Goal: Information Seeking & Learning: Learn about a topic

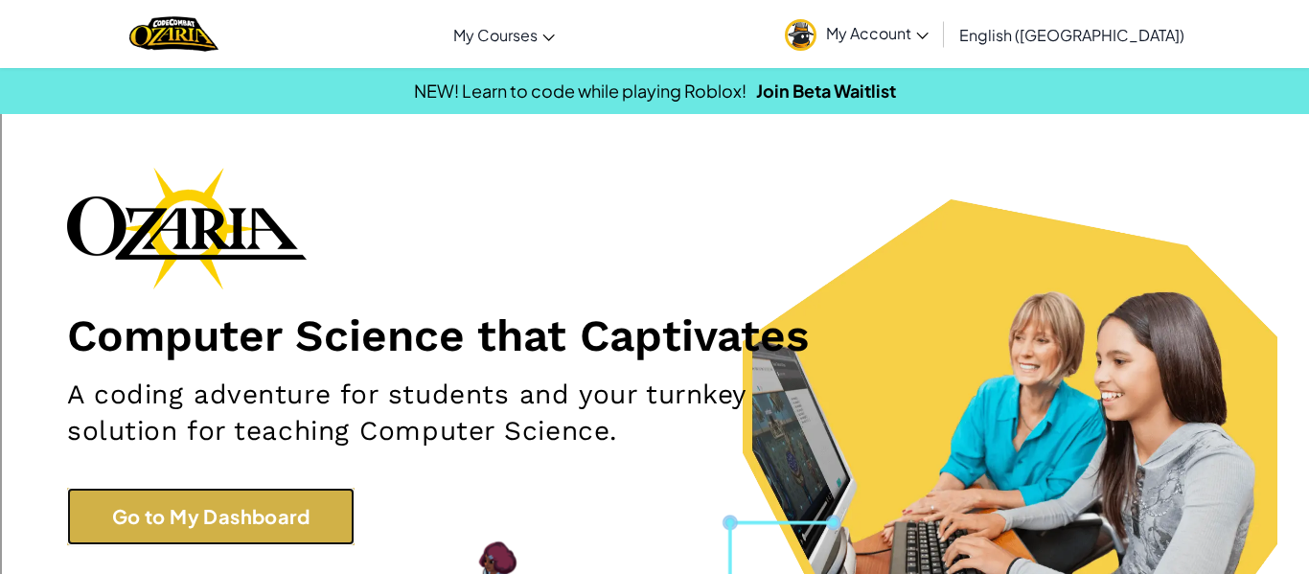
click at [315, 525] on link "Go to My Dashboard" at bounding box center [210, 516] width 287 height 57
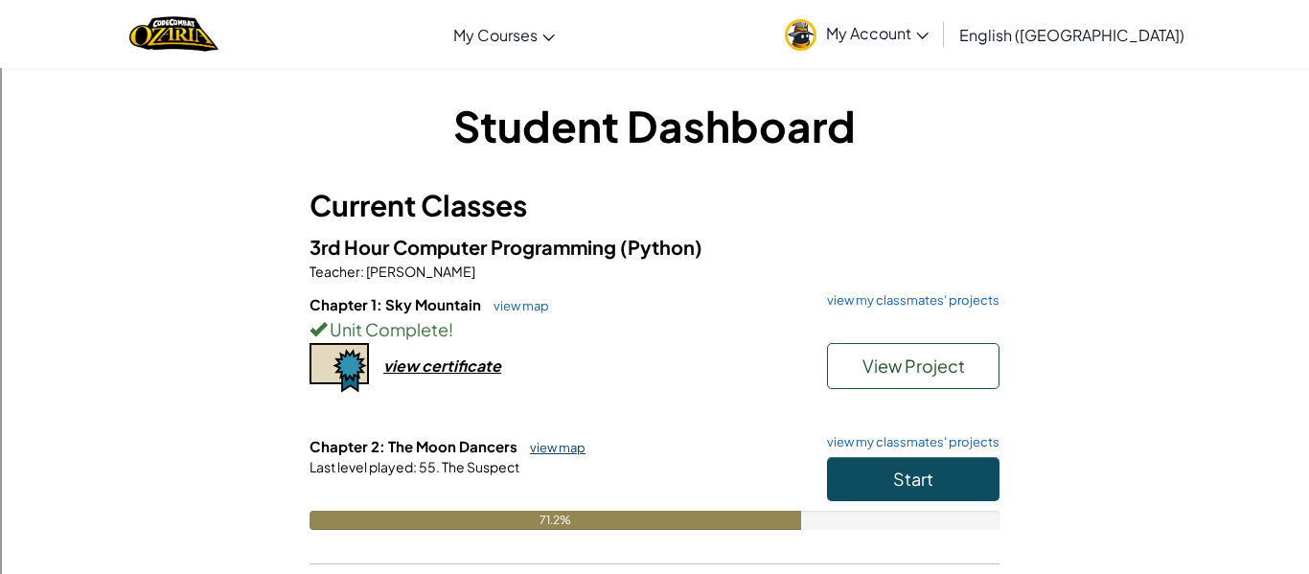
click at [558, 440] on link "view map" at bounding box center [552, 447] width 65 height 15
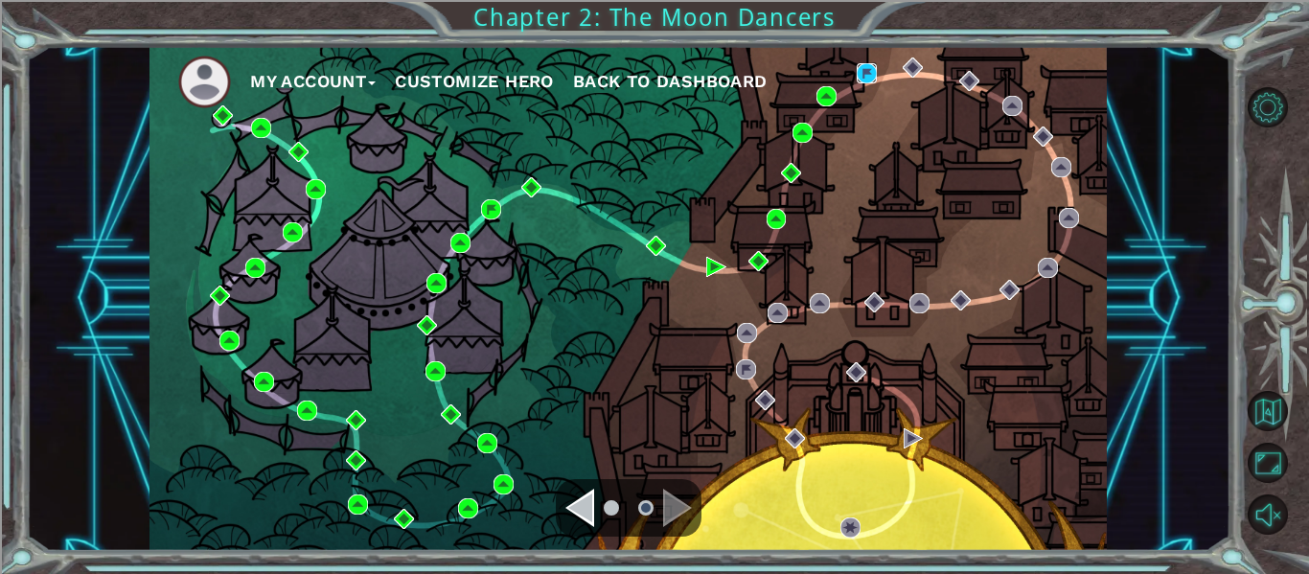
click at [876, 69] on img at bounding box center [866, 73] width 20 height 20
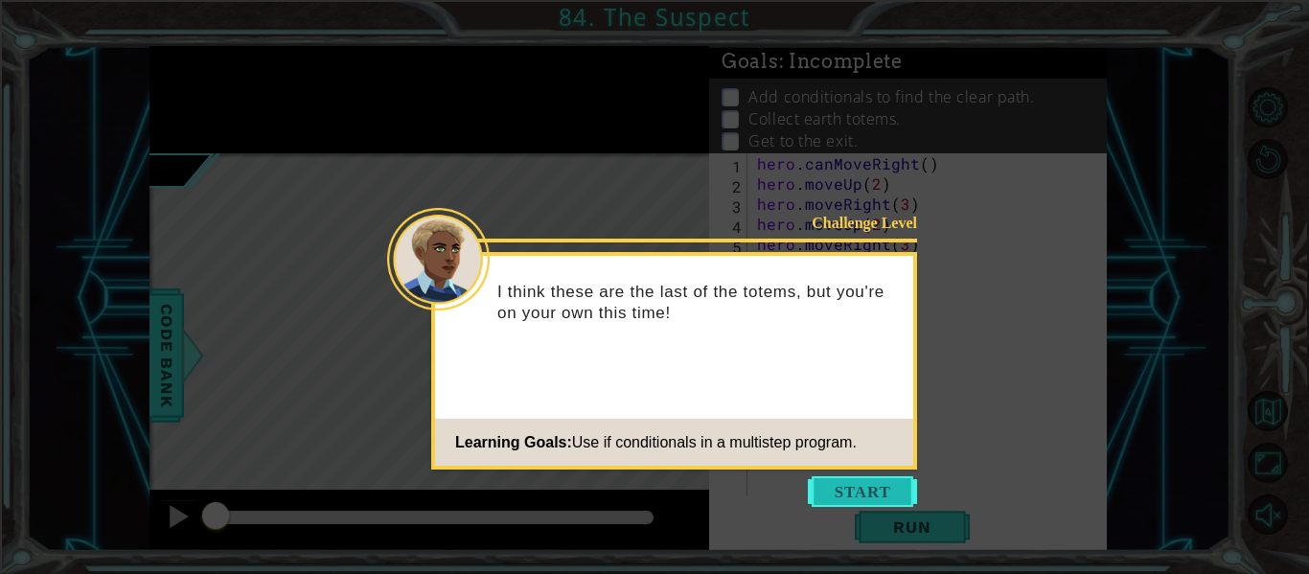
click at [846, 484] on button "Start" at bounding box center [862, 491] width 109 height 31
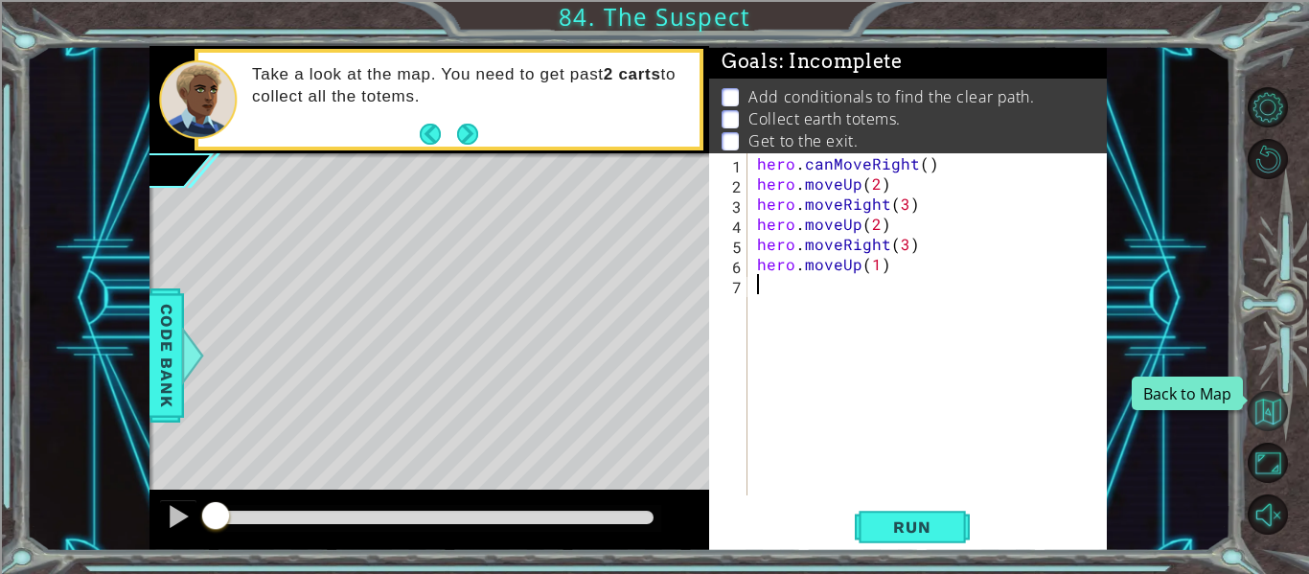
click at [1268, 403] on button "Back to Map" at bounding box center [1267, 411] width 40 height 40
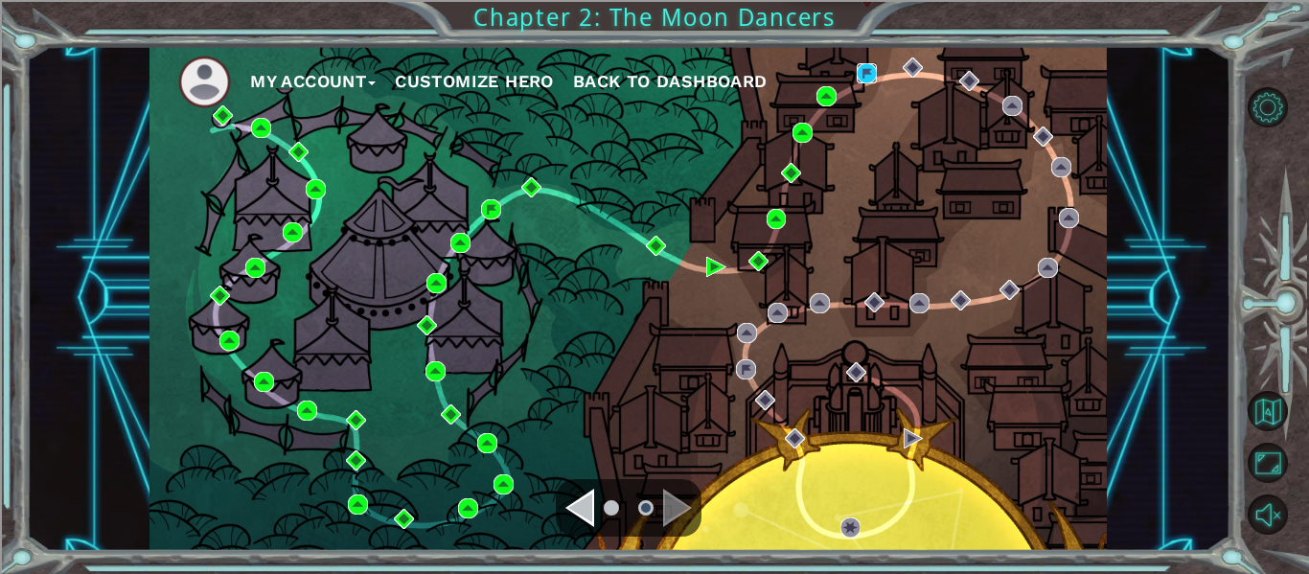
click at [863, 77] on img at bounding box center [866, 73] width 20 height 20
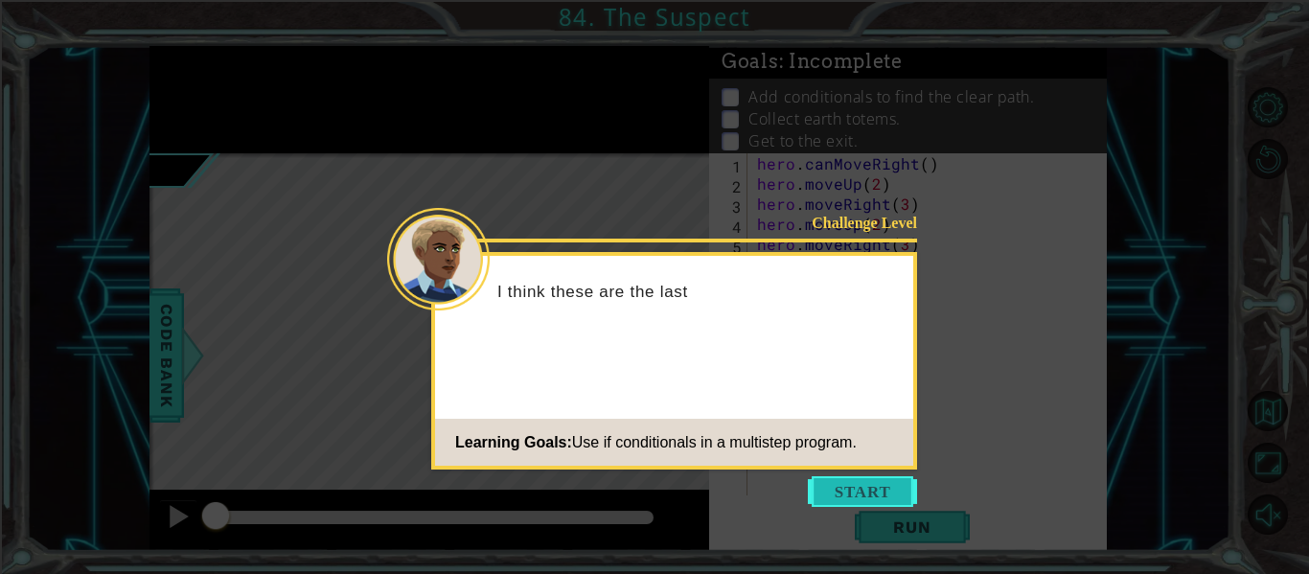
click at [851, 499] on button "Start" at bounding box center [862, 491] width 109 height 31
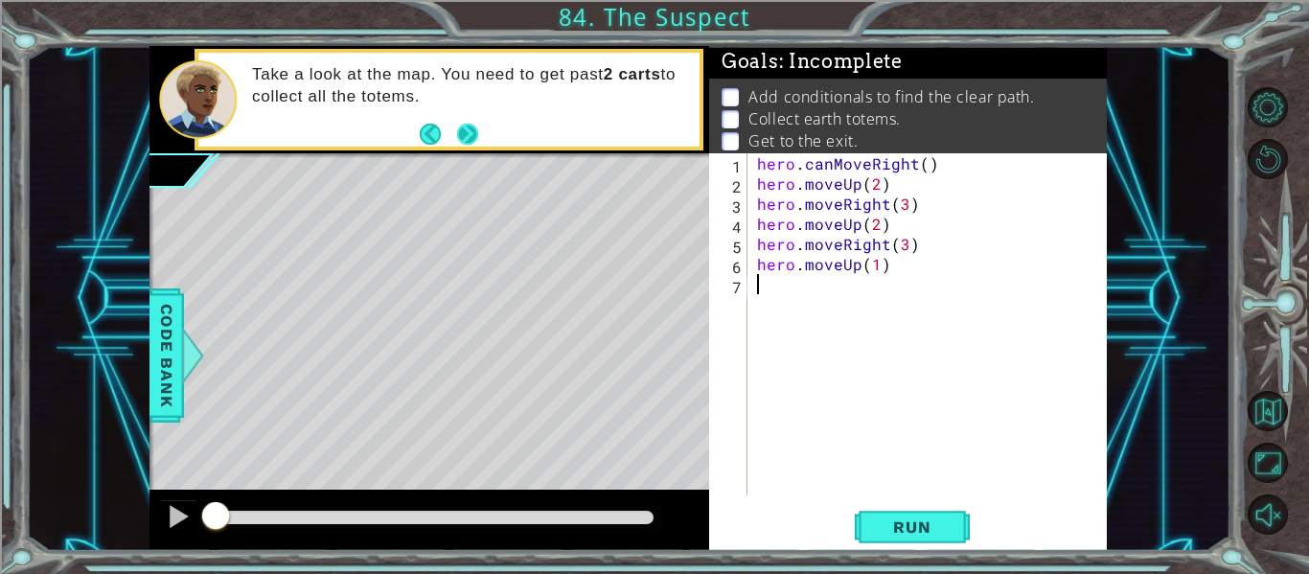
click at [462, 136] on button "Next" at bounding box center [467, 134] width 21 height 21
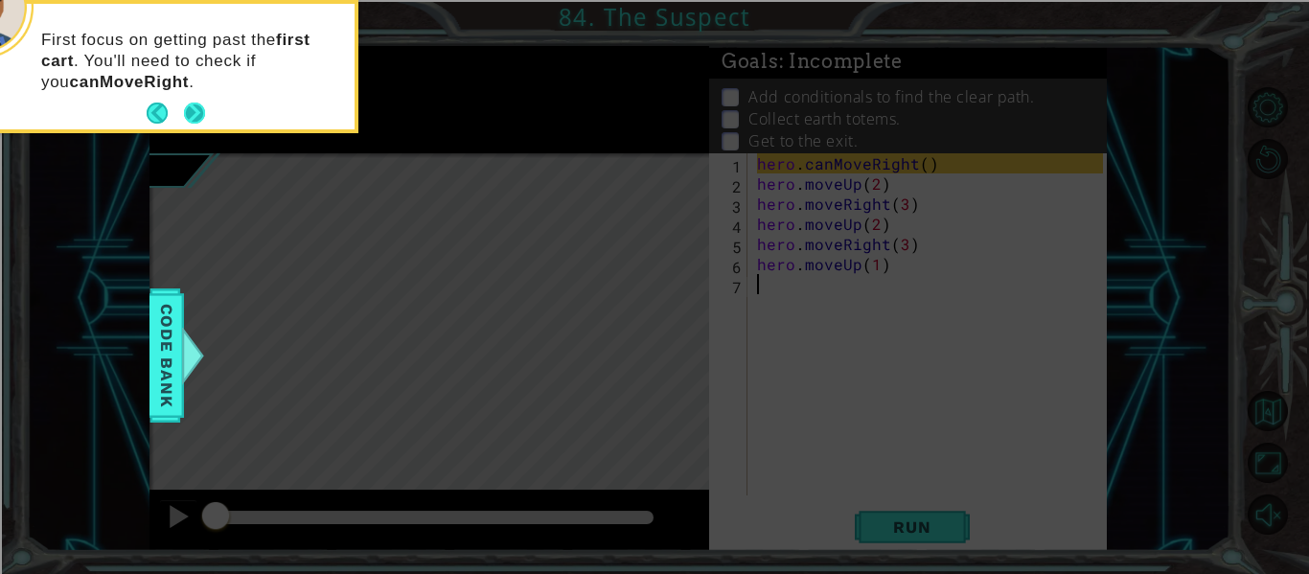
click at [193, 108] on button "Next" at bounding box center [194, 113] width 21 height 21
click at [198, 114] on button "Next" at bounding box center [194, 113] width 21 height 21
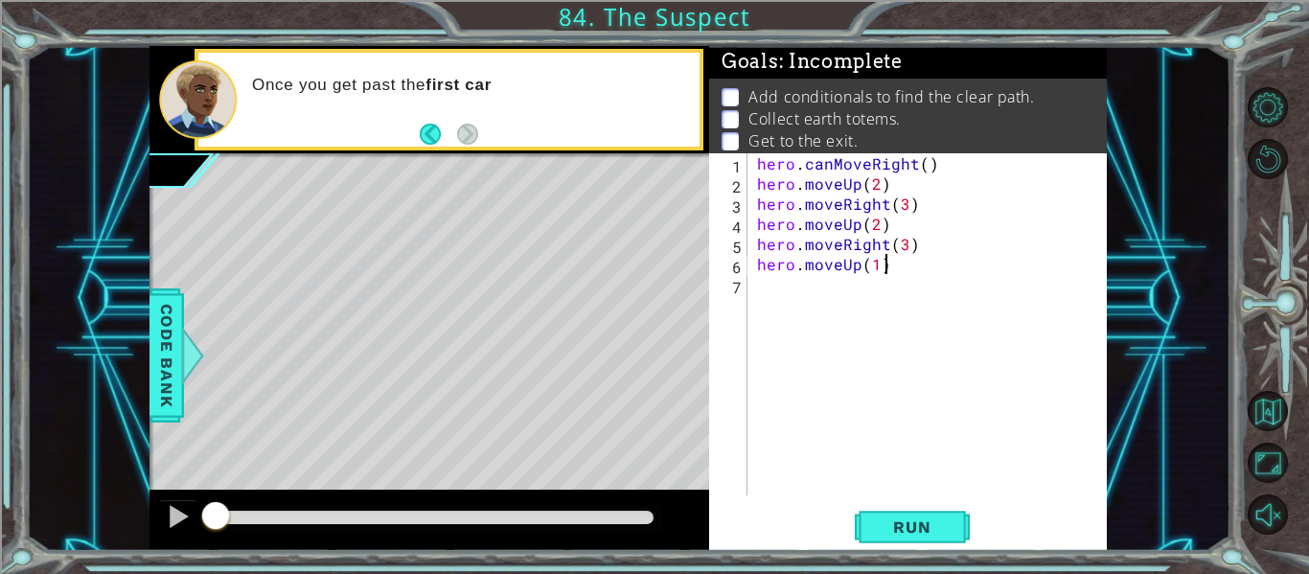
click at [905, 267] on div "hero . canMoveRight ( ) hero . moveUp ( 2 ) hero . moveRight ( 3 ) hero . moveU…" at bounding box center [932, 344] width 359 height 382
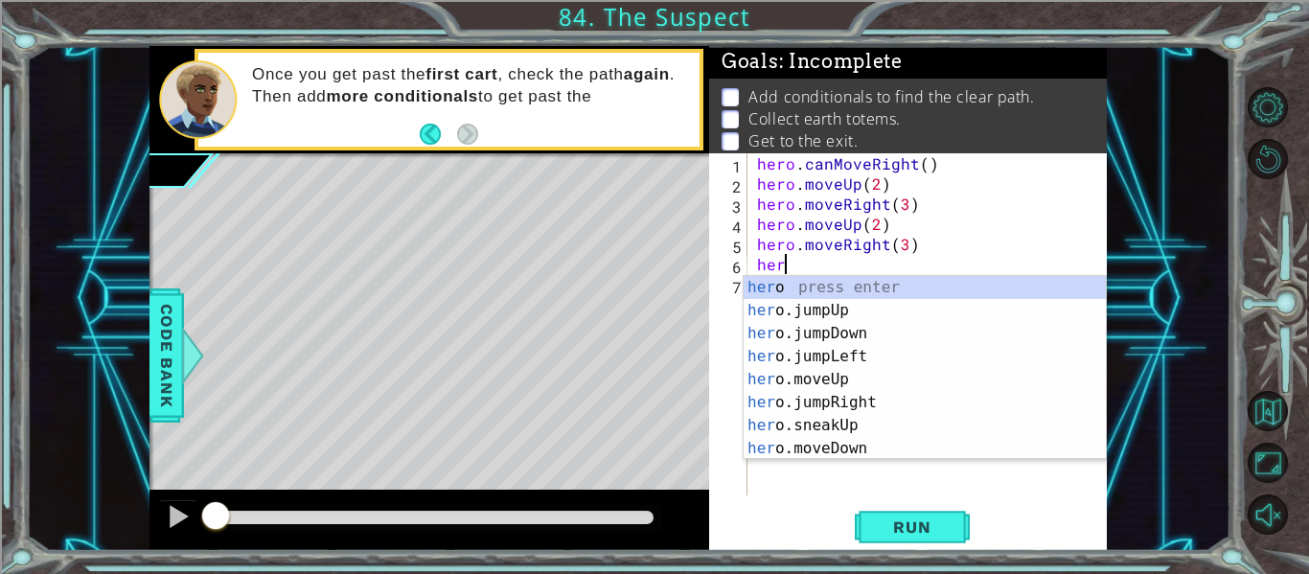
type textarea "h"
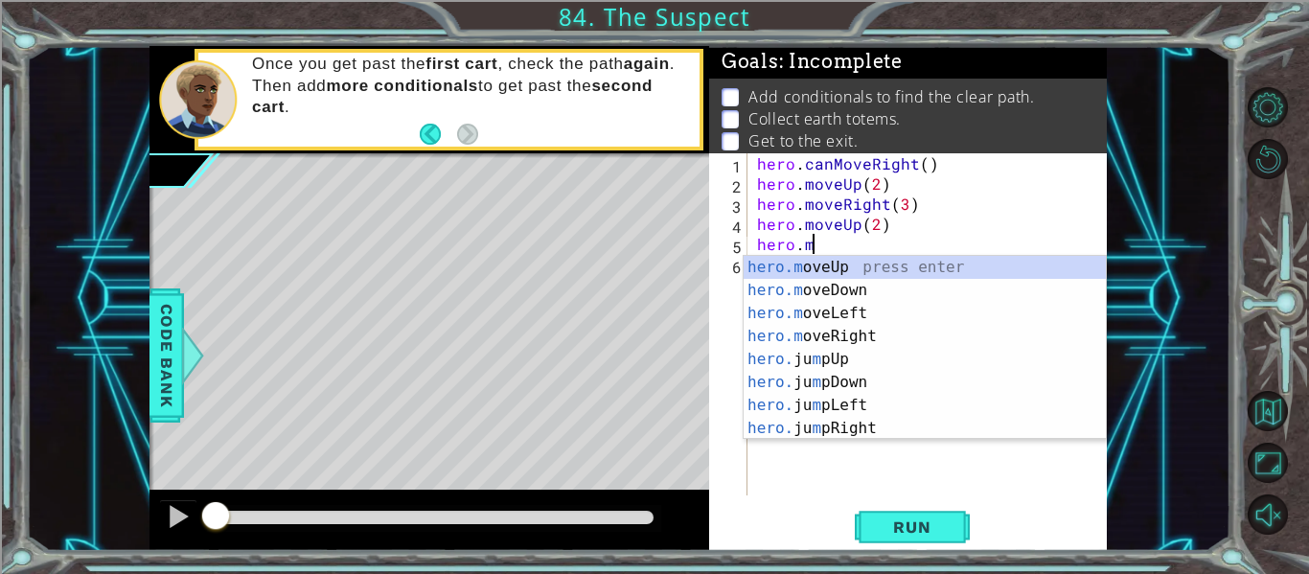
type textarea "h"
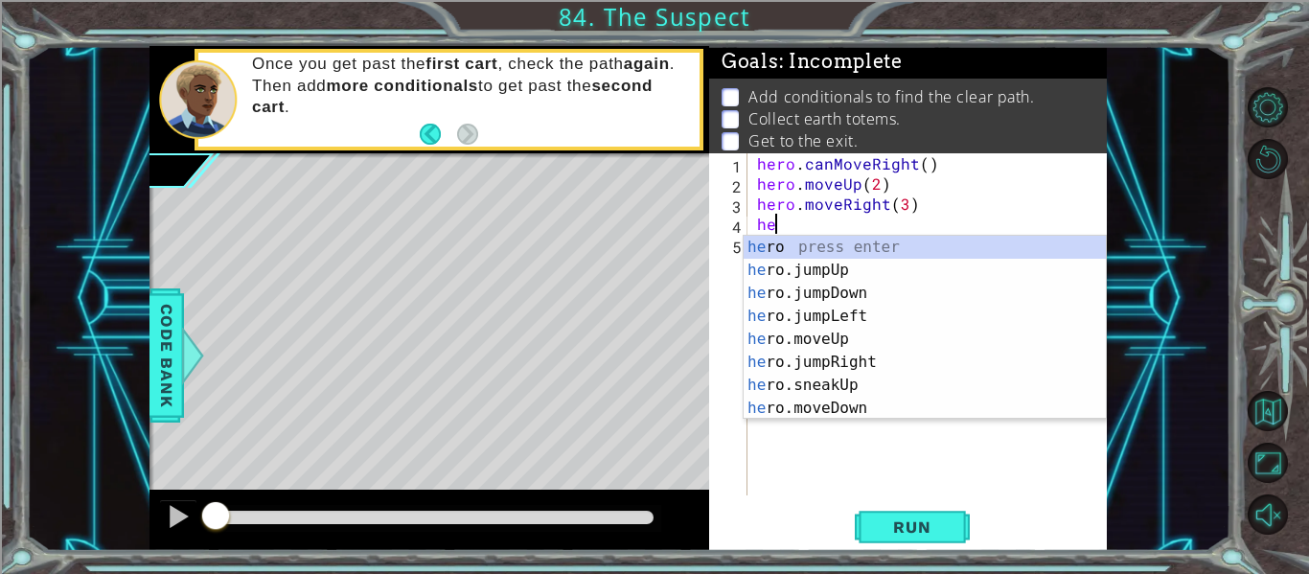
type textarea "h"
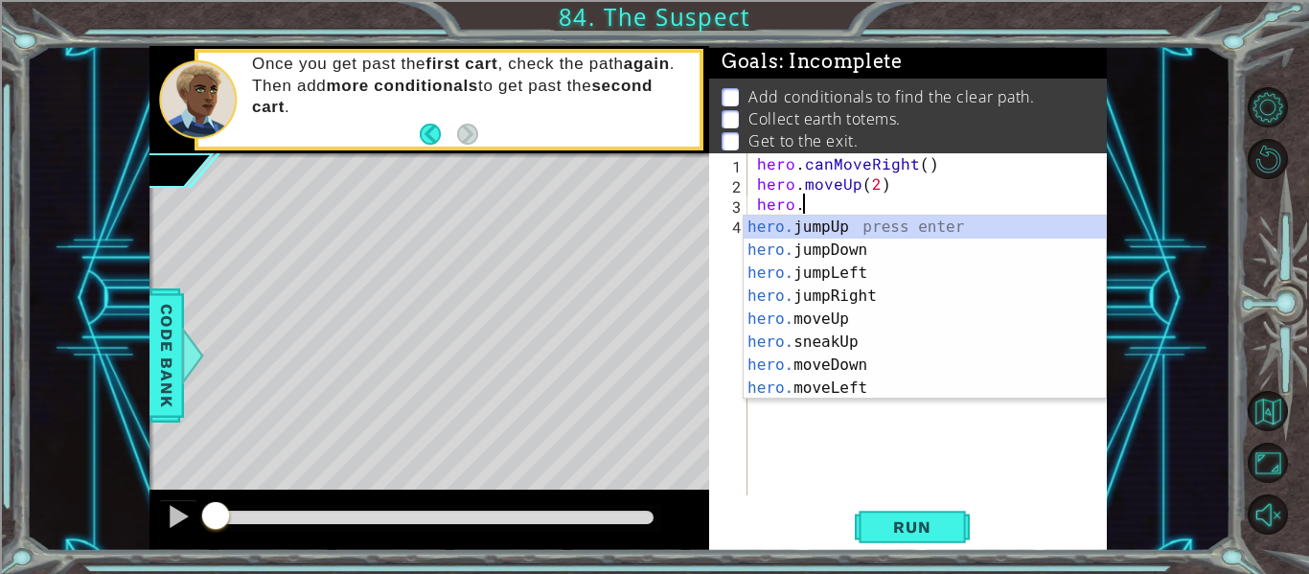
type textarea "h"
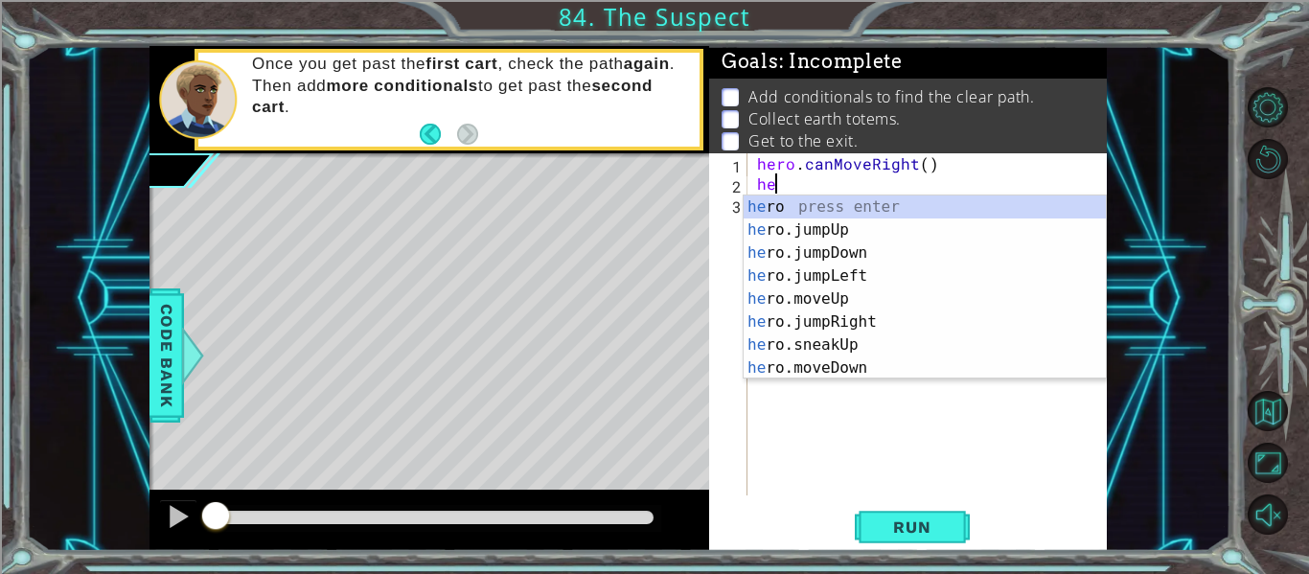
type textarea "h"
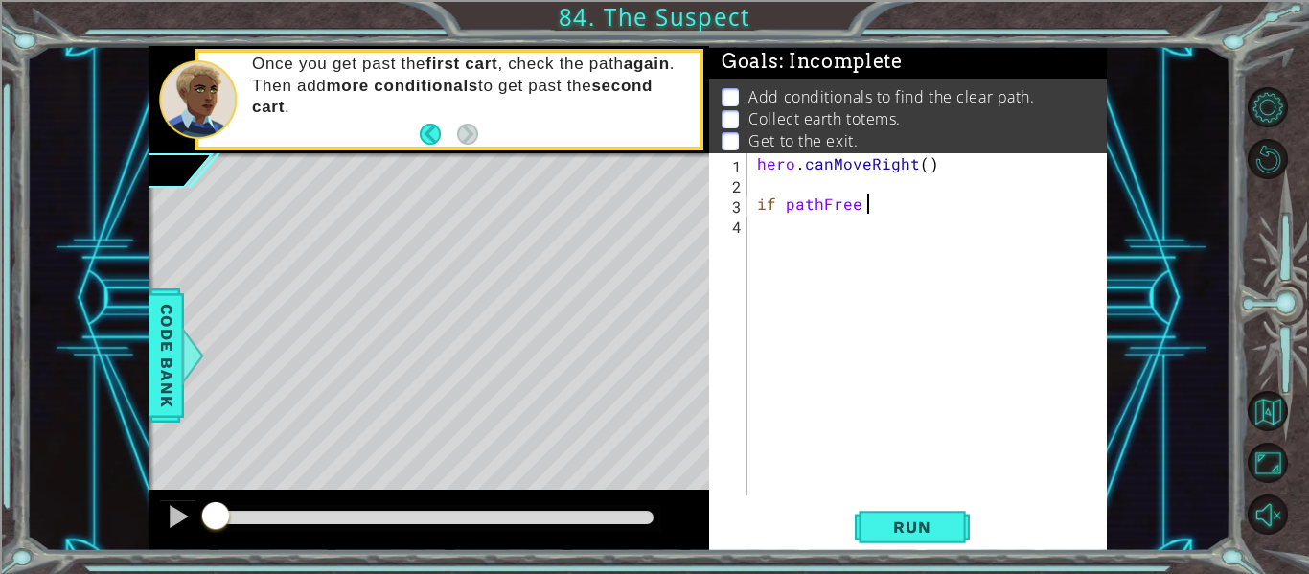
scroll to position [0, 7]
click at [911, 537] on button "Run" at bounding box center [911, 527] width 115 height 39
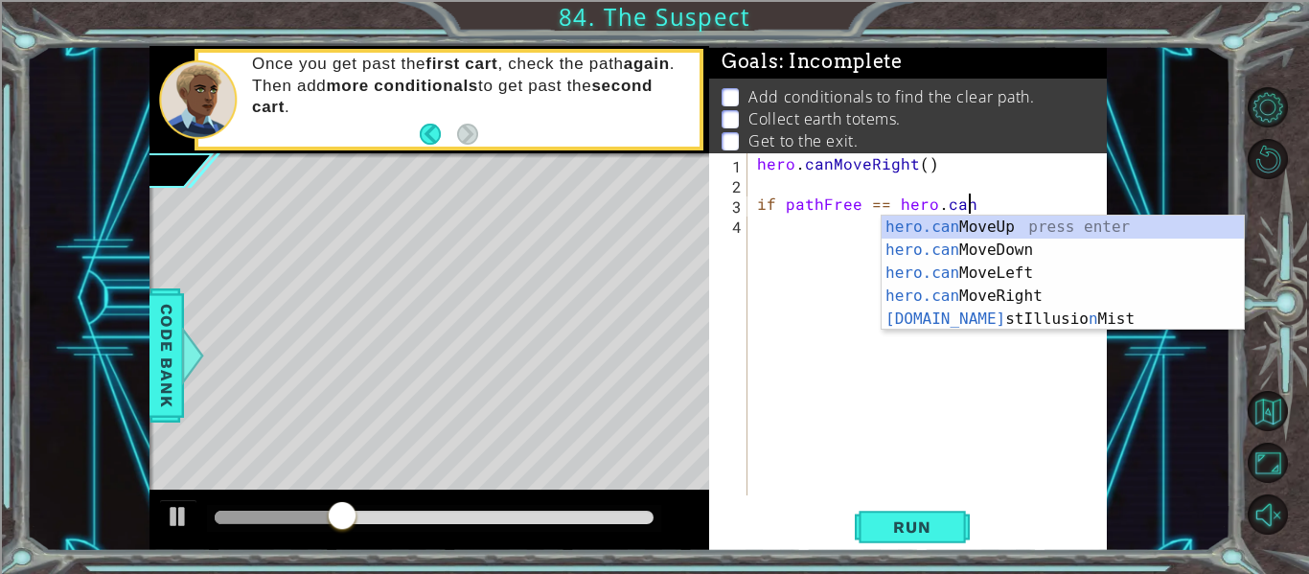
scroll to position [0, 12]
click at [913, 291] on div "hero.can MoveUp press enter hero.can MoveDown press enter hero.can MoveLeft pre…" at bounding box center [1062, 296] width 362 height 161
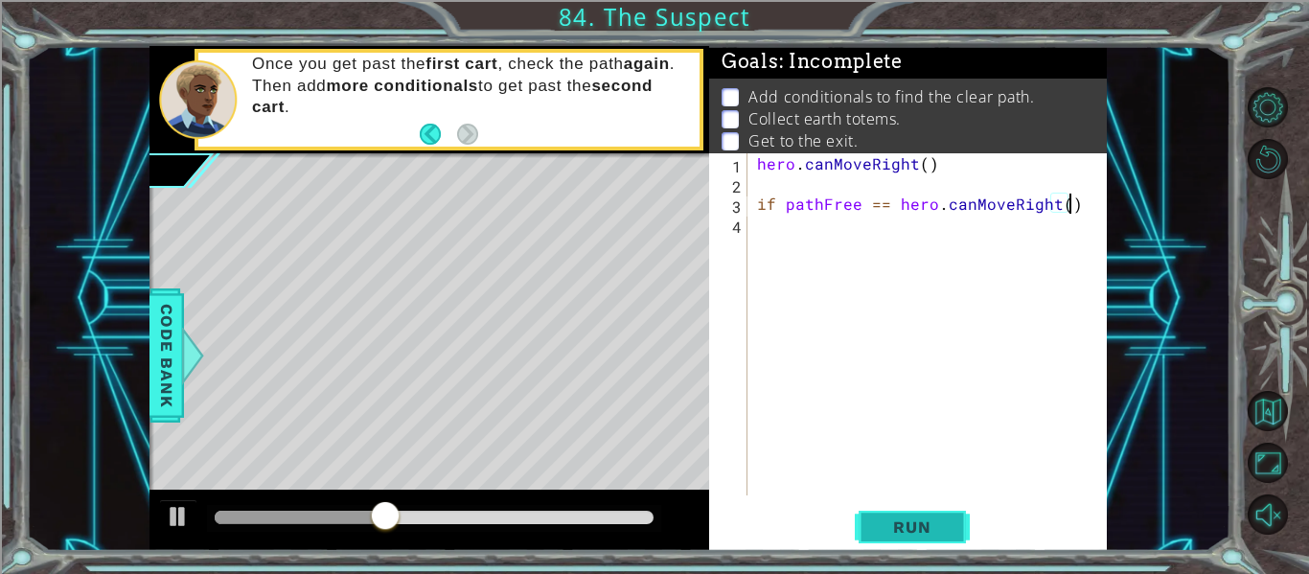
click at [867, 516] on button "Run" at bounding box center [911, 527] width 115 height 39
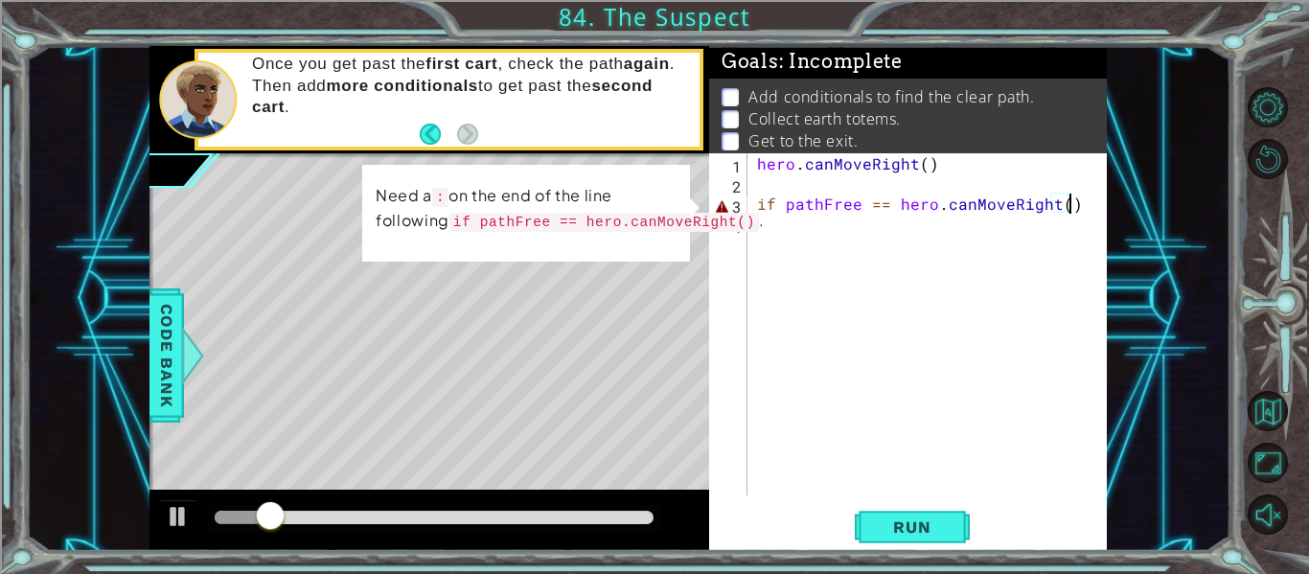
scroll to position [0, 19]
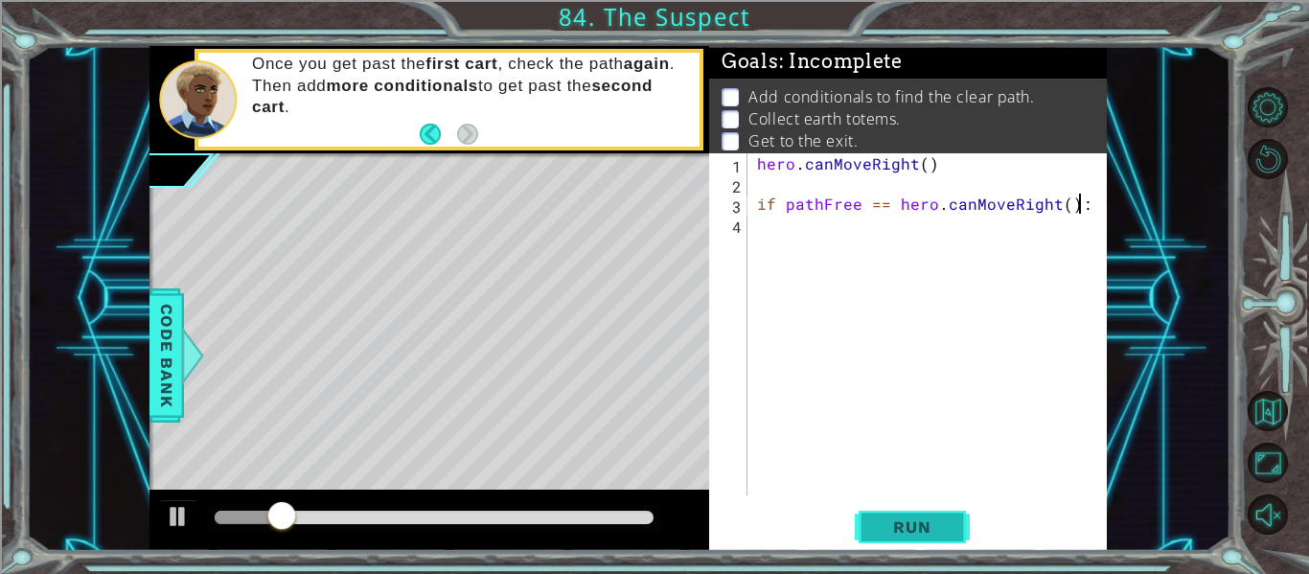
type textarea "if pathFree == hero.canMoveRight():"
click at [933, 535] on span "Run" at bounding box center [912, 526] width 76 height 19
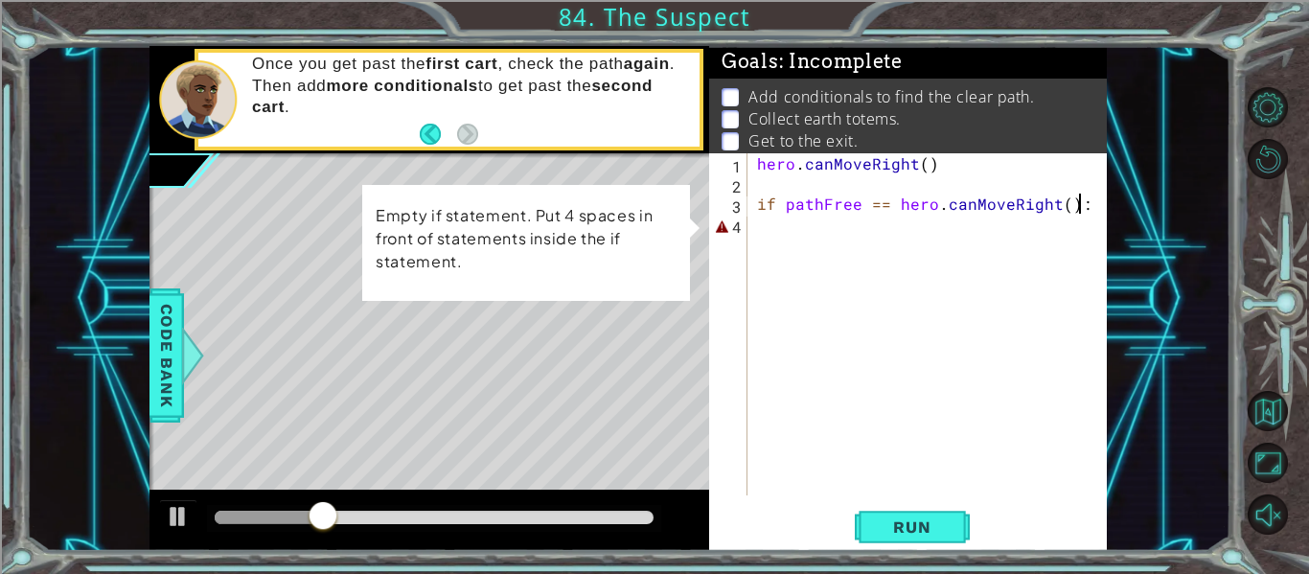
click at [878, 224] on div "hero . canMoveRight ( ) if pathFree == hero . canMoveRight ( ) :" at bounding box center [932, 344] width 359 height 382
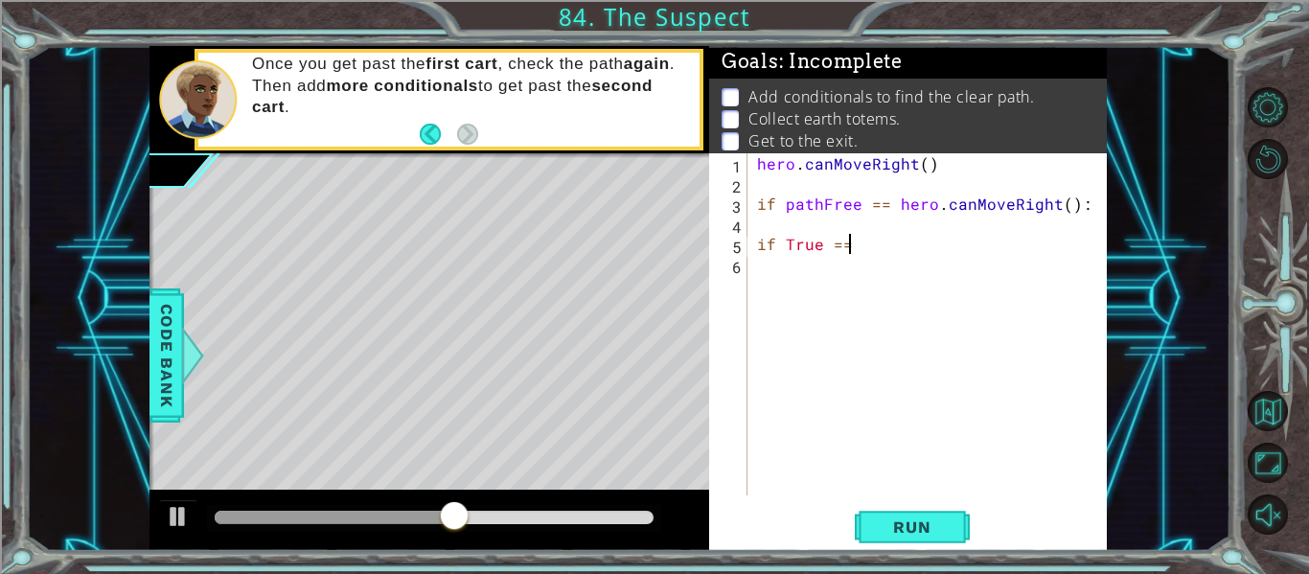
scroll to position [0, 5]
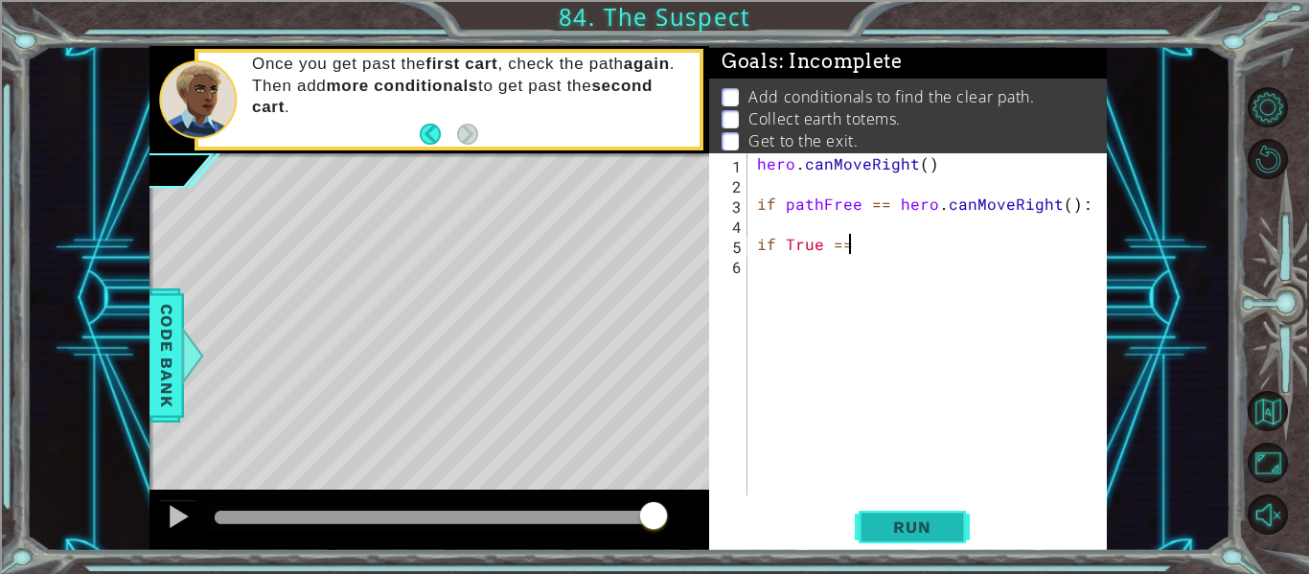
click at [958, 522] on button "Run" at bounding box center [911, 527] width 115 height 39
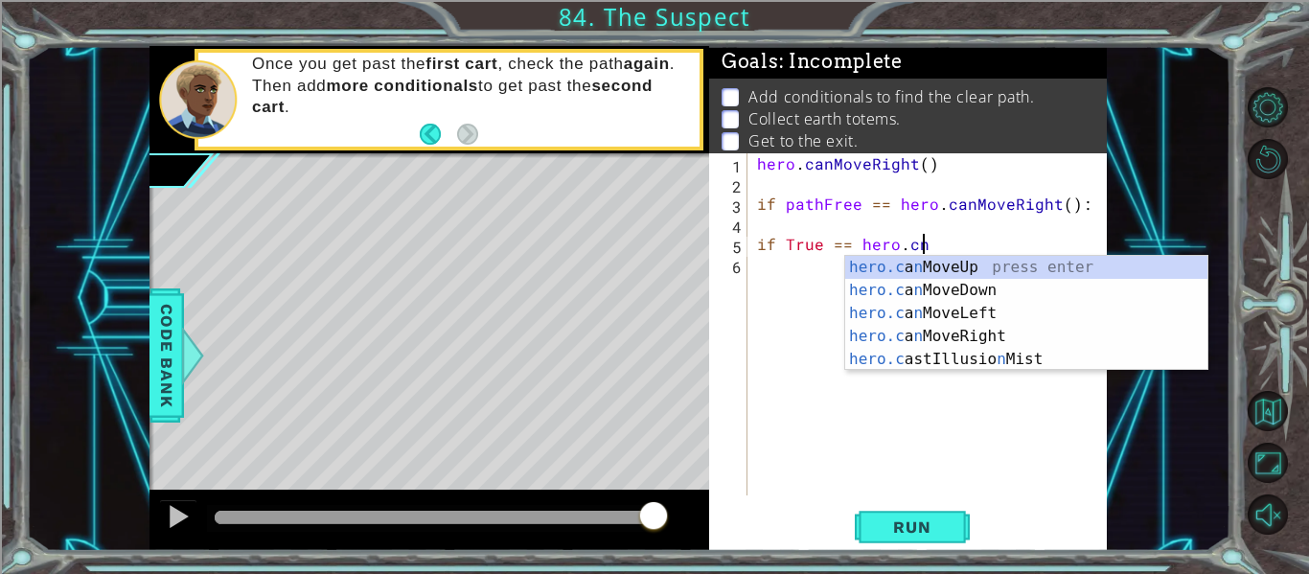
scroll to position [0, 10]
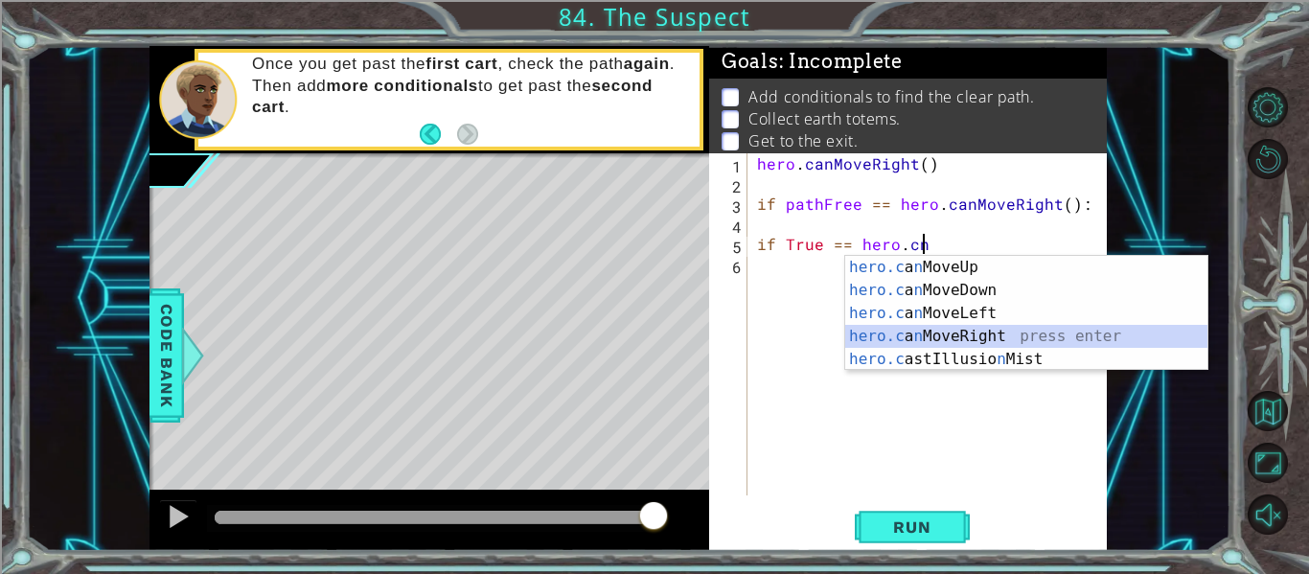
click at [886, 326] on div "hero.c a n MoveUp press enter hero.c a n MoveDown press enter hero.c a n MoveLe…" at bounding box center [1026, 336] width 362 height 161
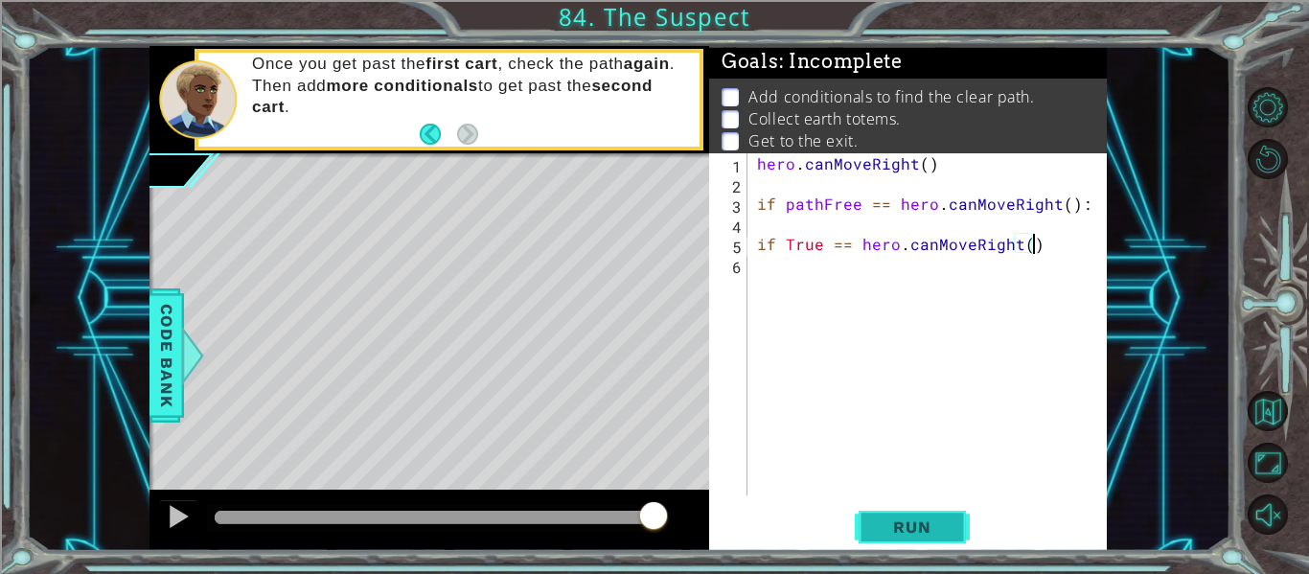
click at [886, 523] on span "Run" at bounding box center [912, 526] width 76 height 19
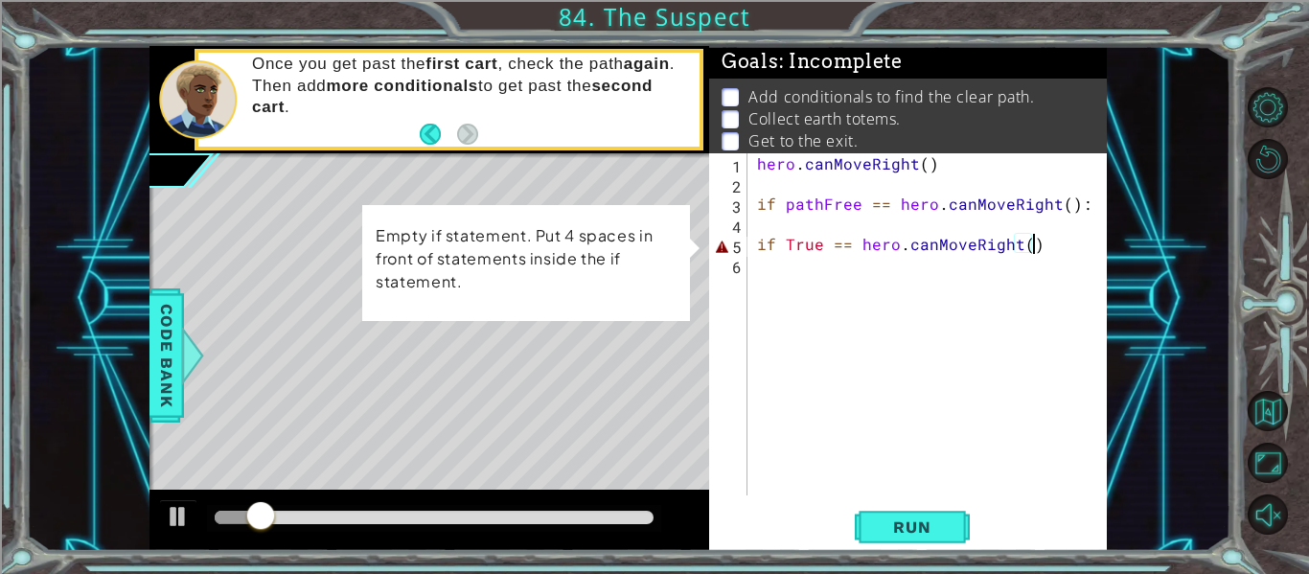
click at [756, 240] on div "hero . canMoveRight ( ) if pathFree == hero . canMoveRight ( ) : if True == her…" at bounding box center [932, 344] width 359 height 382
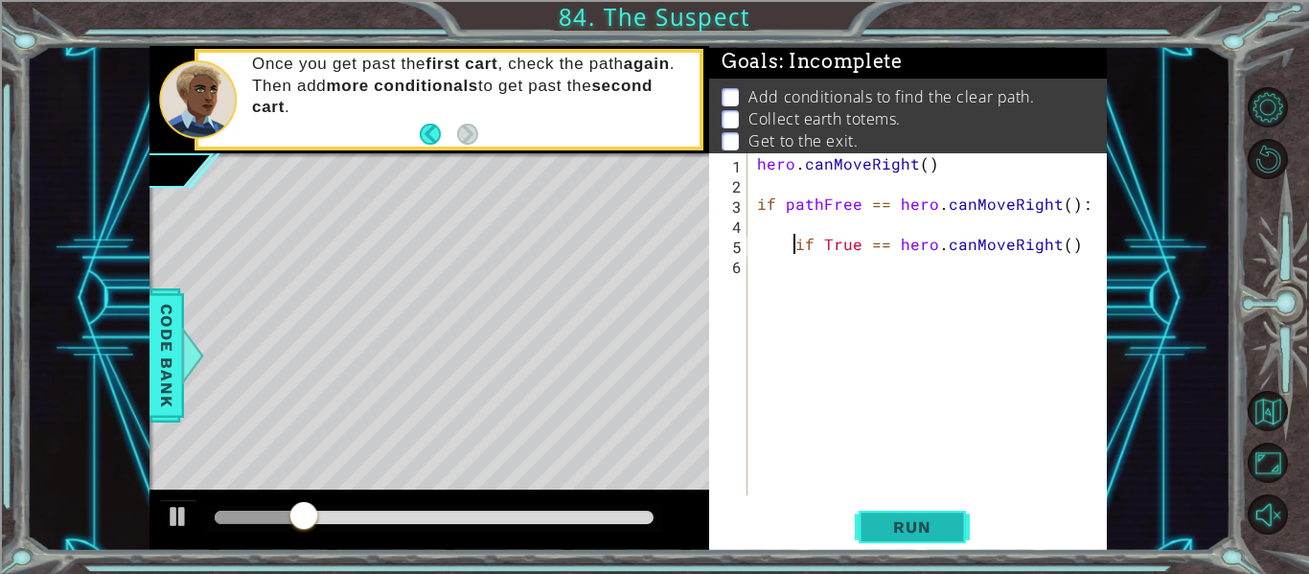
click at [877, 508] on button "Run" at bounding box center [911, 527] width 115 height 39
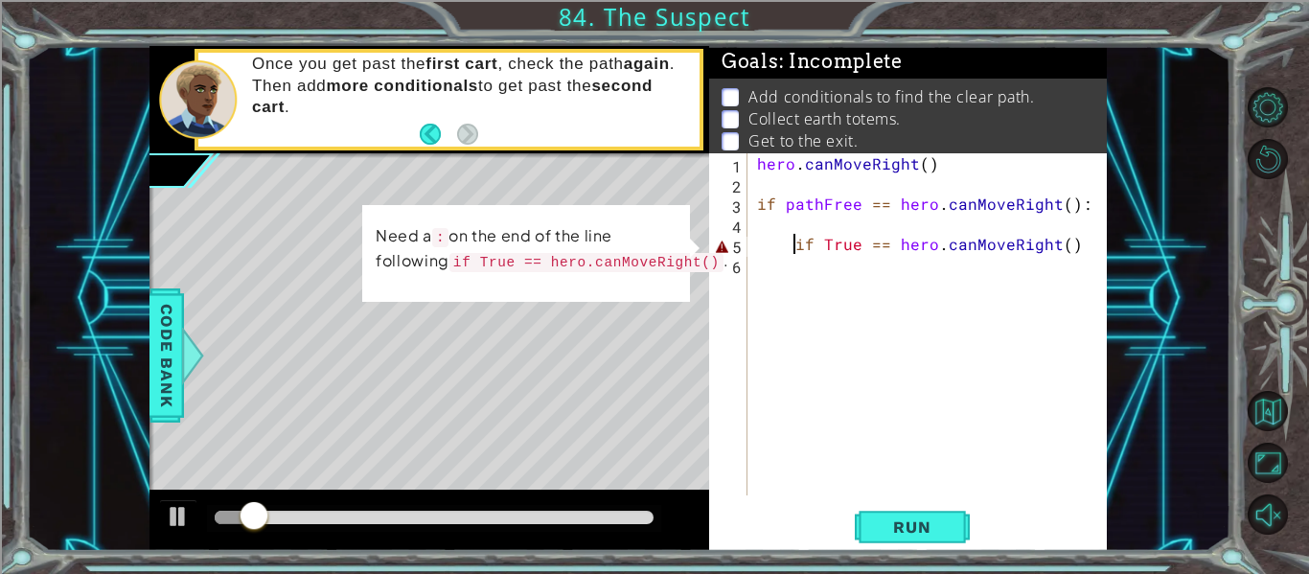
click at [1072, 249] on div "hero . canMoveRight ( ) if pathFree == hero . canMoveRight ( ) : if True == her…" at bounding box center [932, 344] width 359 height 382
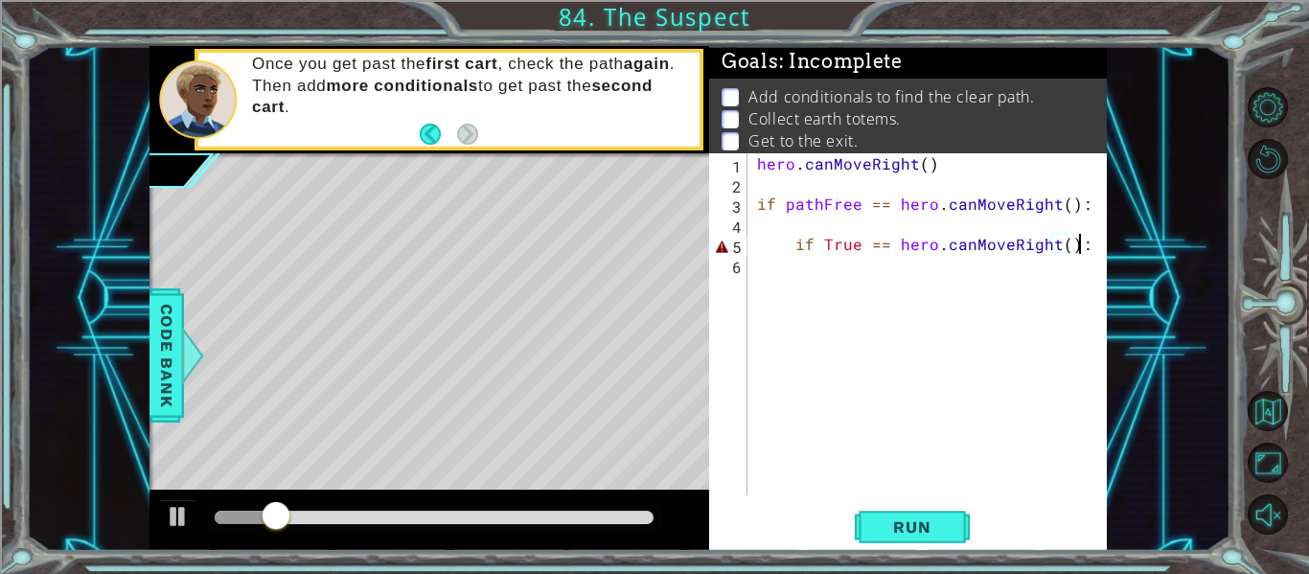
scroll to position [0, 19]
type textarea "if True == hero.canMoveRight():"
click at [904, 535] on span "Run" at bounding box center [912, 526] width 76 height 19
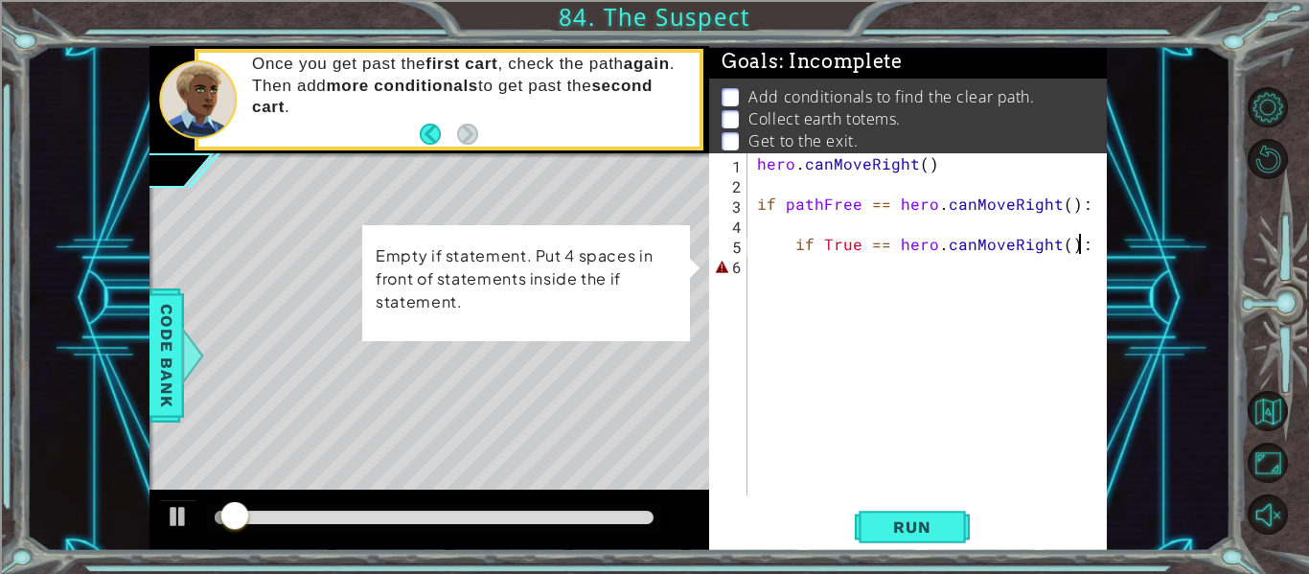
click at [815, 262] on div "hero . canMoveRight ( ) if pathFree == hero . canMoveRight ( ) : if True == her…" at bounding box center [932, 344] width 359 height 382
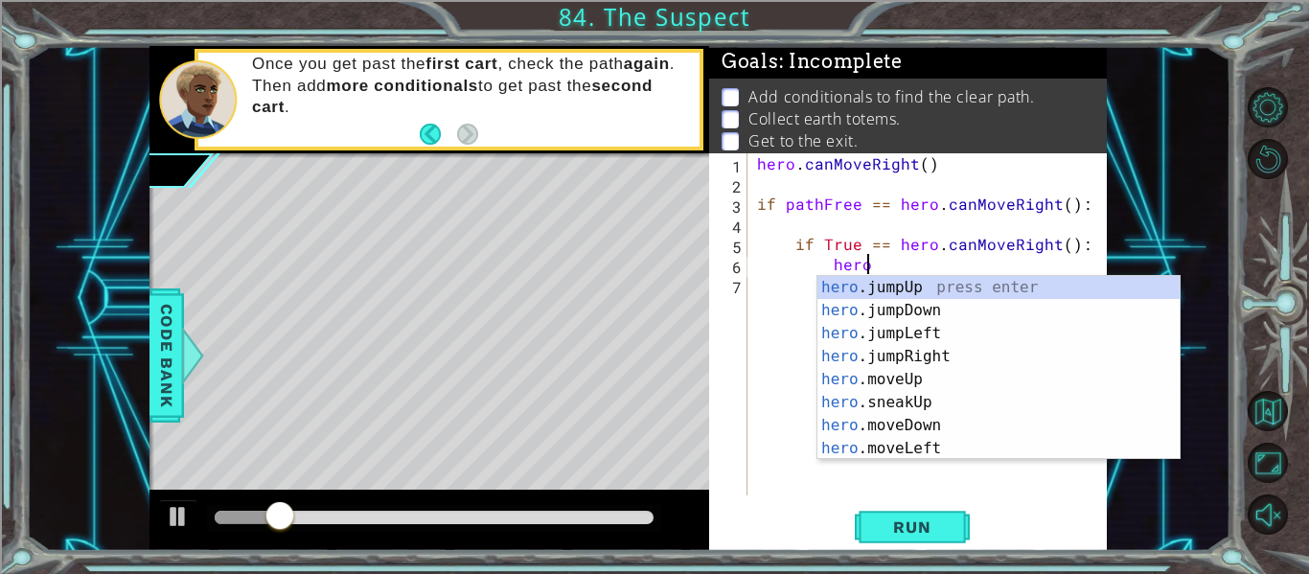
scroll to position [0, 7]
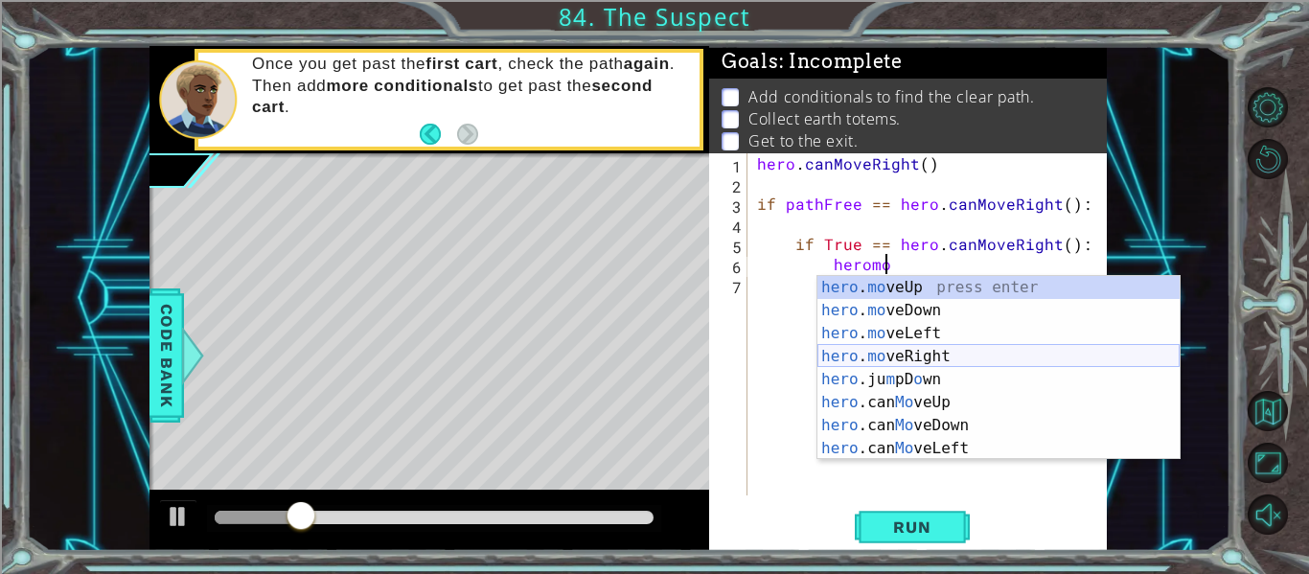
click at [878, 363] on div "hero . mo veUp press enter hero . mo veDown press enter hero . mo veLeft press …" at bounding box center [998, 391] width 362 height 230
type textarea "hero.moveRight(1)"
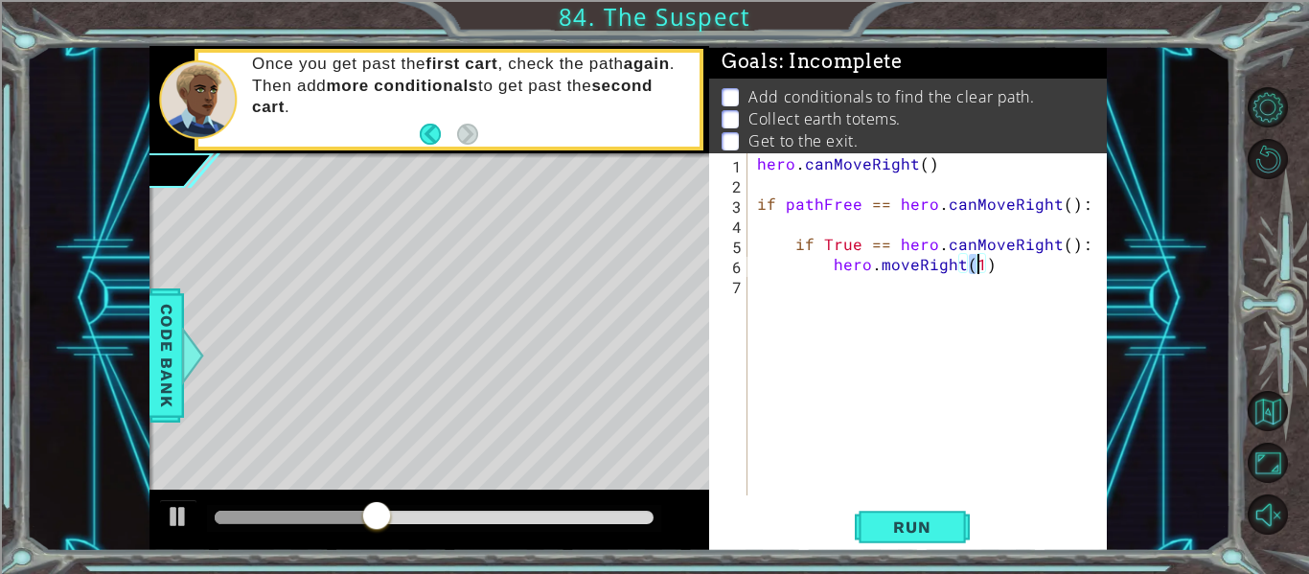
click at [998, 278] on div "hero . canMoveRight ( ) if pathFree == hero . canMoveRight ( ) : if True == her…" at bounding box center [932, 344] width 359 height 382
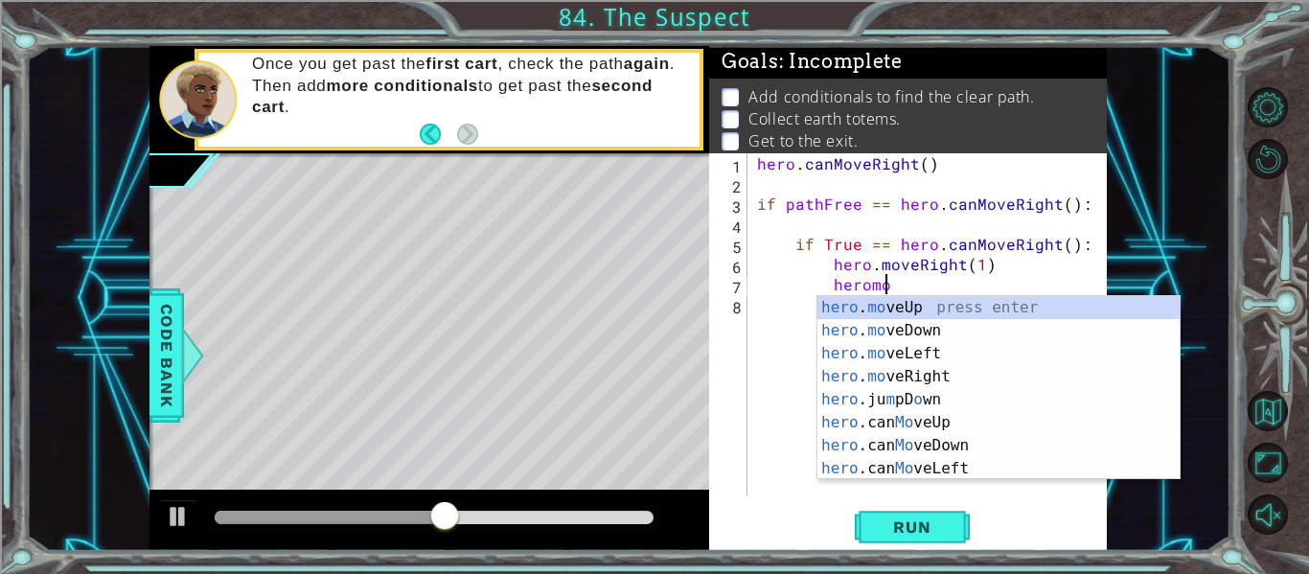
scroll to position [0, 8]
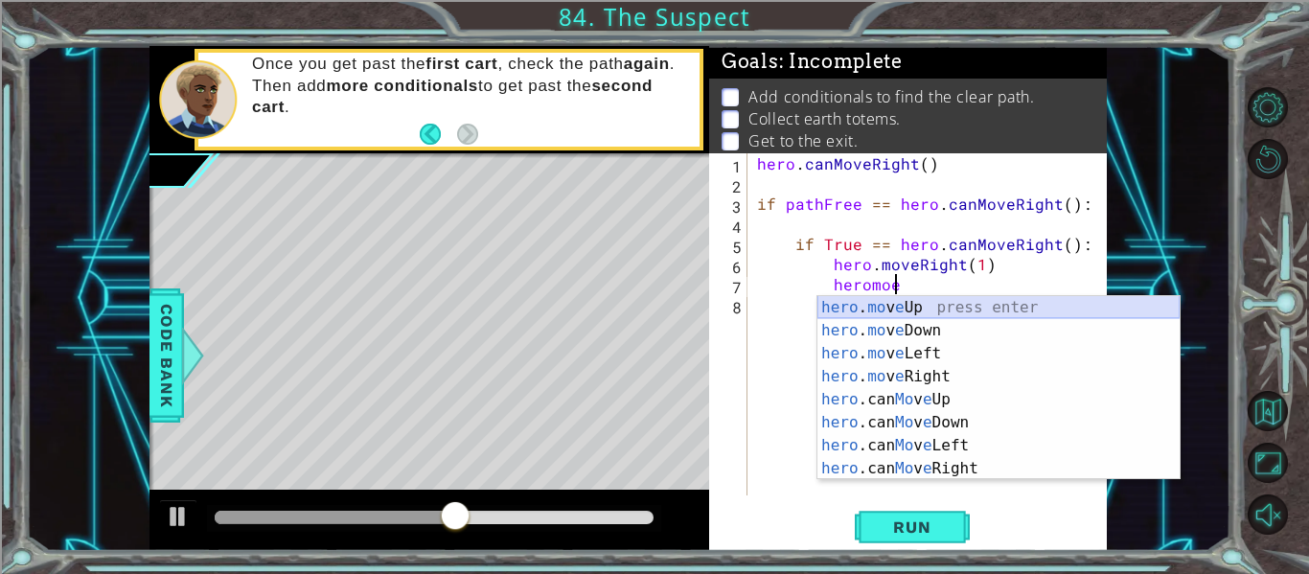
click at [1050, 306] on div "hero . mo v e Up press enter hero . mo v e Down press enter hero . mo v e Left …" at bounding box center [998, 411] width 362 height 230
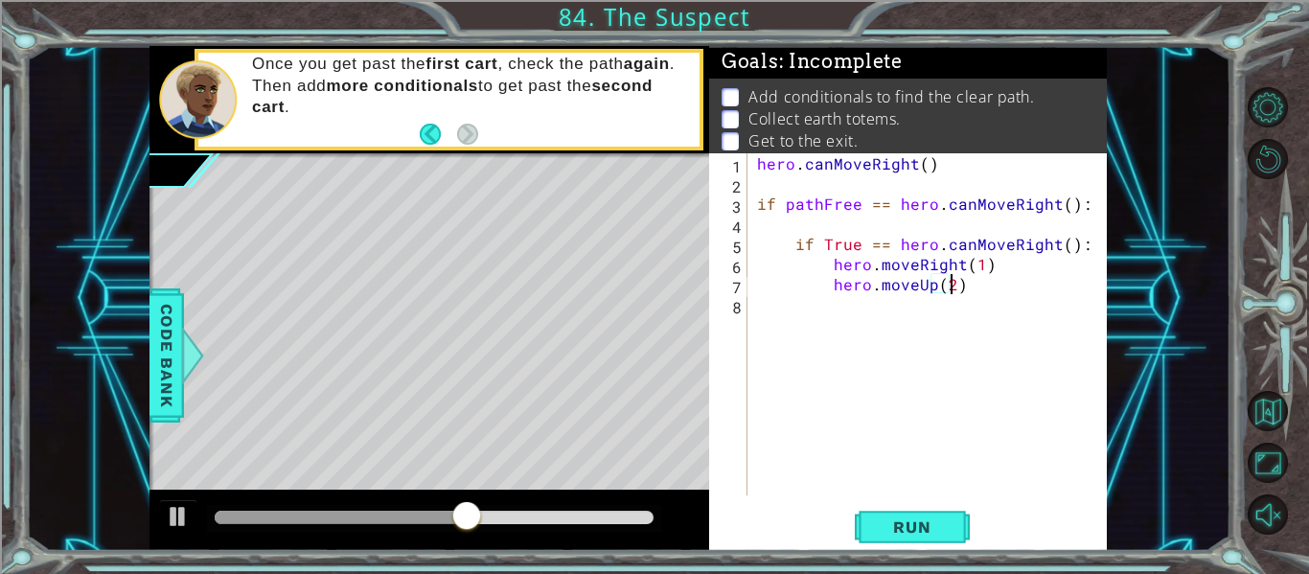
type textarea "hero.moveUp(2)"
click at [1013, 293] on div "hero . canMoveRight ( ) if pathFree == hero . canMoveRight ( ) : if True == her…" at bounding box center [932, 344] width 359 height 382
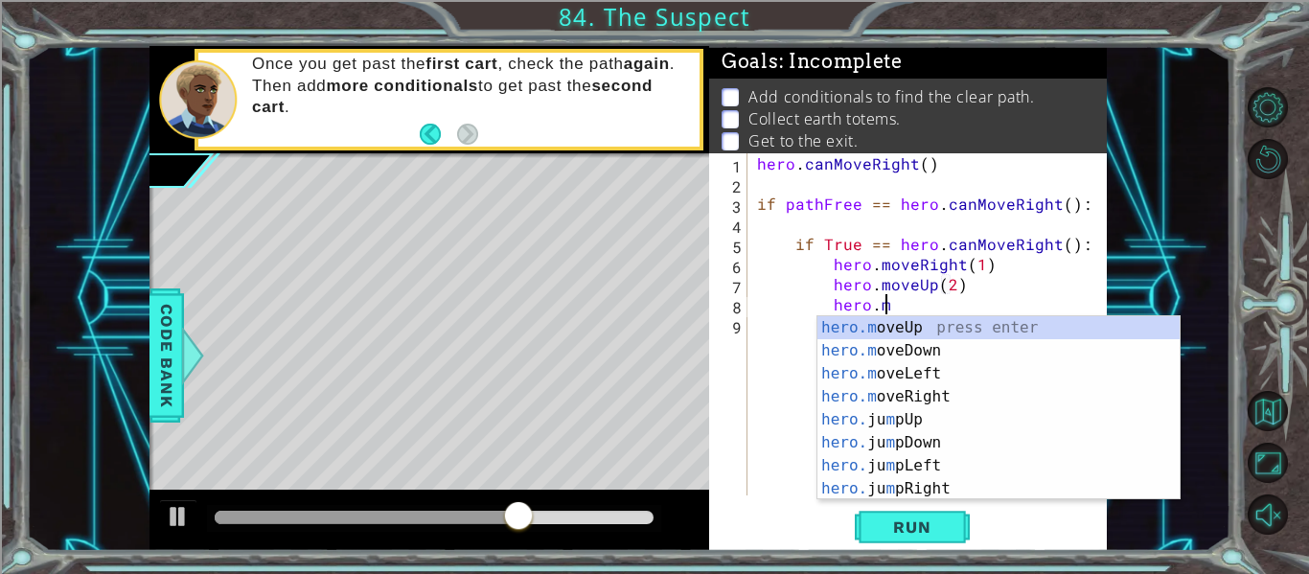
scroll to position [0, 8]
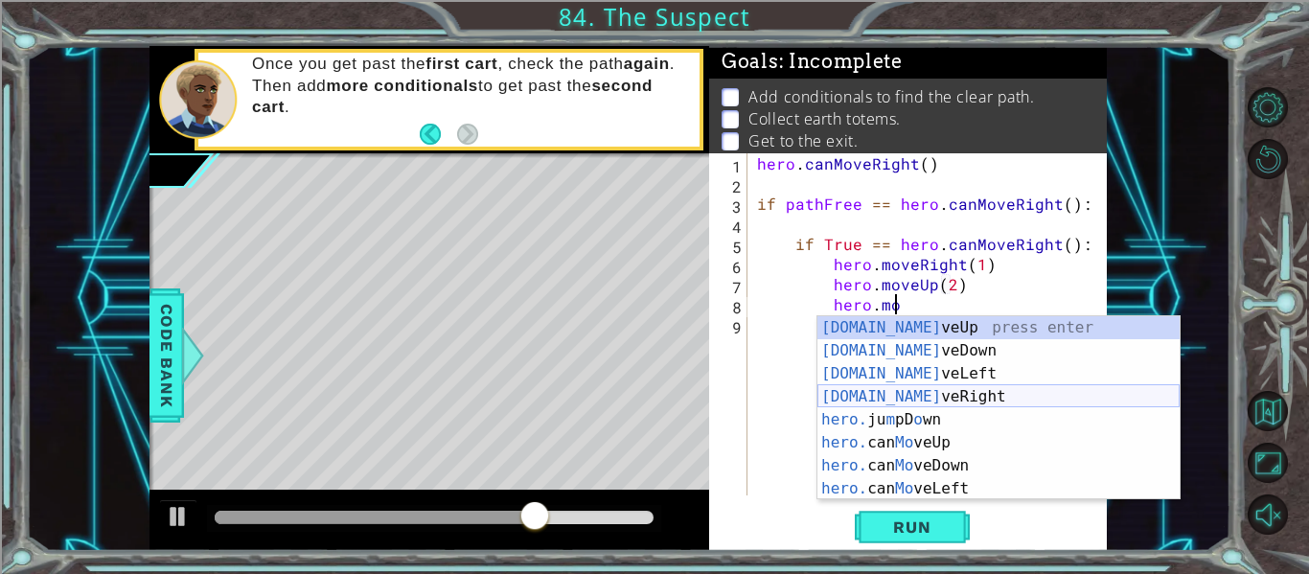
click at [989, 395] on div "[DOMAIN_NAME] veUp press enter [DOMAIN_NAME] veDown press enter [DOMAIN_NAME] v…" at bounding box center [998, 431] width 362 height 230
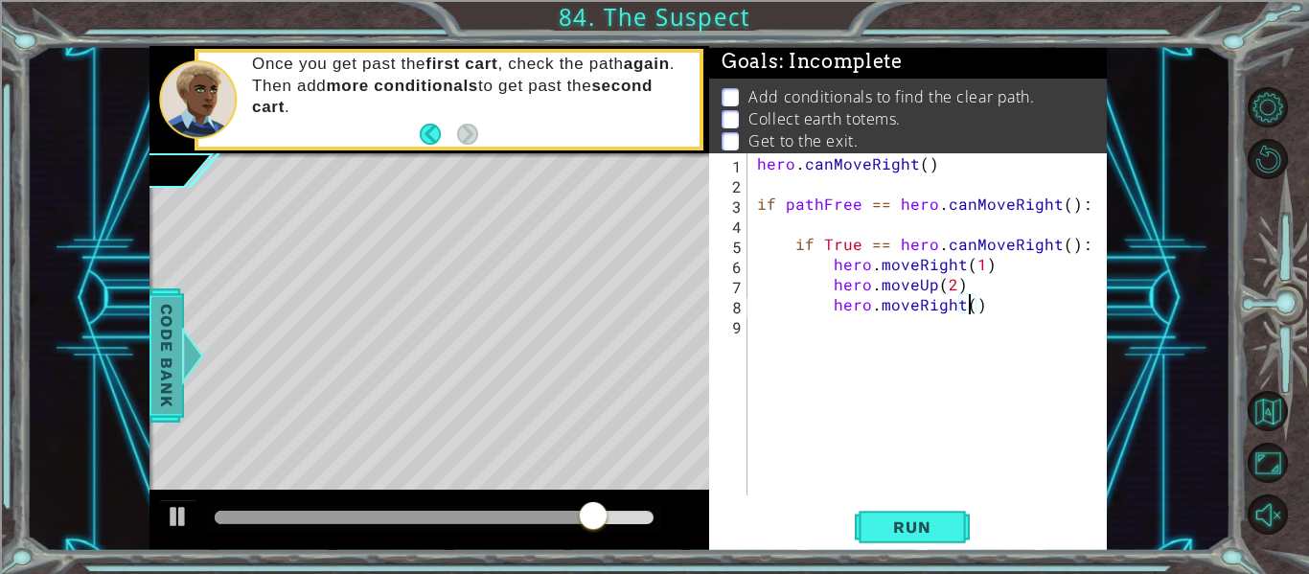
scroll to position [0, 13]
click at [976, 260] on div "hero . canMoveRight ( ) if pathFree == hero . canMoveRight ( ) : if True == her…" at bounding box center [932, 344] width 359 height 382
click at [981, 308] on div "hero . canMoveRight ( ) if pathFree == hero . canMoveRight ( ) : if True == her…" at bounding box center [932, 344] width 359 height 382
type textarea "hero.moveRight(2)"
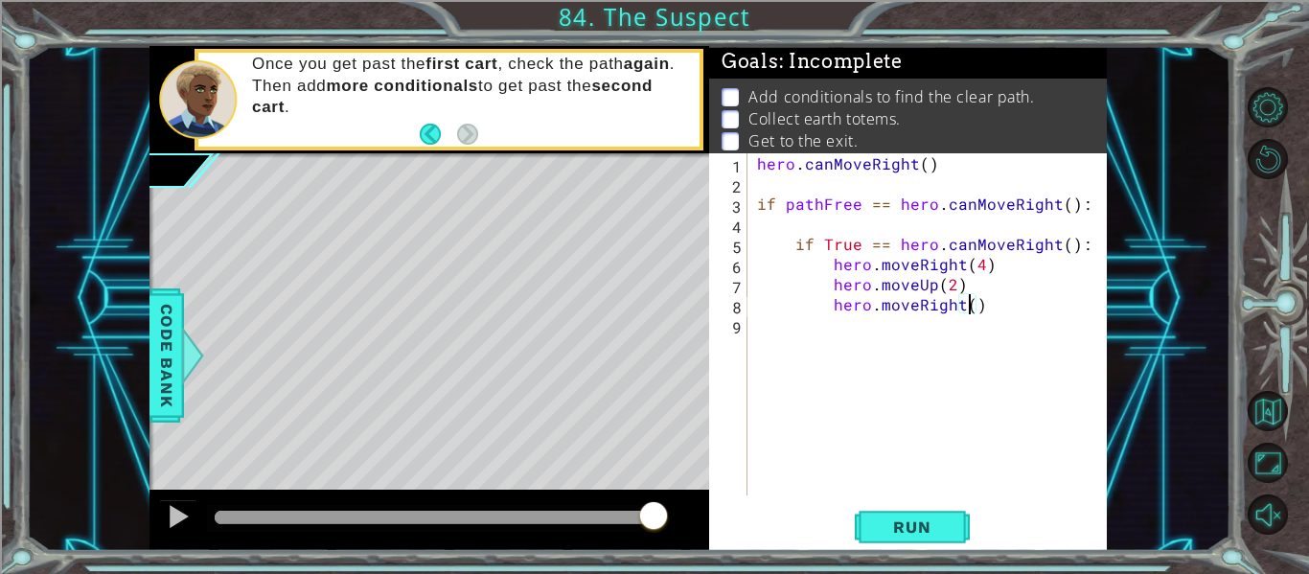
scroll to position [0, 13]
click at [991, 308] on div "hero . canMoveRight ( ) if pathFree == hero . canMoveRight ( ) : if True == her…" at bounding box center [932, 344] width 359 height 382
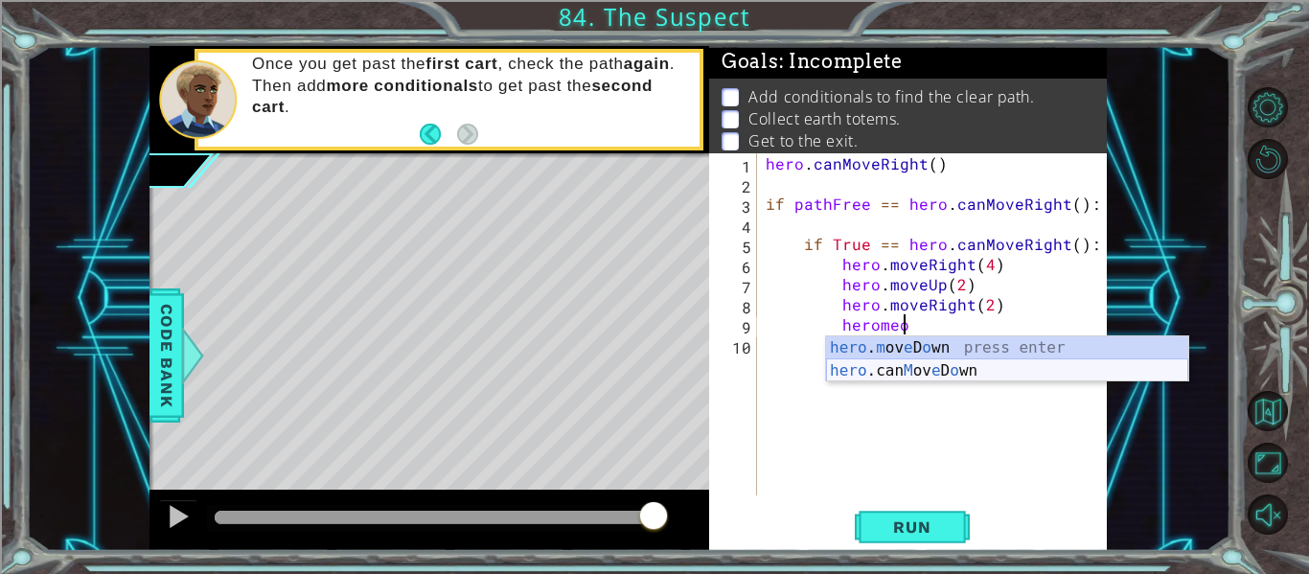
scroll to position [0, 7]
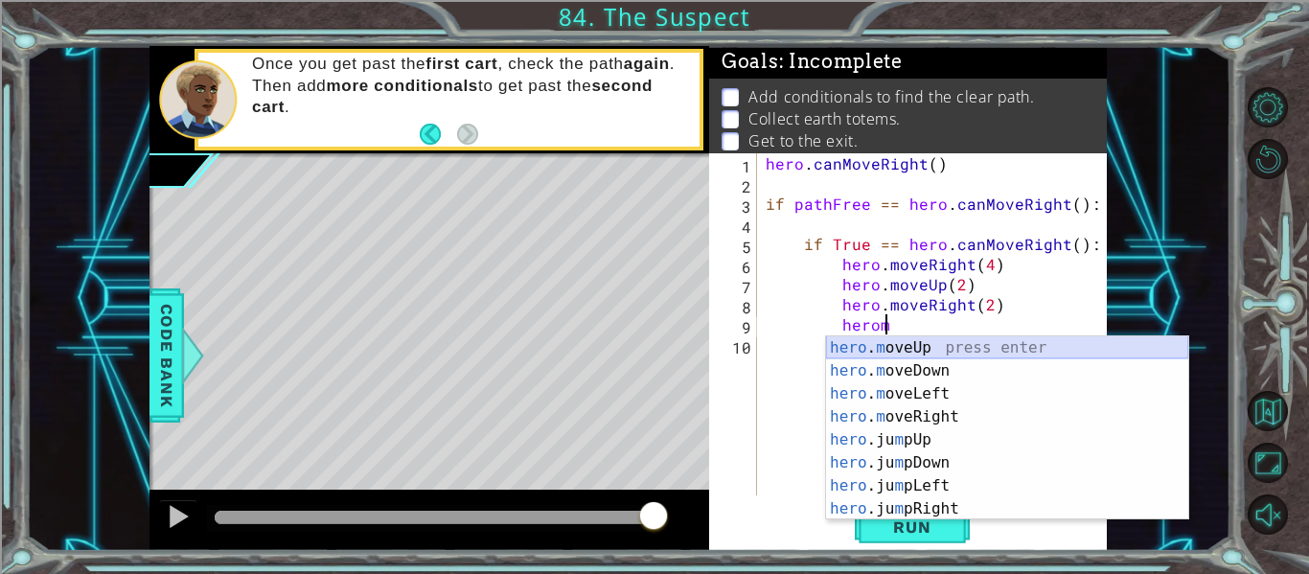
click at [1000, 352] on div "hero . m oveUp press enter hero . m oveDown press enter hero . m oveLeft press …" at bounding box center [1007, 451] width 362 height 230
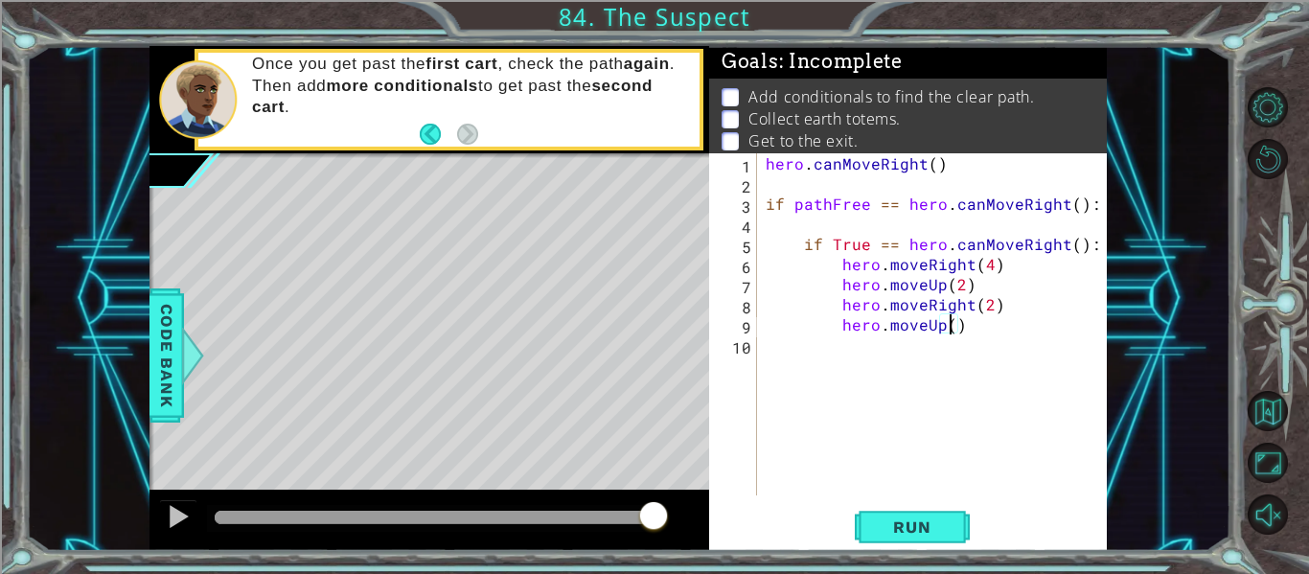
scroll to position [0, 11]
click at [1004, 333] on div "hero . canMoveRight ( ) if pathFree == hero . canMoveRight ( ) : if True == her…" at bounding box center [937, 344] width 351 height 382
type textarea "hero.moveUp(2)"
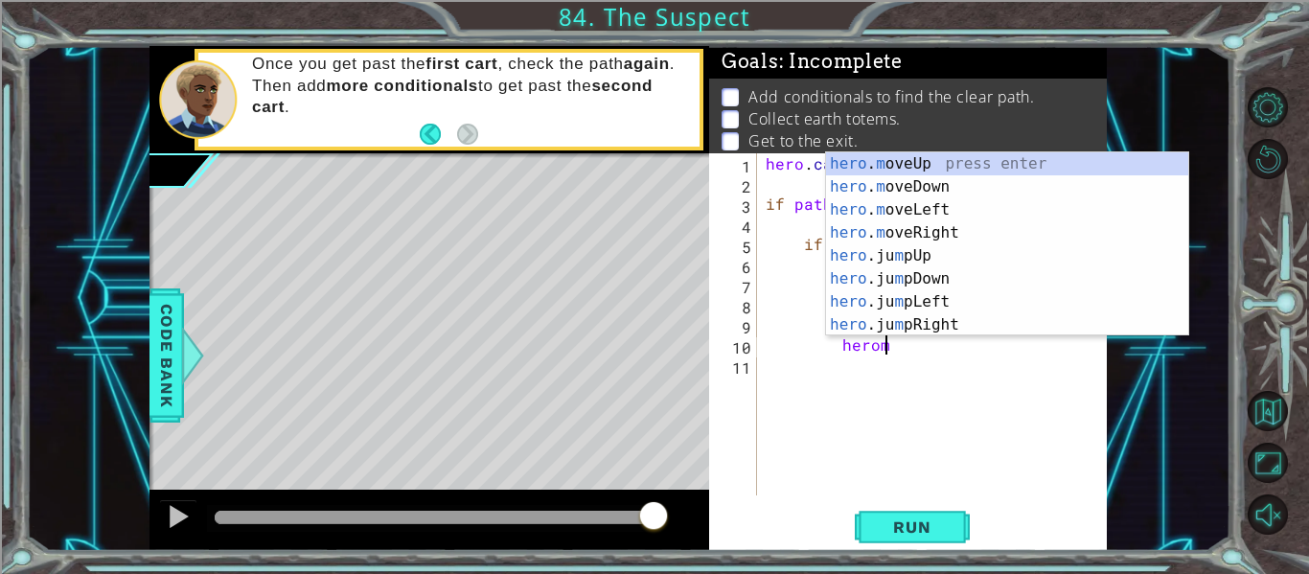
scroll to position [0, 7]
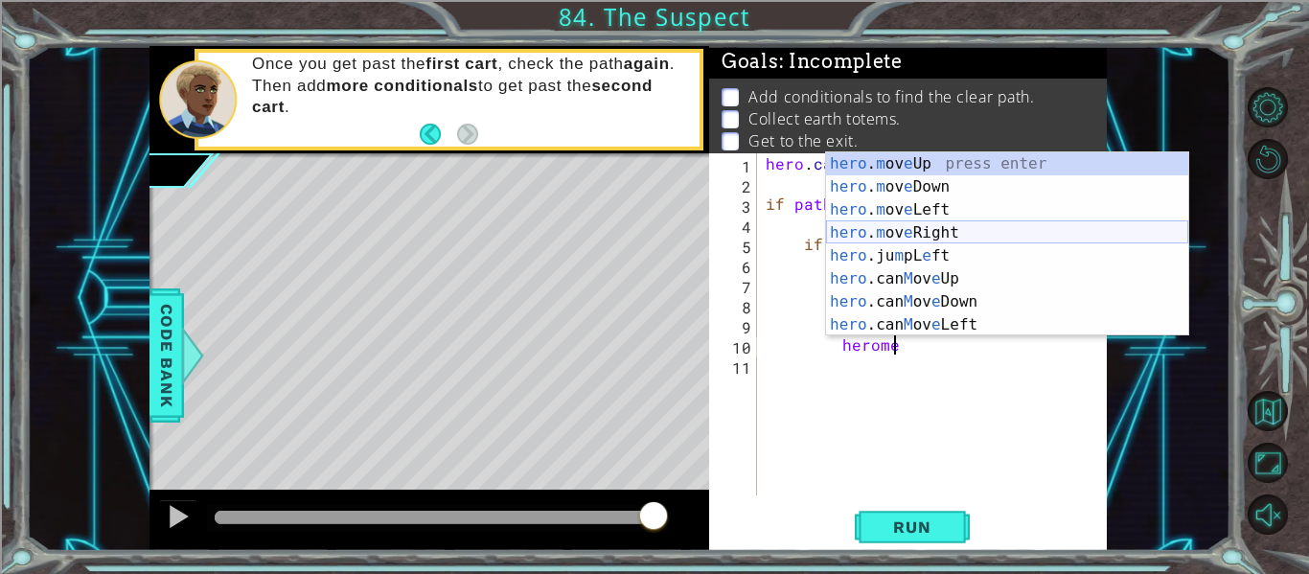
click at [1044, 235] on div "hero . m ov e Up press enter hero . m ov e Down press enter hero . m ov e Left …" at bounding box center [1007, 267] width 362 height 230
type textarea "hero.moveRight(1)"
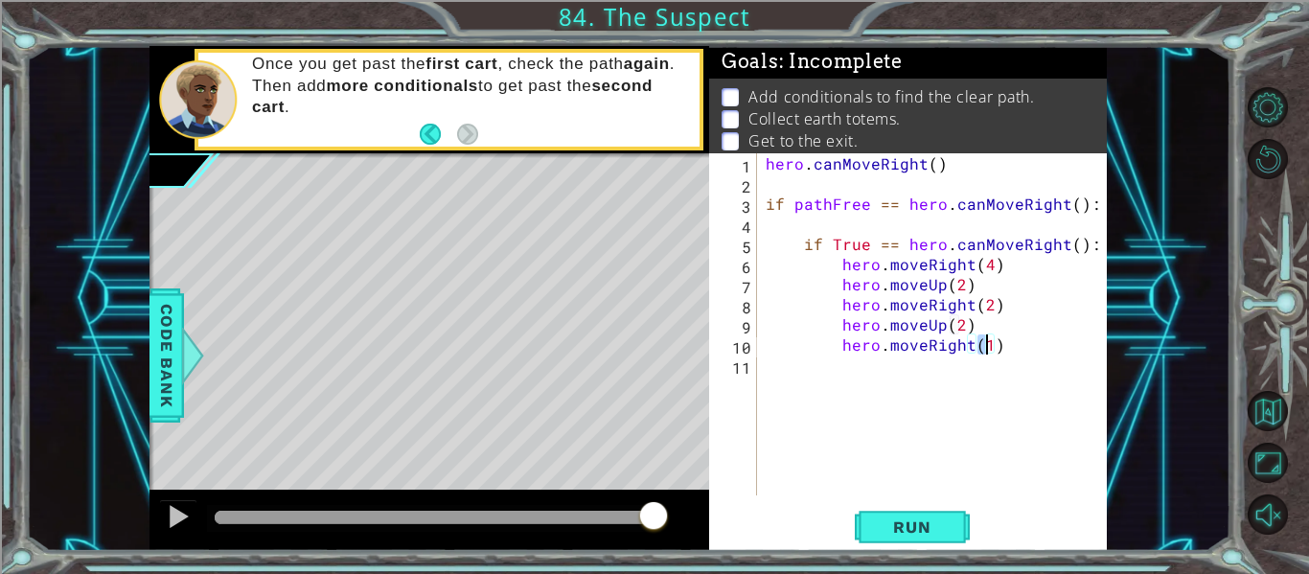
click at [1035, 370] on div "hero . canMoveRight ( ) if pathFree == hero . canMoveRight ( ) : if True == her…" at bounding box center [937, 344] width 351 height 382
click at [1002, 350] on div "hero . canMoveRight ( ) if pathFree == hero . canMoveRight ( ) : if True == her…" at bounding box center [937, 344] width 351 height 382
type textarea "hero.moveRight(1)"
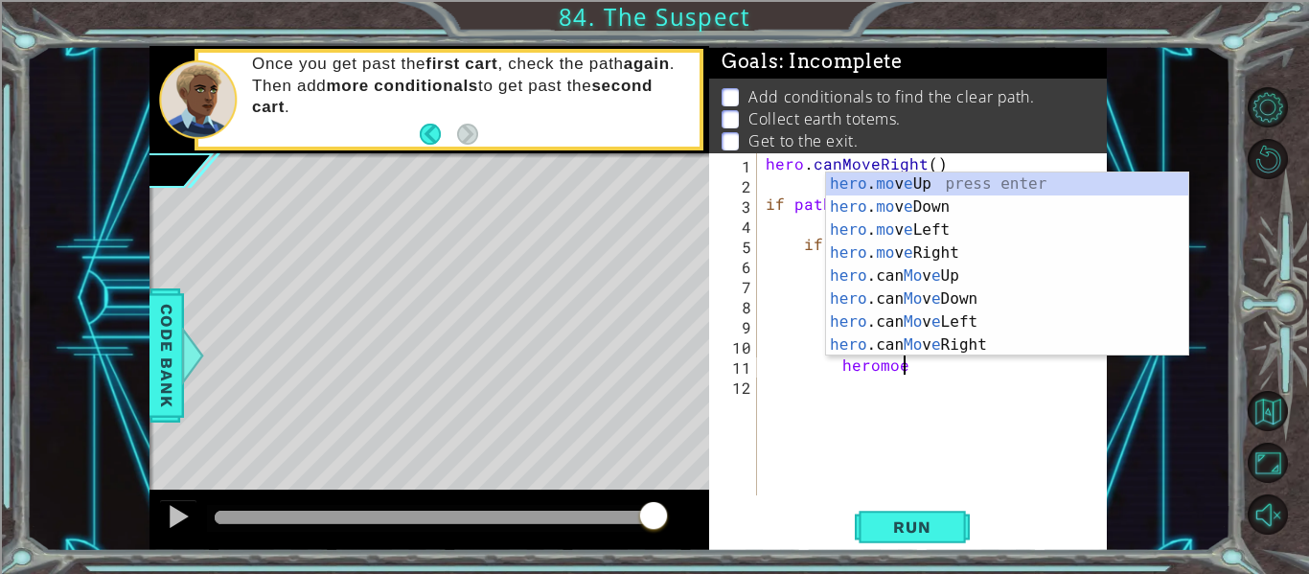
scroll to position [0, 8]
click at [1051, 188] on div "hero . mo v e Up press enter hero . mo v e Down press enter hero . mo v e Left …" at bounding box center [1007, 287] width 362 height 230
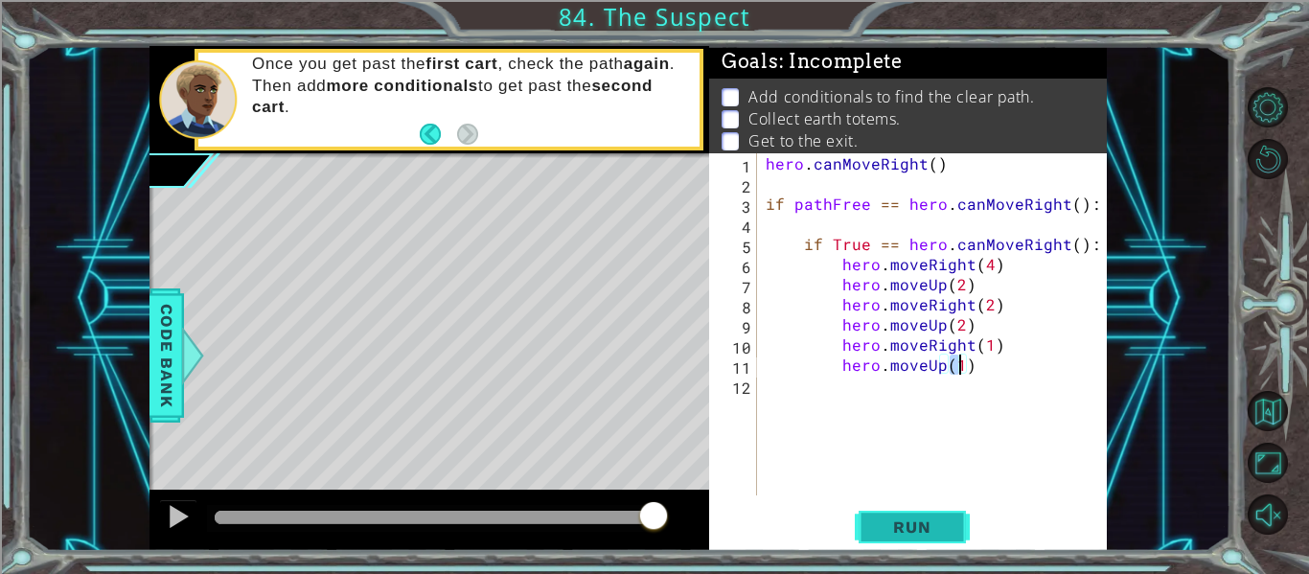
click at [922, 518] on span "Run" at bounding box center [912, 526] width 76 height 19
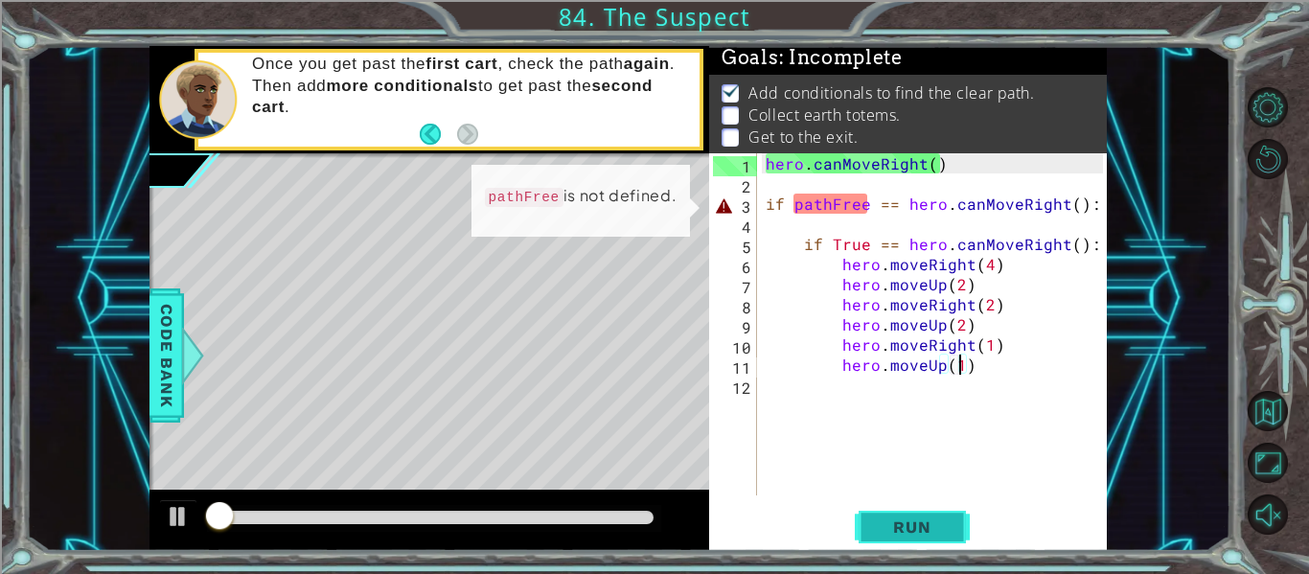
scroll to position [5, 0]
click at [867, 201] on div "hero . canMoveRight ( ) if pathFree == hero . canMoveRight ( ) : if True == her…" at bounding box center [937, 344] width 351 height 382
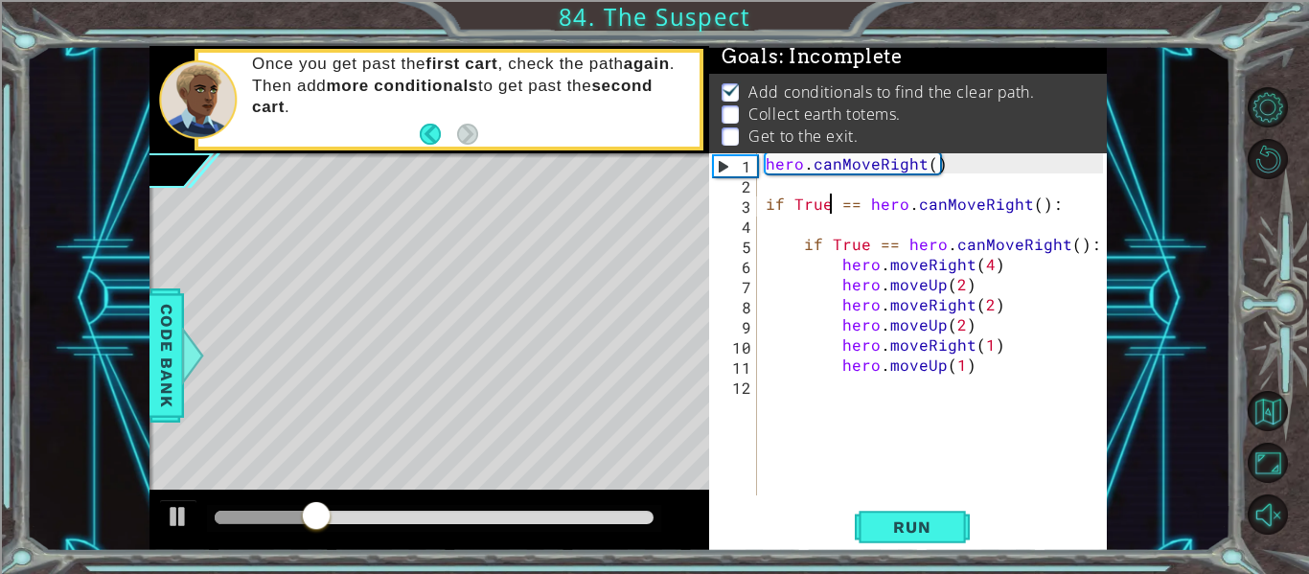
scroll to position [0, 5]
click at [919, 512] on button "Run" at bounding box center [911, 527] width 115 height 39
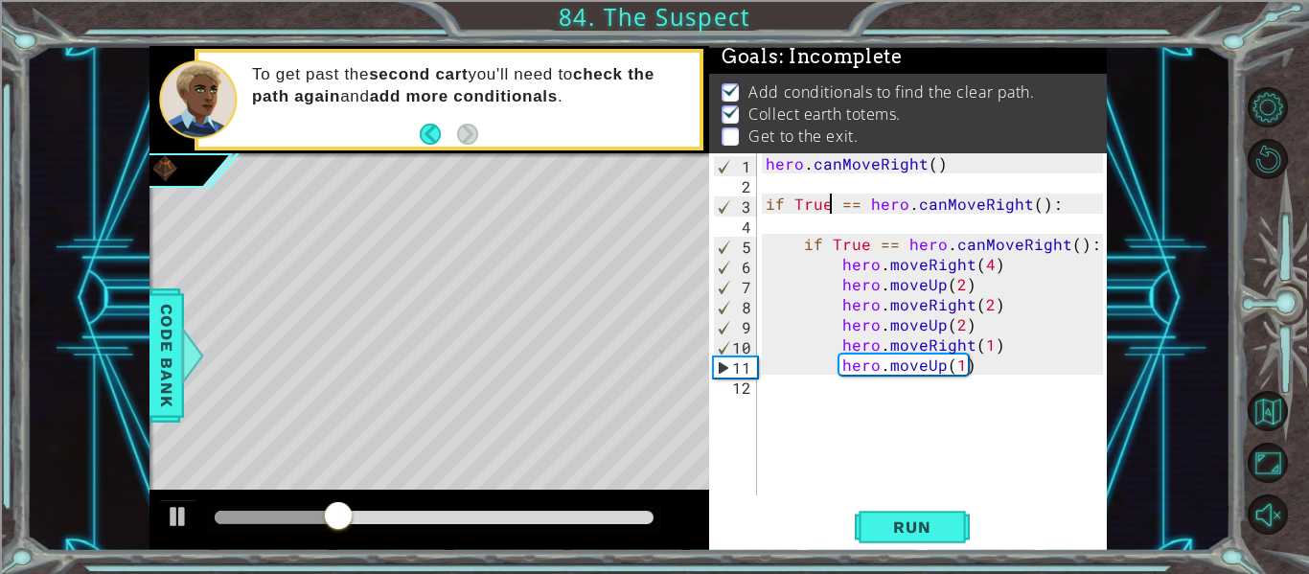
click at [965, 368] on div "hero . canMoveRight ( ) if True == hero . canMoveRight ( ) : if True == hero . …" at bounding box center [937, 344] width 351 height 382
type textarea "hero.moveUp(2)"
click at [987, 366] on div "hero . canMoveRight ( ) if True == hero . canMoveRight ( ) : if True == hero . …" at bounding box center [937, 344] width 351 height 382
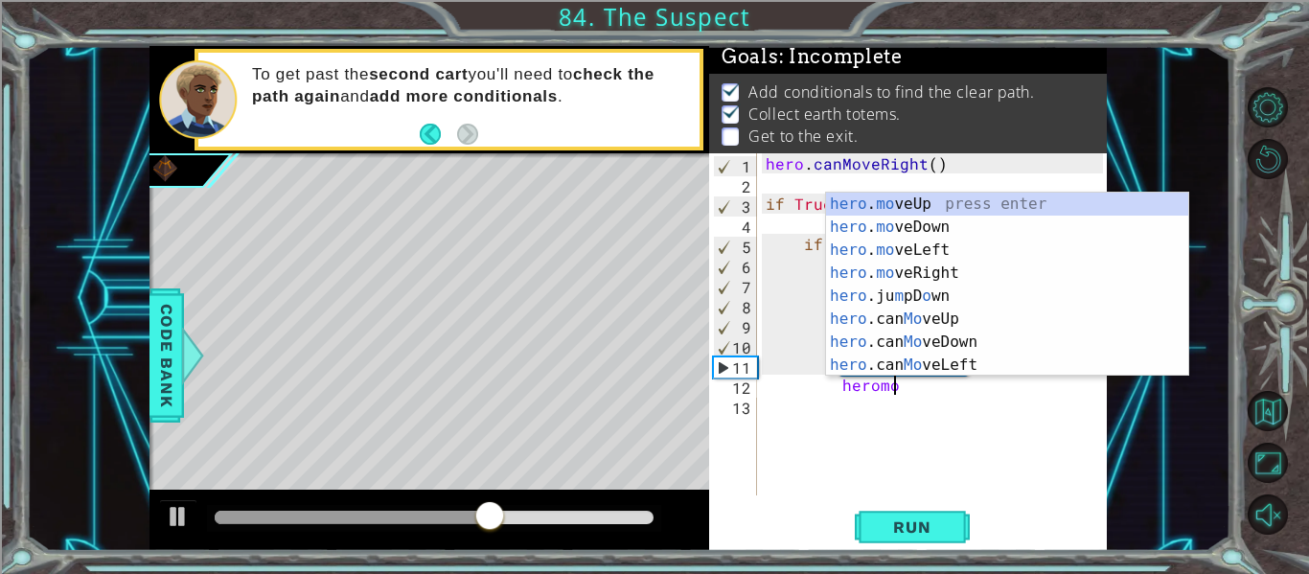
scroll to position [0, 7]
click at [1025, 282] on div "hero . mo veUp press enter hero . mo veDown press enter hero . mo veLeft press …" at bounding box center [1007, 308] width 362 height 230
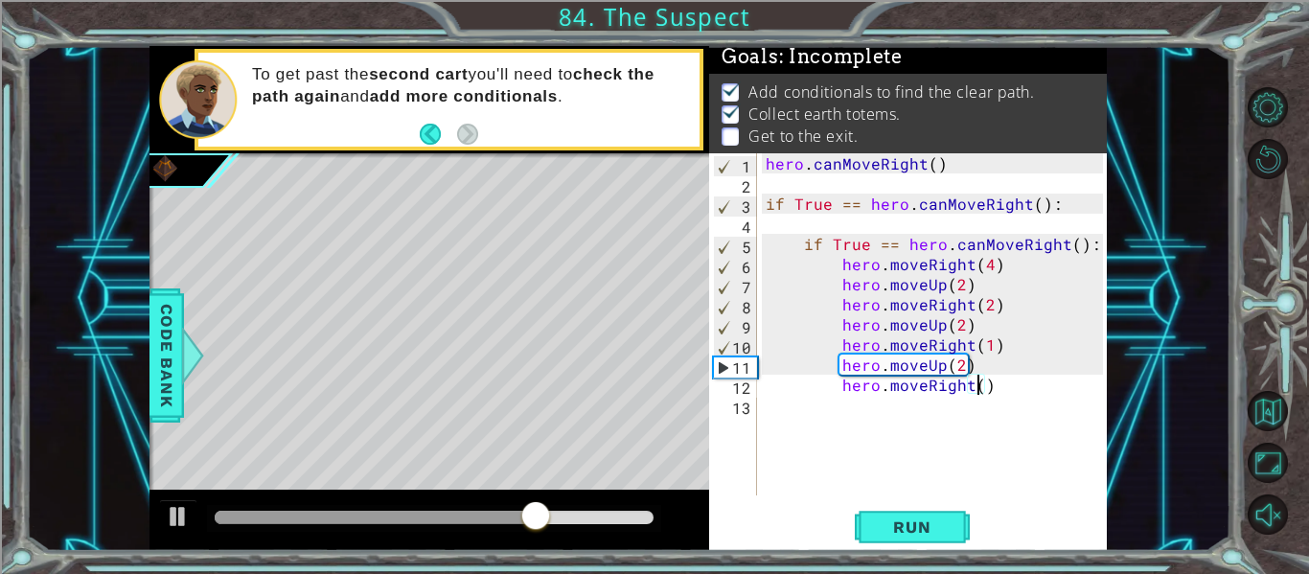
type textarea "hero.moveRight(3)"
click at [1013, 392] on div "hero . canMoveRight ( ) if True == hero . canMoveRight ( ) : if True == hero . …" at bounding box center [937, 344] width 351 height 382
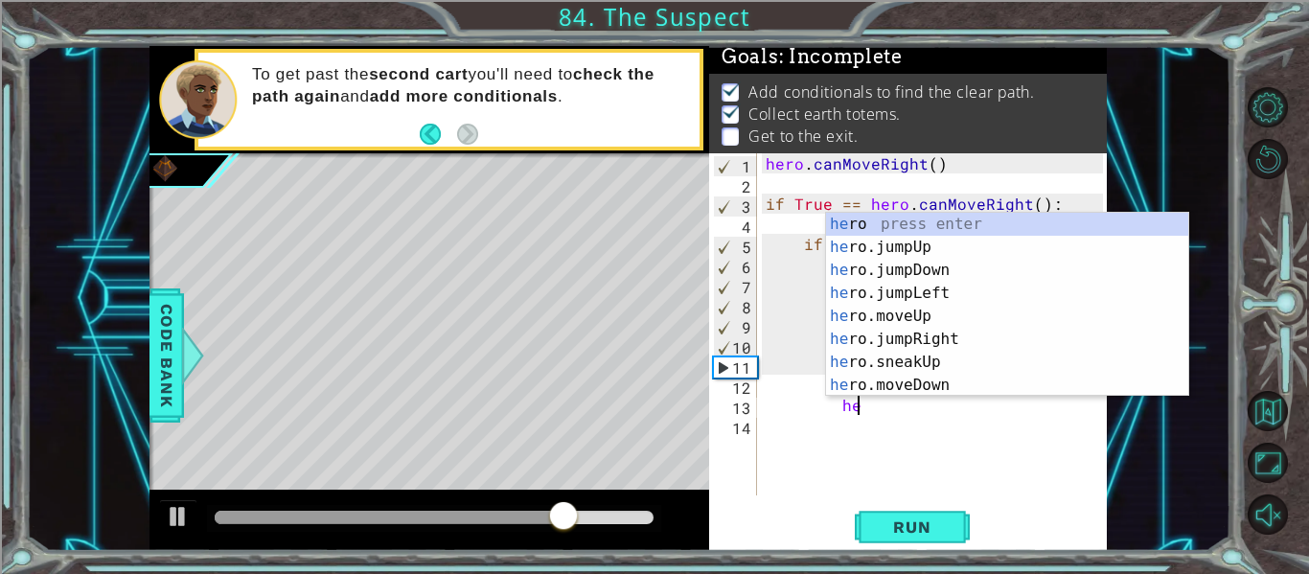
scroll to position [0, 6]
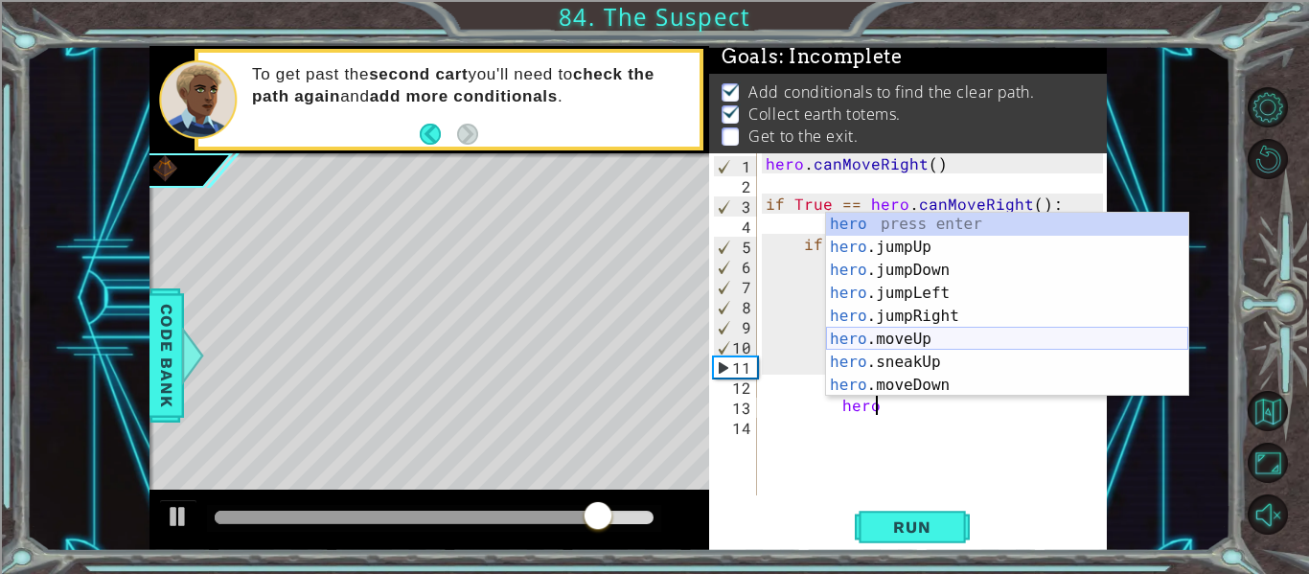
click at [968, 332] on div "hero press enter hero .jumpUp press enter hero .jumpDown press enter hero .jump…" at bounding box center [1007, 328] width 362 height 230
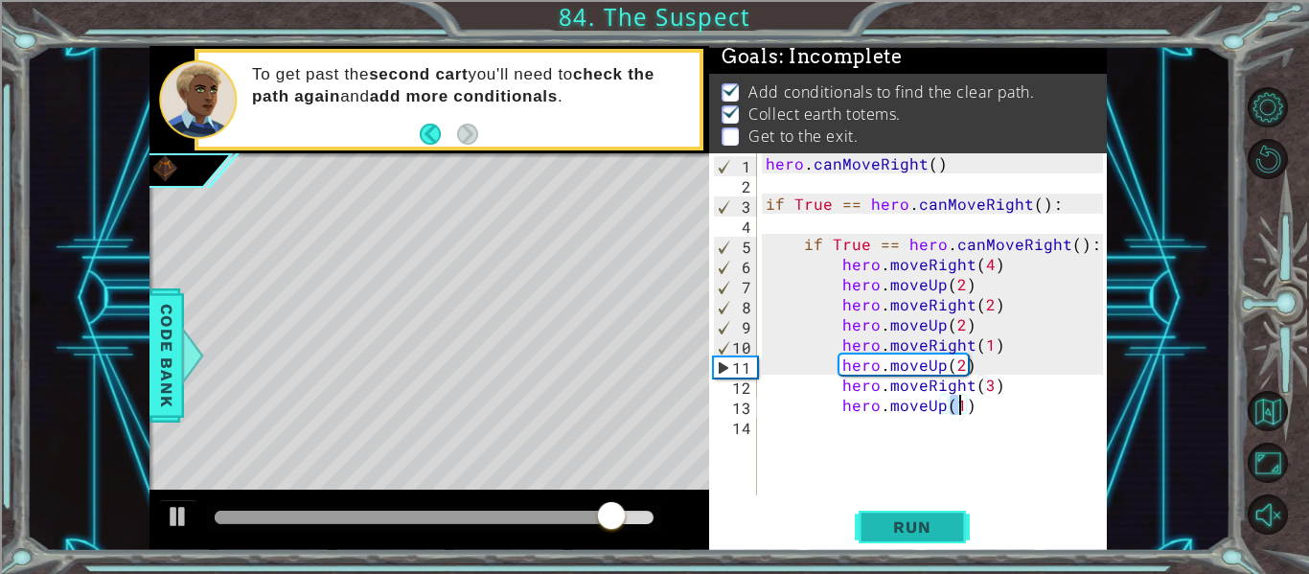
type textarea "hero.moveUp(1)"
click at [916, 520] on span "Run" at bounding box center [912, 526] width 76 height 19
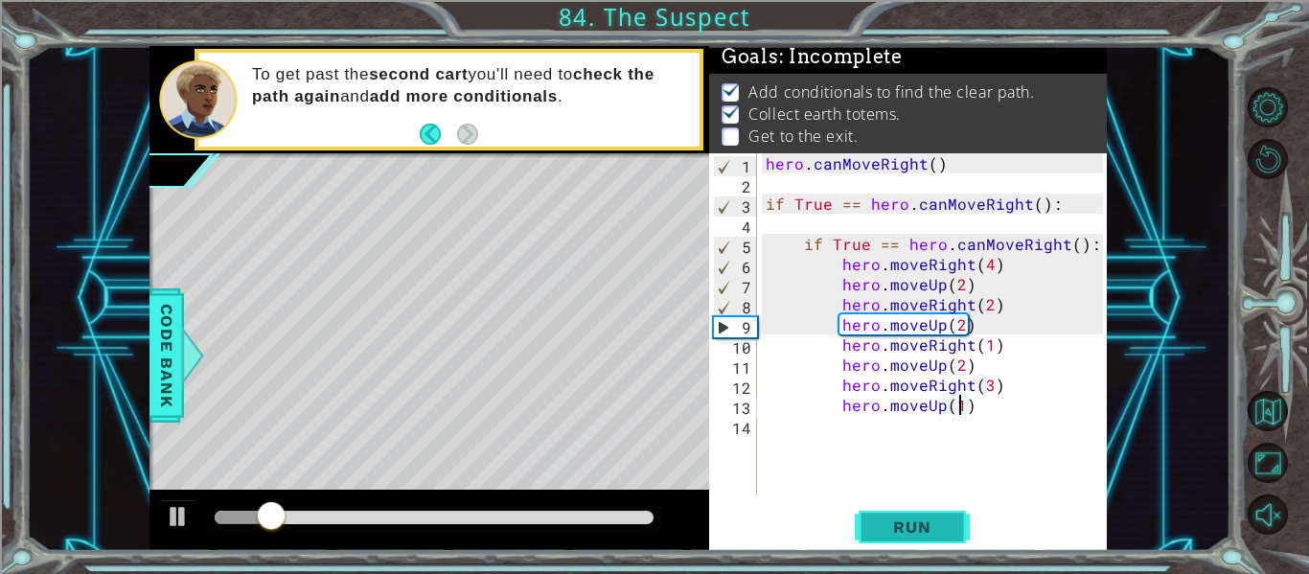
click at [908, 528] on span "Run" at bounding box center [912, 526] width 76 height 19
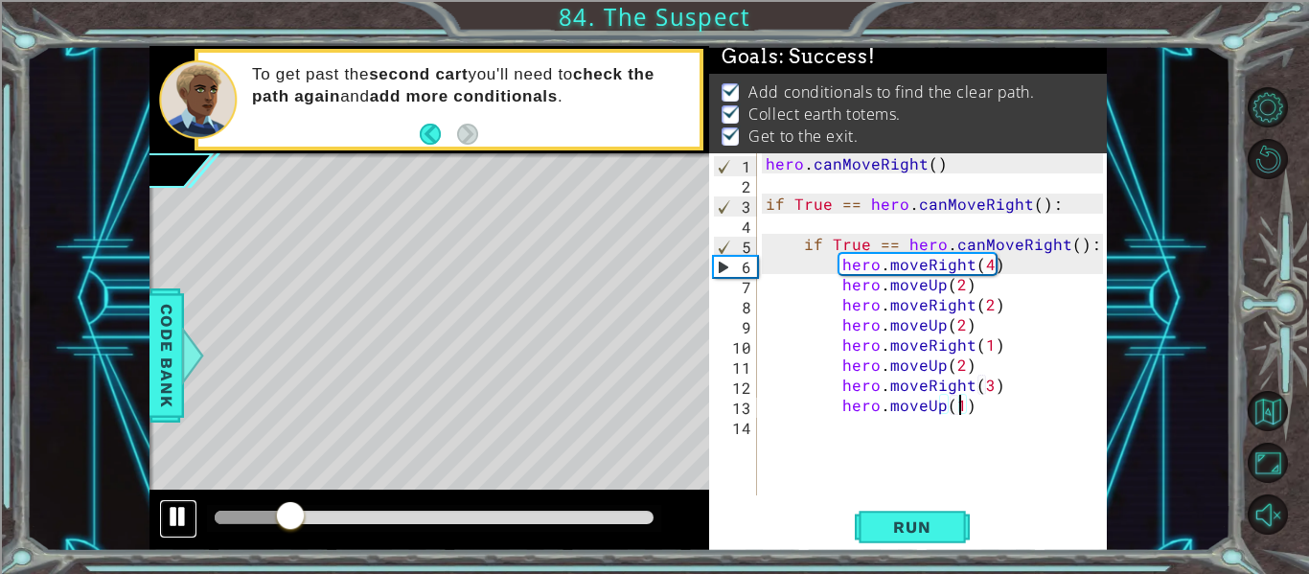
click at [178, 508] on div at bounding box center [178, 516] width 25 height 25
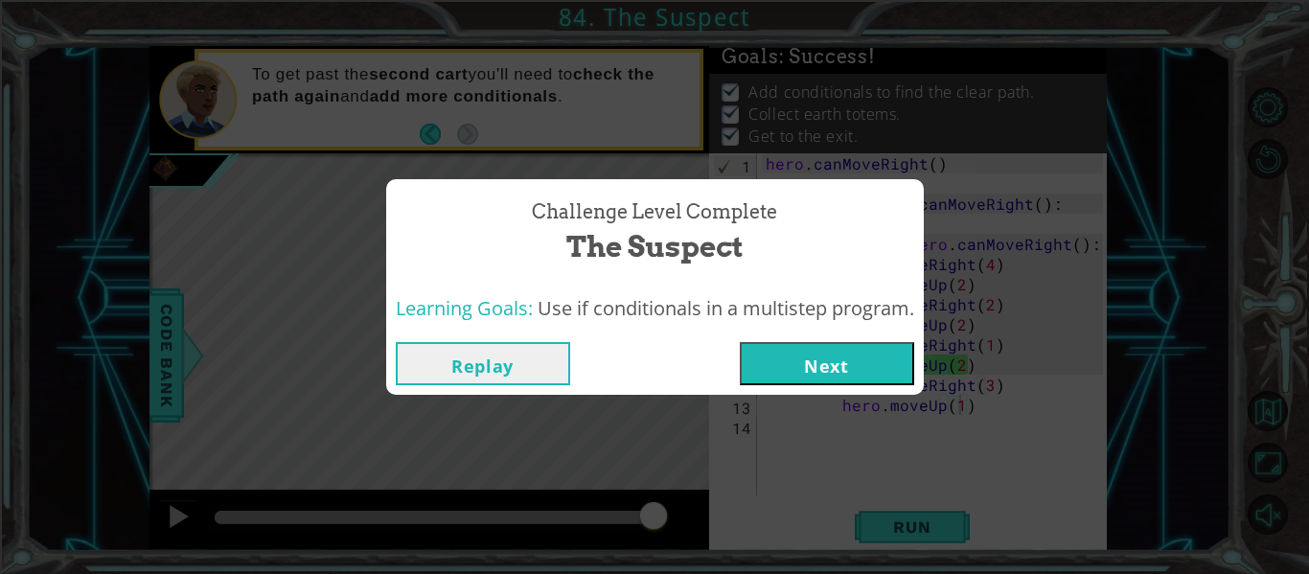
click at [831, 383] on button "Next" at bounding box center [827, 363] width 174 height 43
click at [820, 374] on body "1 ההההההההההההההההההההההההההההההההההההההההההההההההההההההההההההההההההההההההההההה…" at bounding box center [654, 287] width 1309 height 574
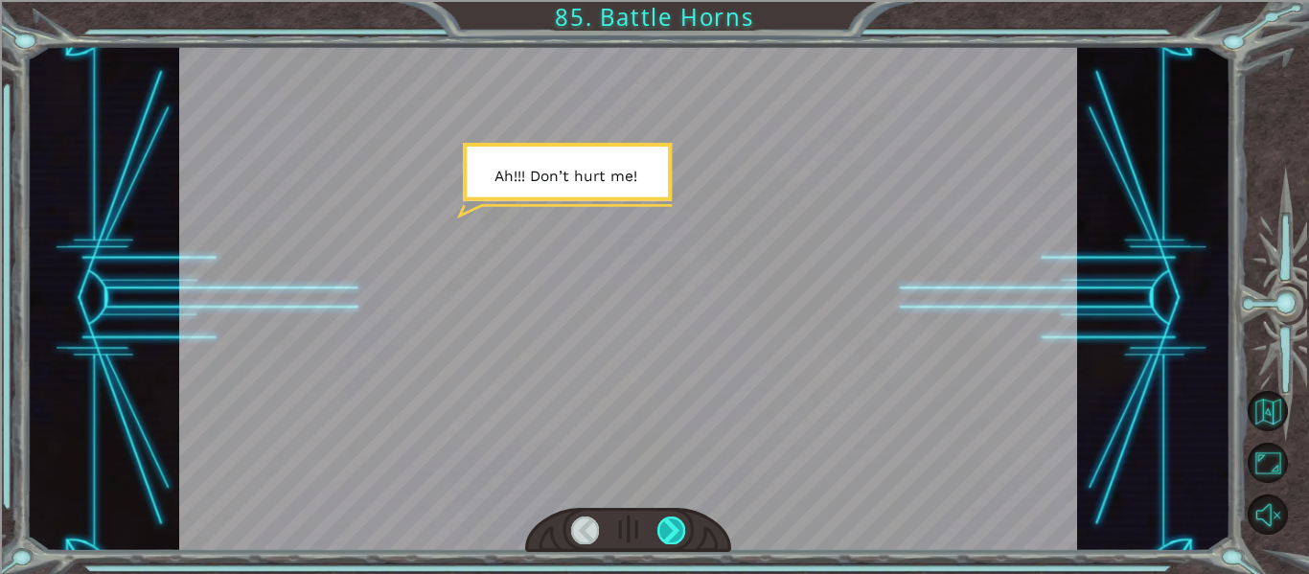
click at [673, 535] on div at bounding box center [671, 529] width 28 height 27
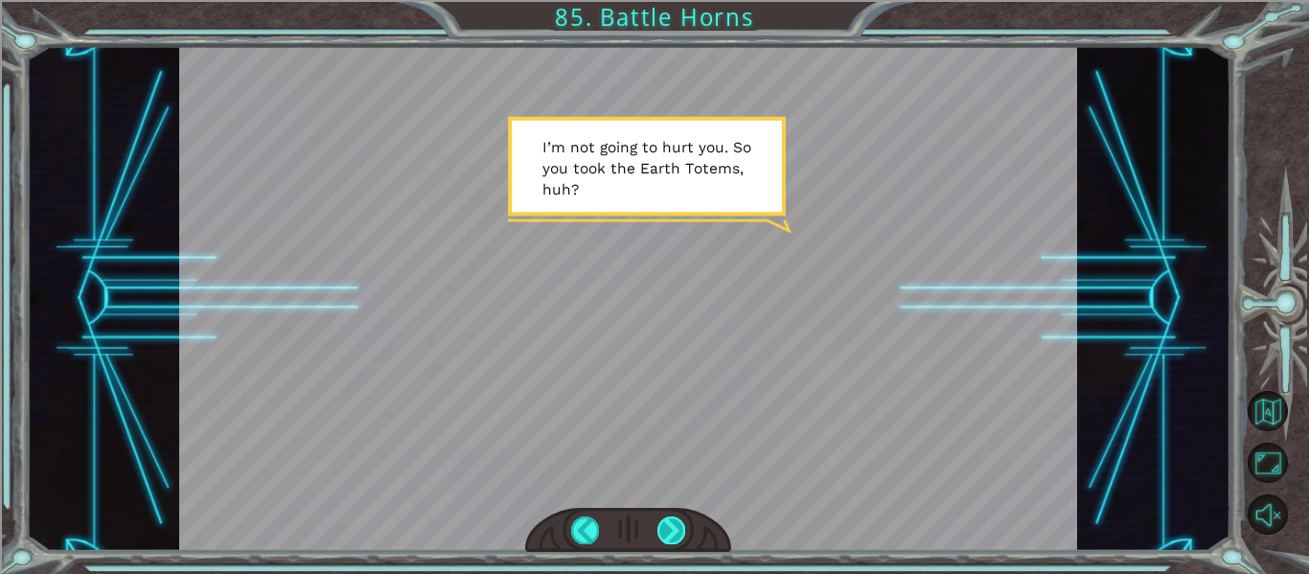
click at [673, 535] on div at bounding box center [671, 529] width 28 height 27
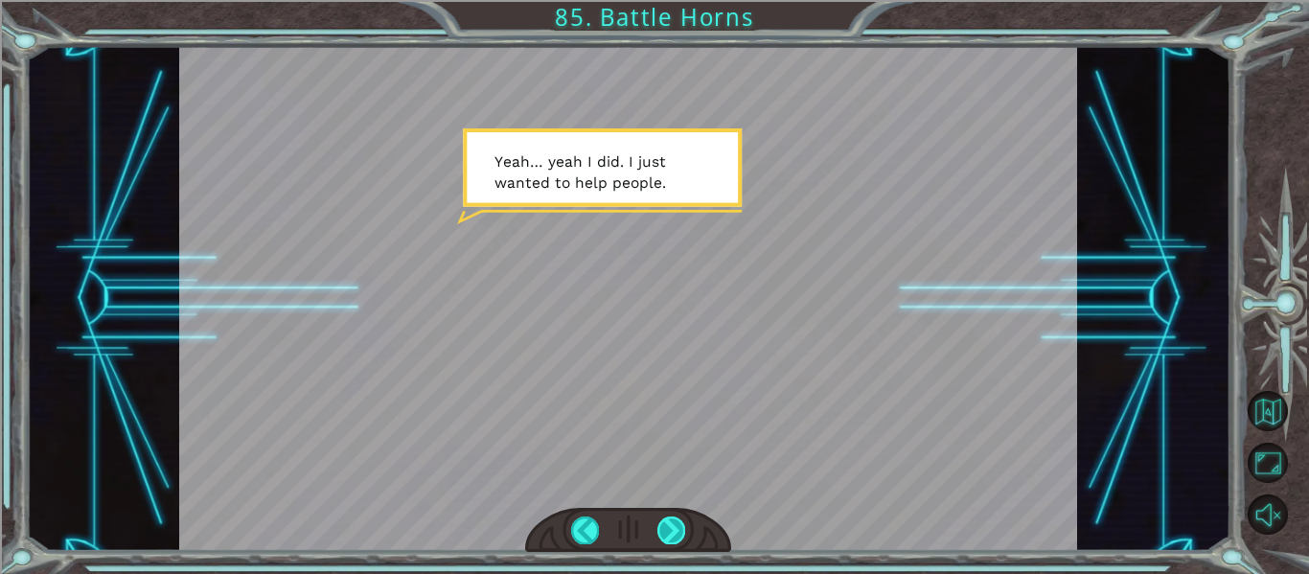
click at [673, 535] on div at bounding box center [671, 529] width 28 height 27
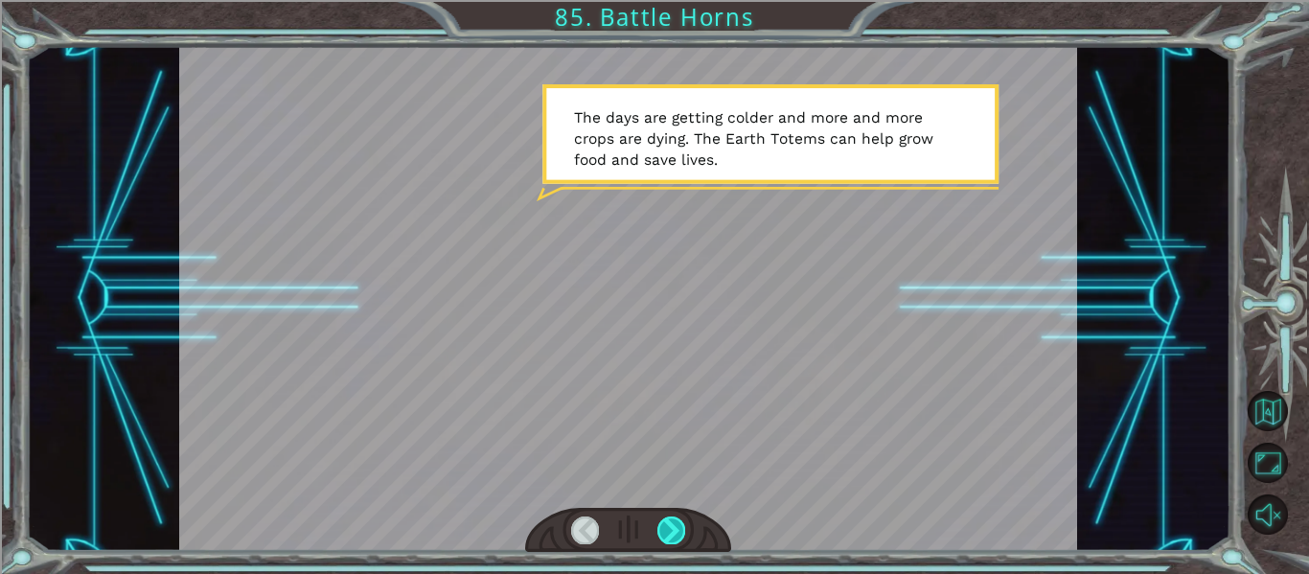
click at [673, 535] on div at bounding box center [671, 529] width 28 height 27
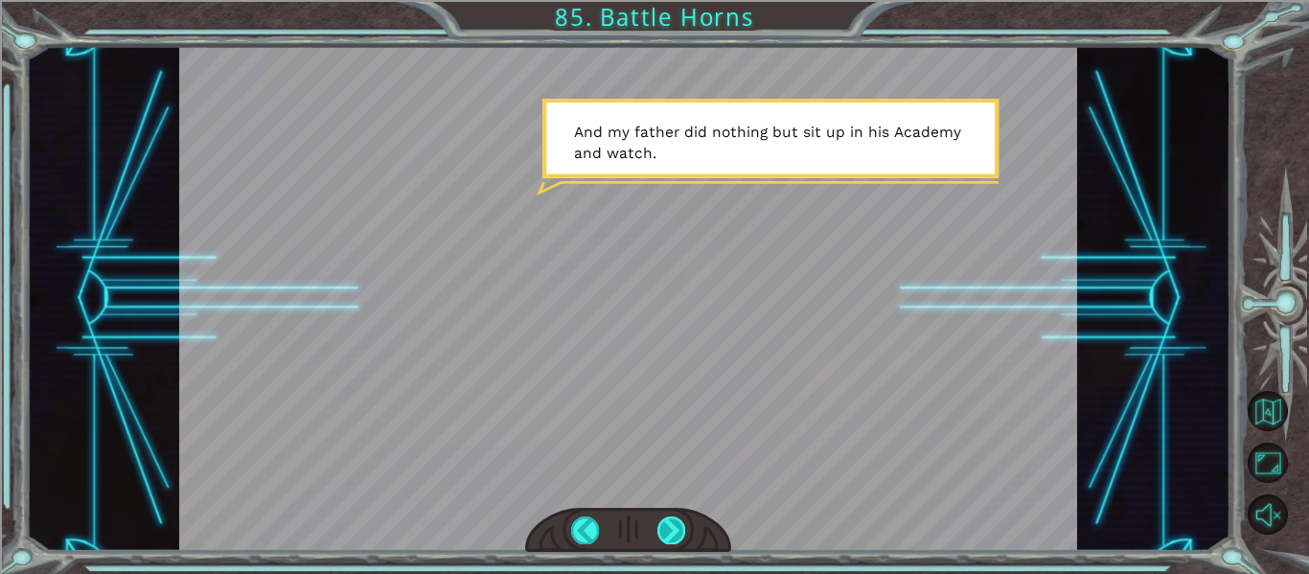
click at [673, 535] on div at bounding box center [671, 529] width 28 height 27
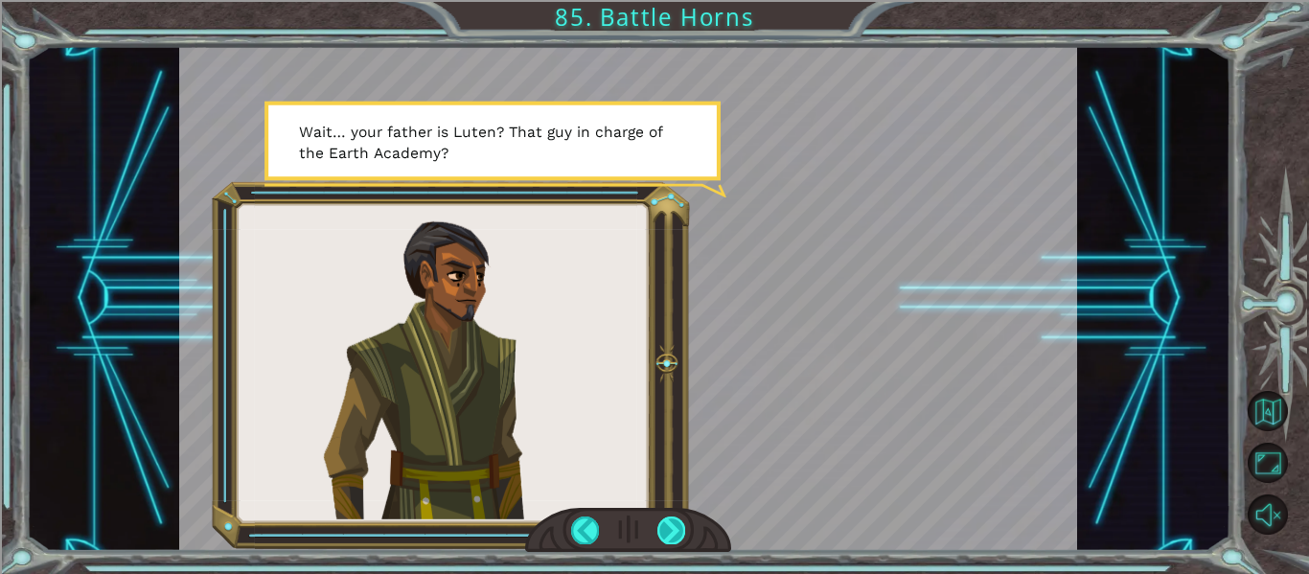
click at [673, 535] on div at bounding box center [671, 529] width 28 height 27
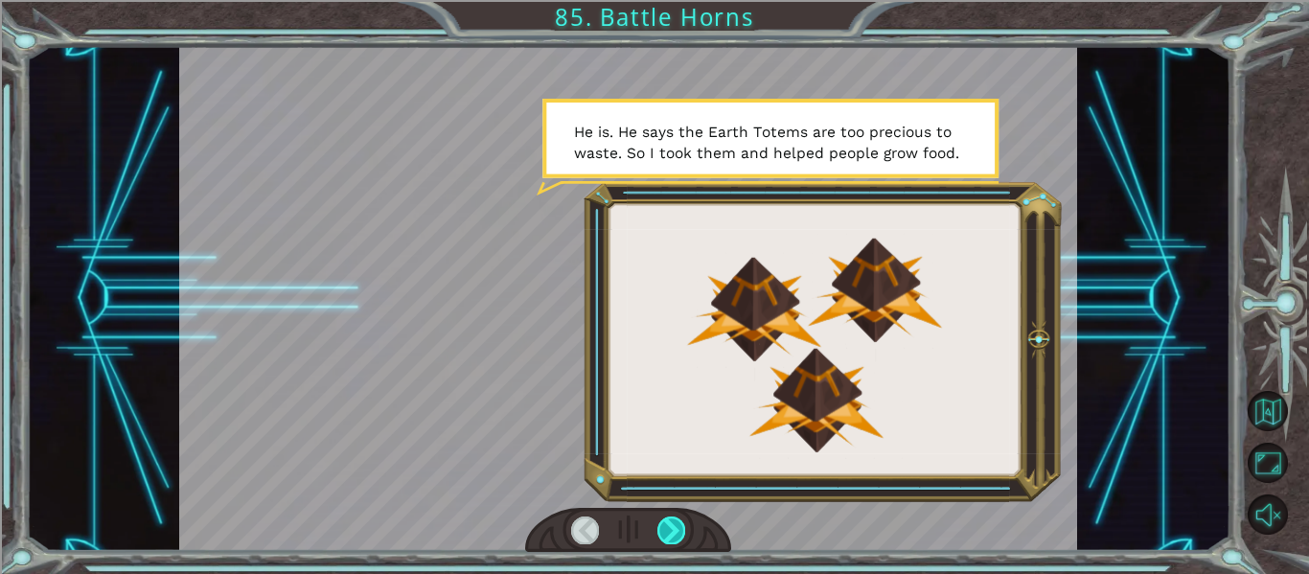
click at [673, 533] on div at bounding box center [671, 529] width 28 height 27
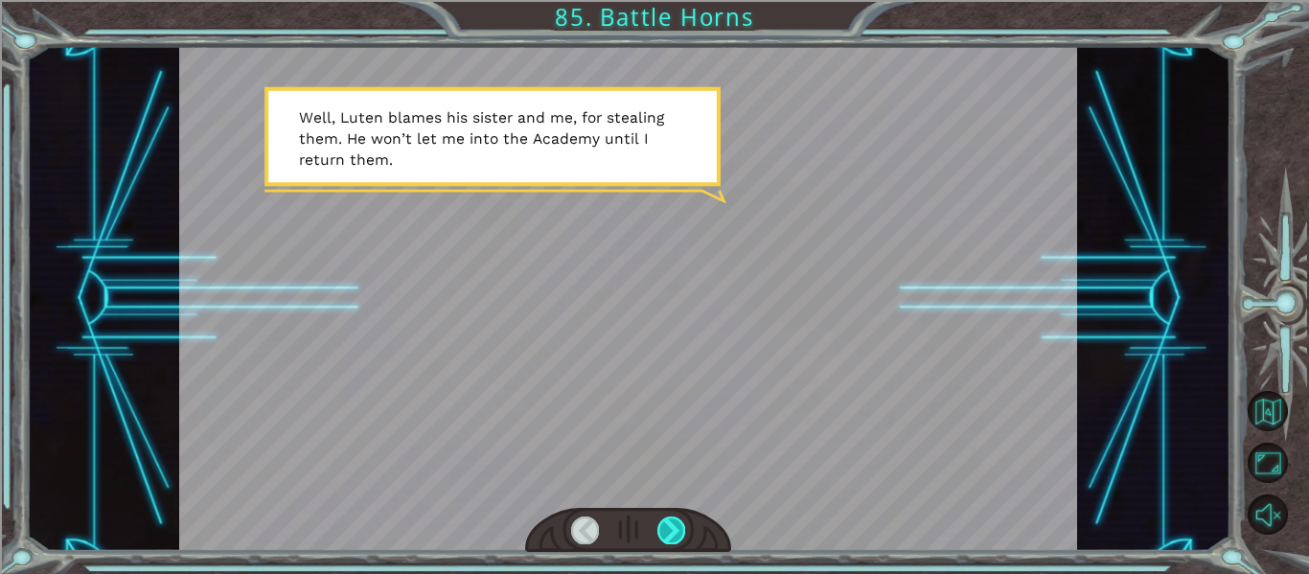
click at [671, 539] on div at bounding box center [671, 529] width 28 height 27
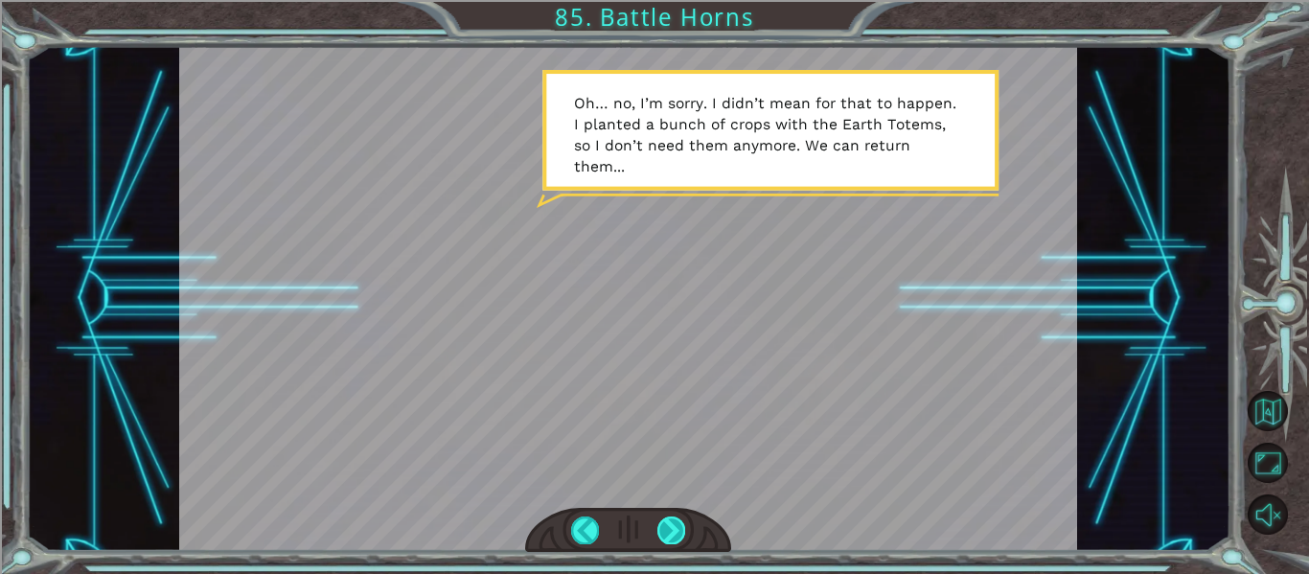
click at [671, 539] on div at bounding box center [671, 529] width 28 height 27
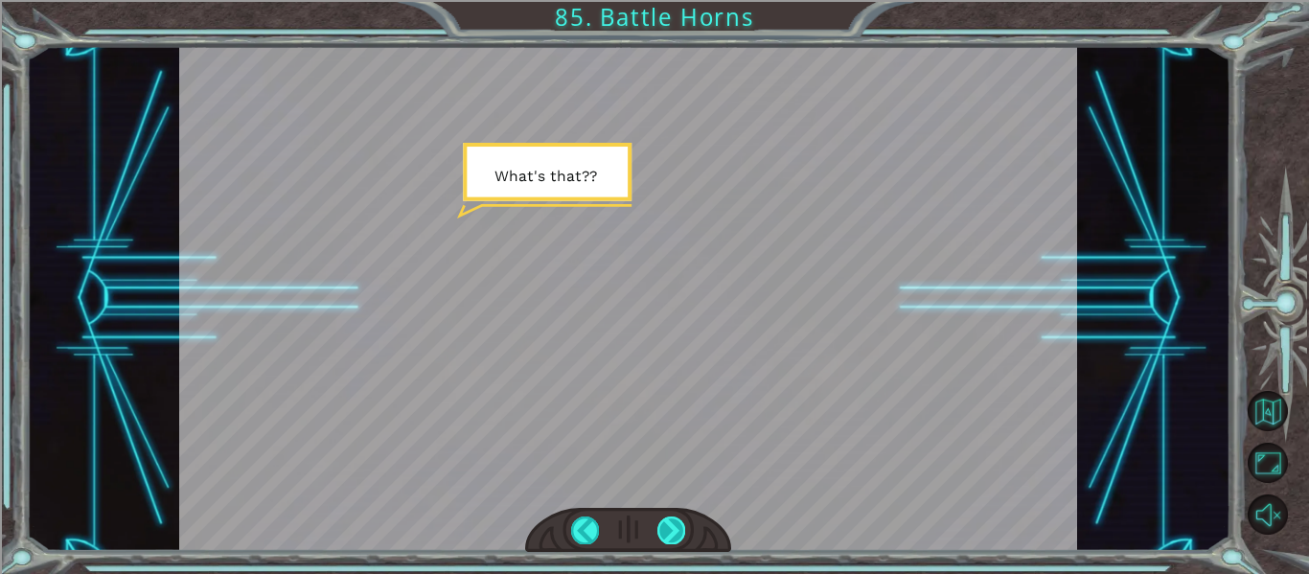
click at [671, 539] on div at bounding box center [671, 529] width 28 height 27
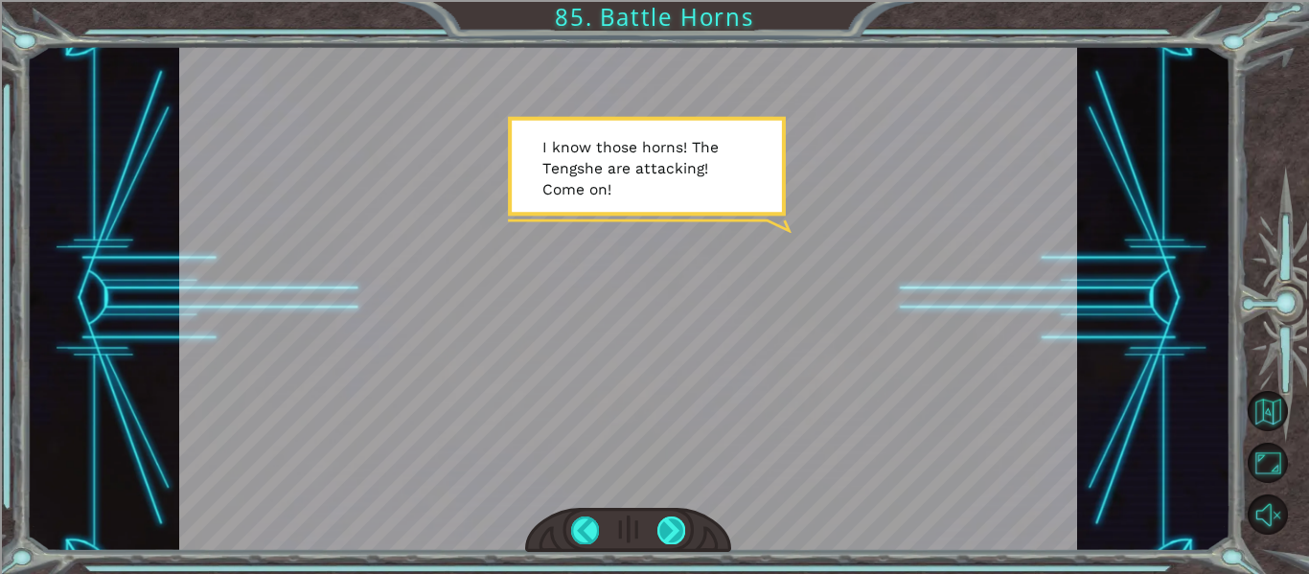
click at [671, 539] on div at bounding box center [671, 529] width 28 height 27
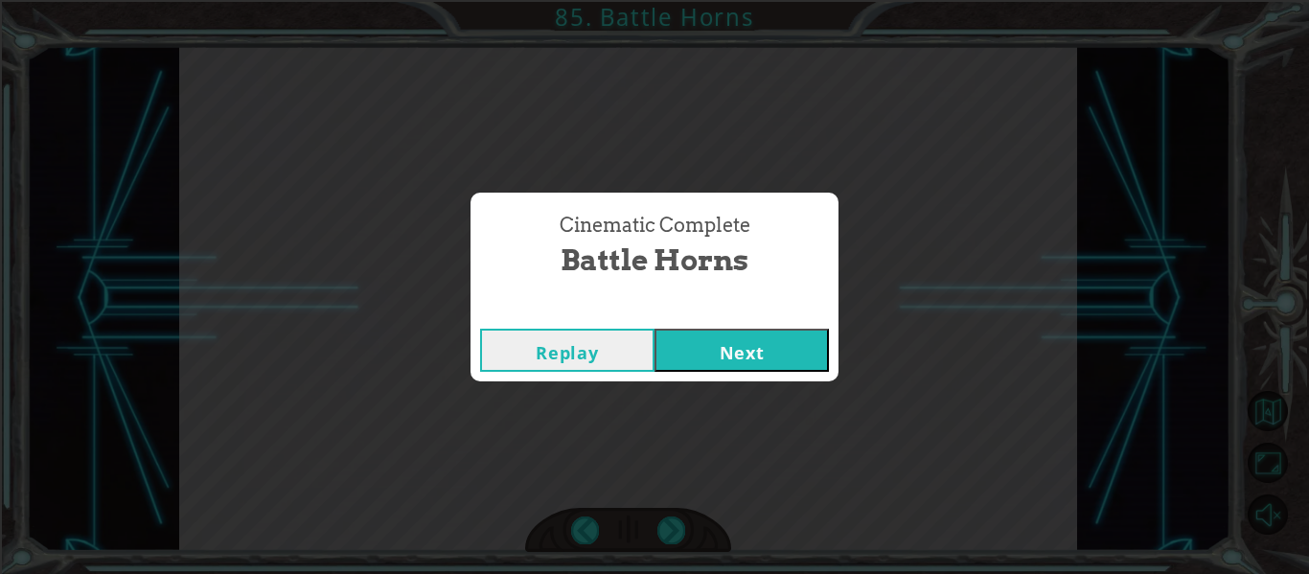
click at [700, 345] on button "Next" at bounding box center [741, 350] width 174 height 43
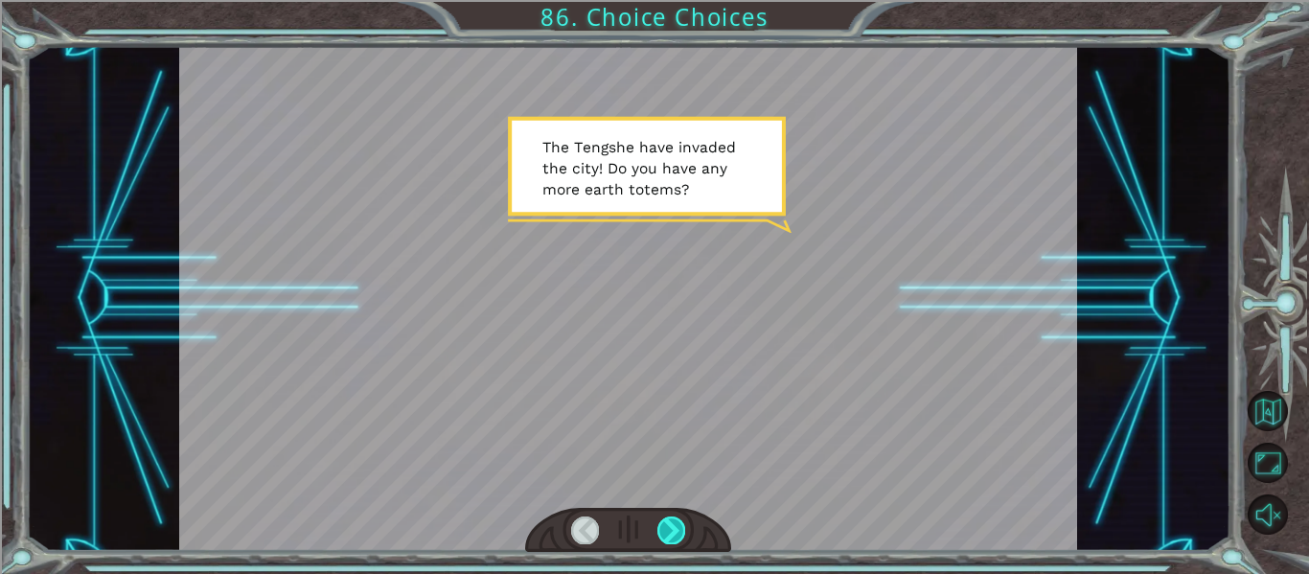
click at [673, 520] on div at bounding box center [671, 529] width 28 height 27
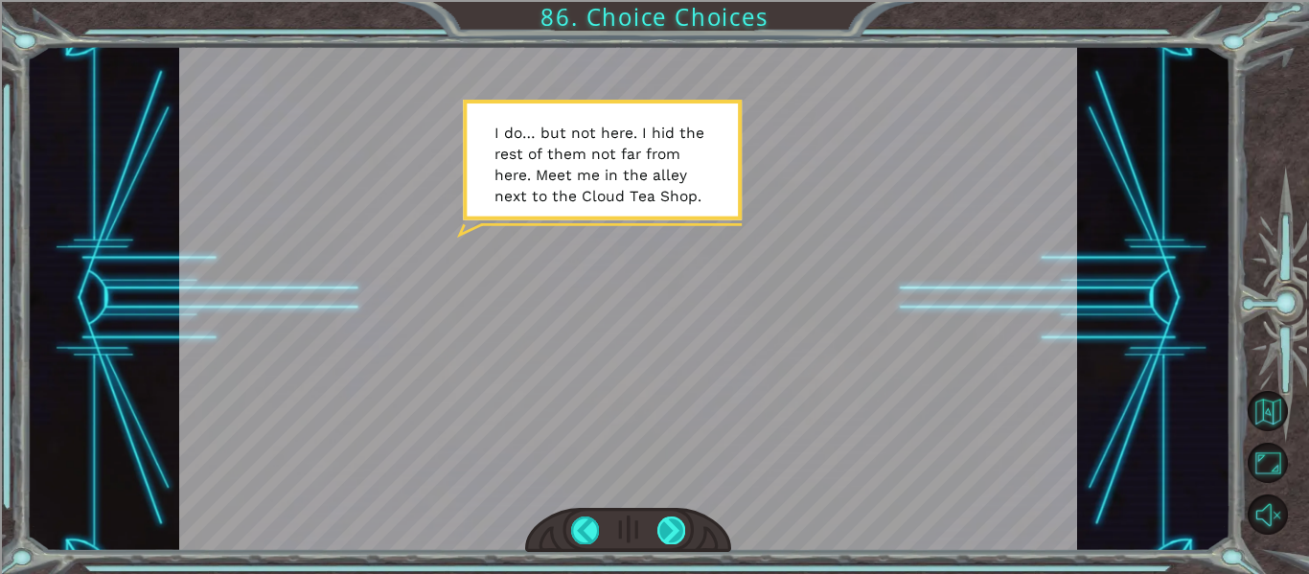
click at [673, 520] on div at bounding box center [671, 529] width 28 height 27
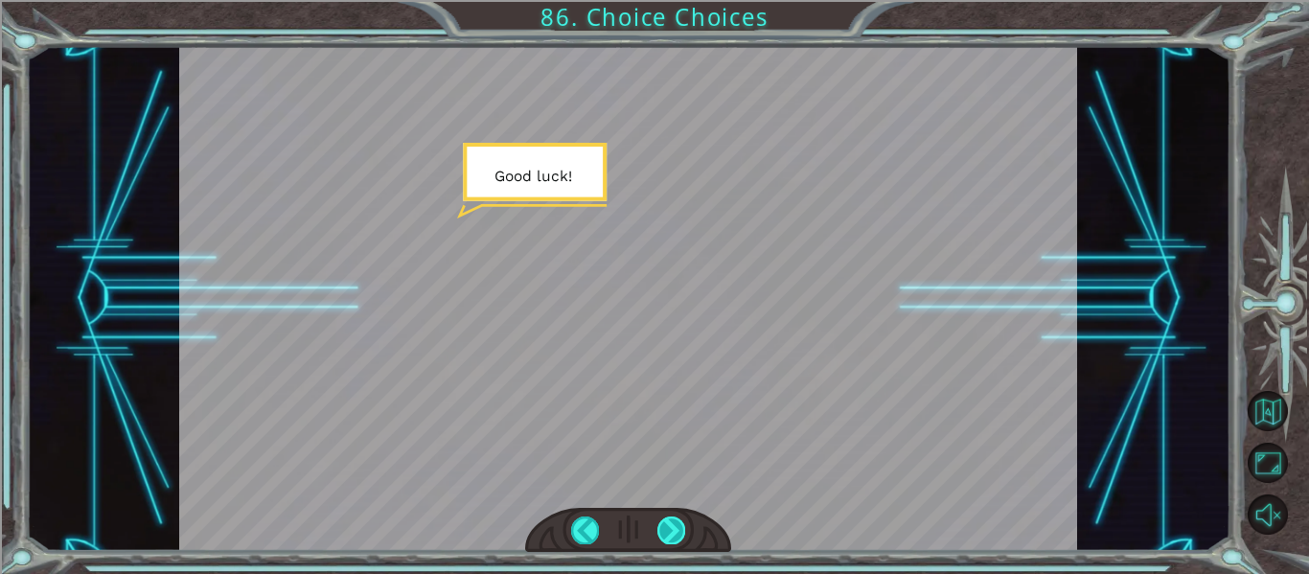
click at [673, 520] on div at bounding box center [671, 529] width 28 height 27
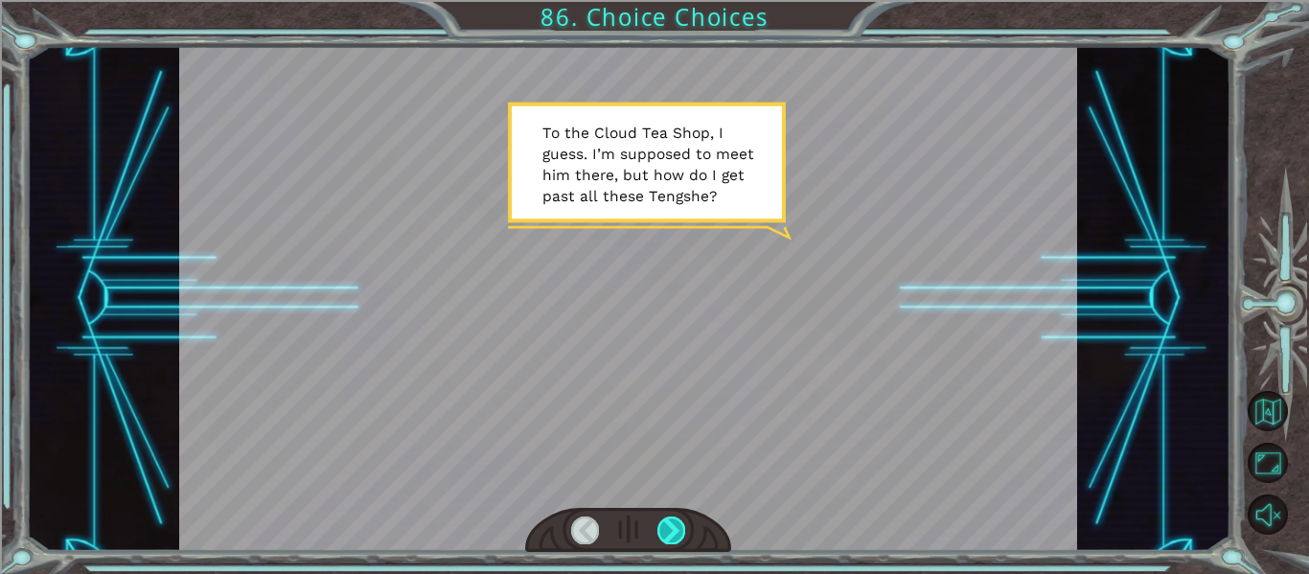
click at [673, 520] on div at bounding box center [671, 529] width 28 height 27
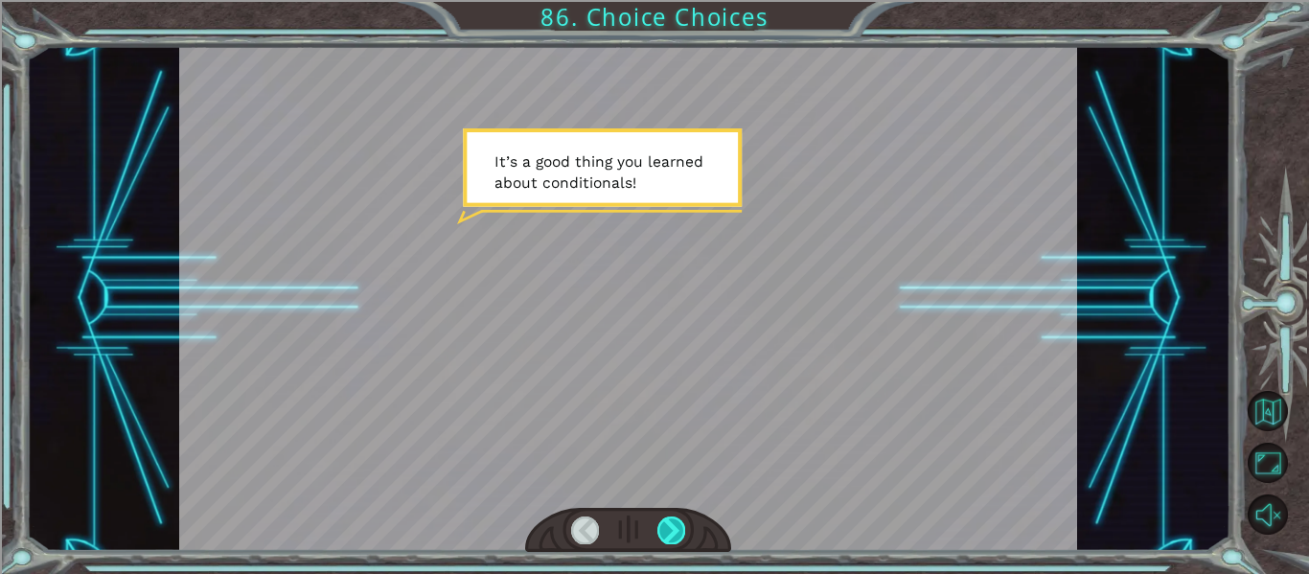
click at [673, 520] on div at bounding box center [671, 529] width 28 height 27
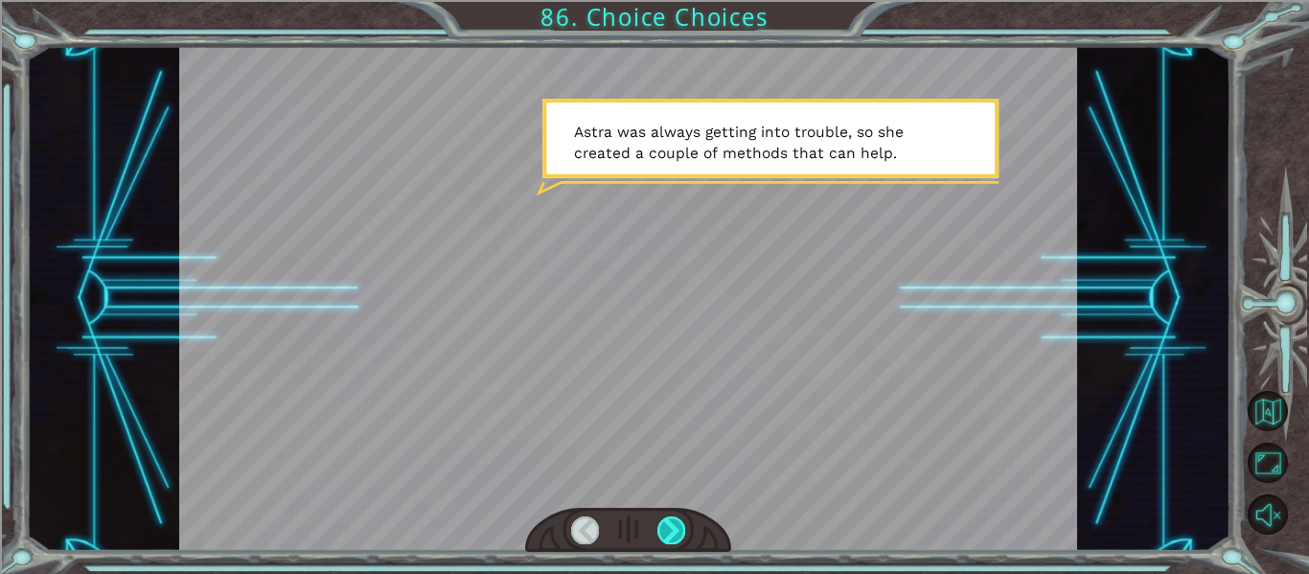
click at [673, 520] on div at bounding box center [671, 529] width 28 height 27
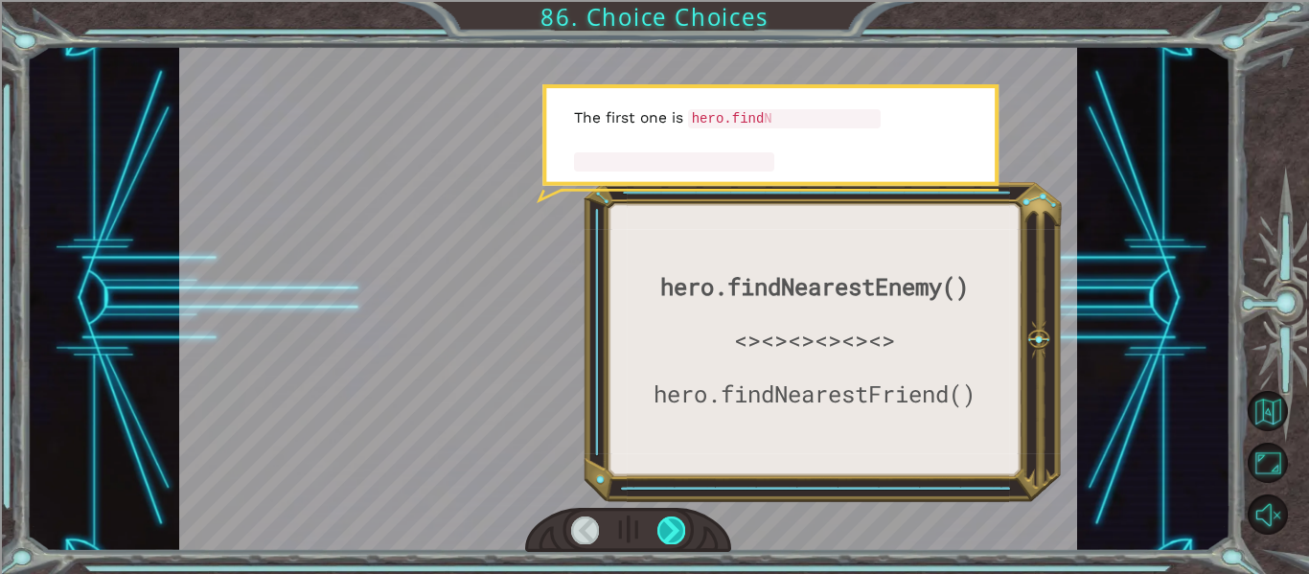
click at [673, 520] on div at bounding box center [671, 529] width 28 height 27
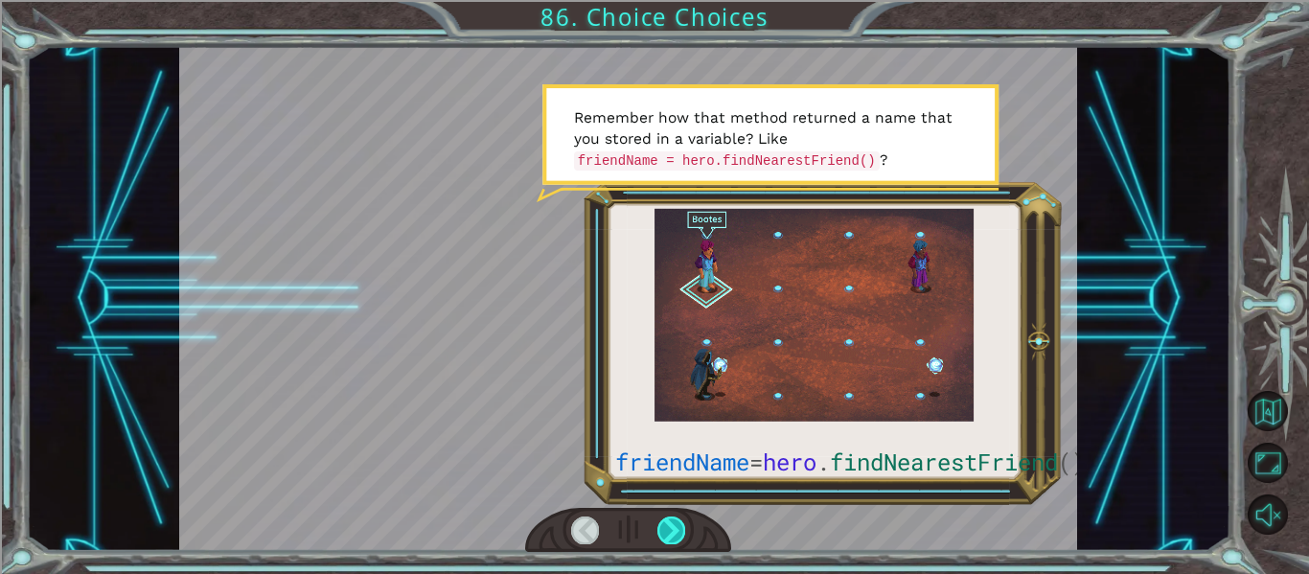
click at [673, 520] on div at bounding box center [671, 529] width 28 height 27
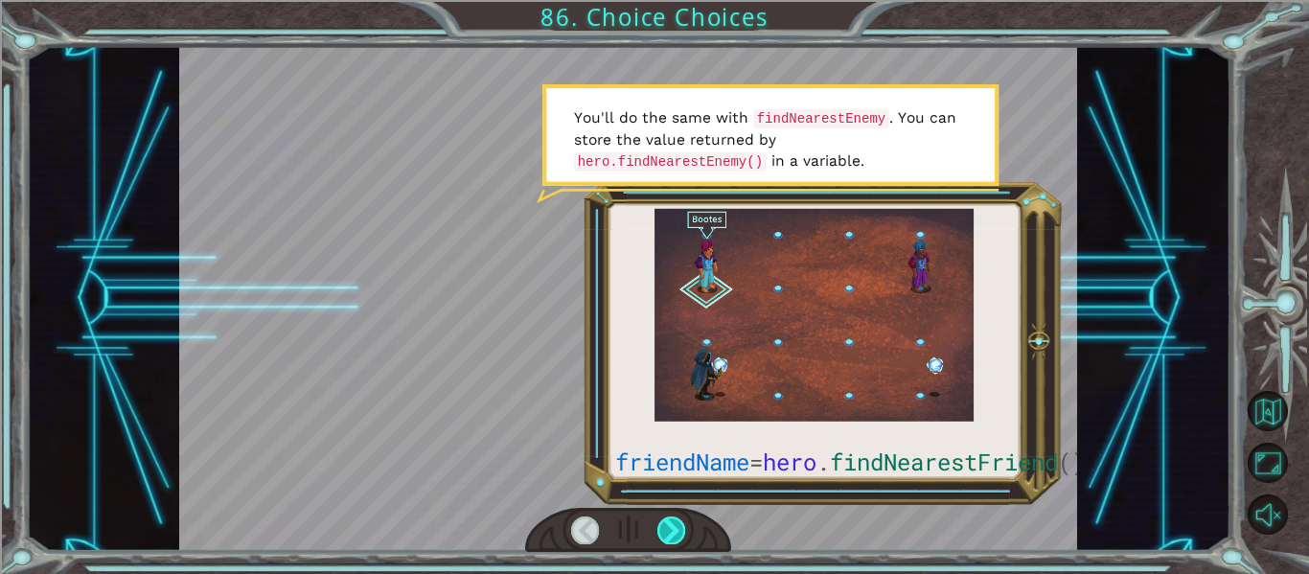
click at [673, 520] on div at bounding box center [671, 529] width 28 height 27
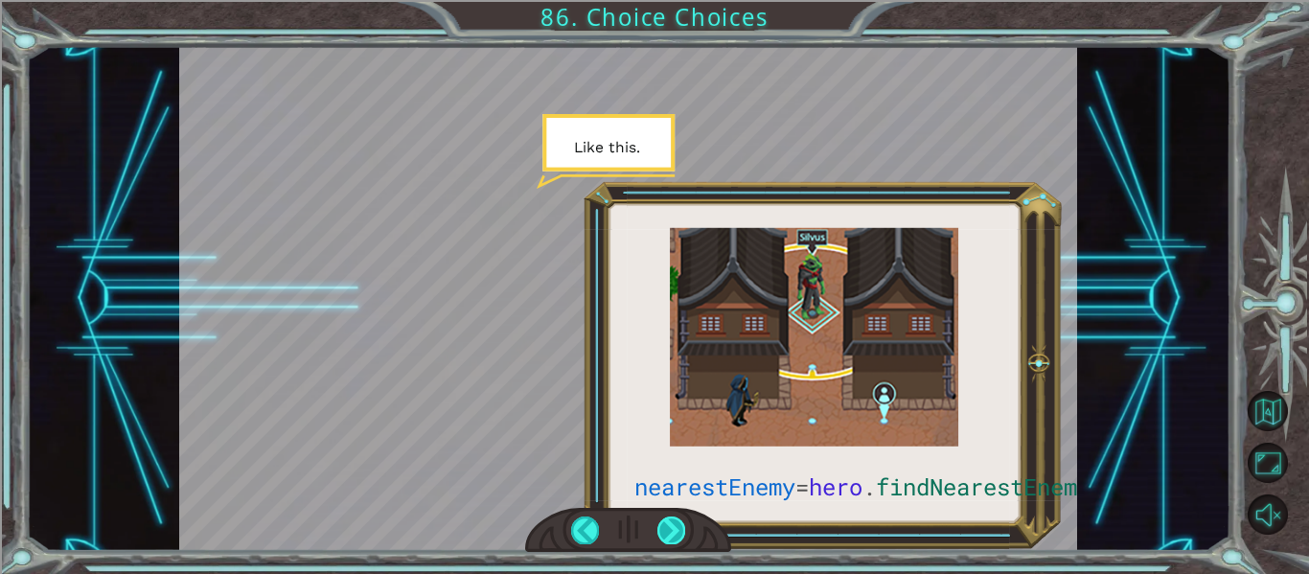
click at [673, 520] on div at bounding box center [671, 529] width 28 height 27
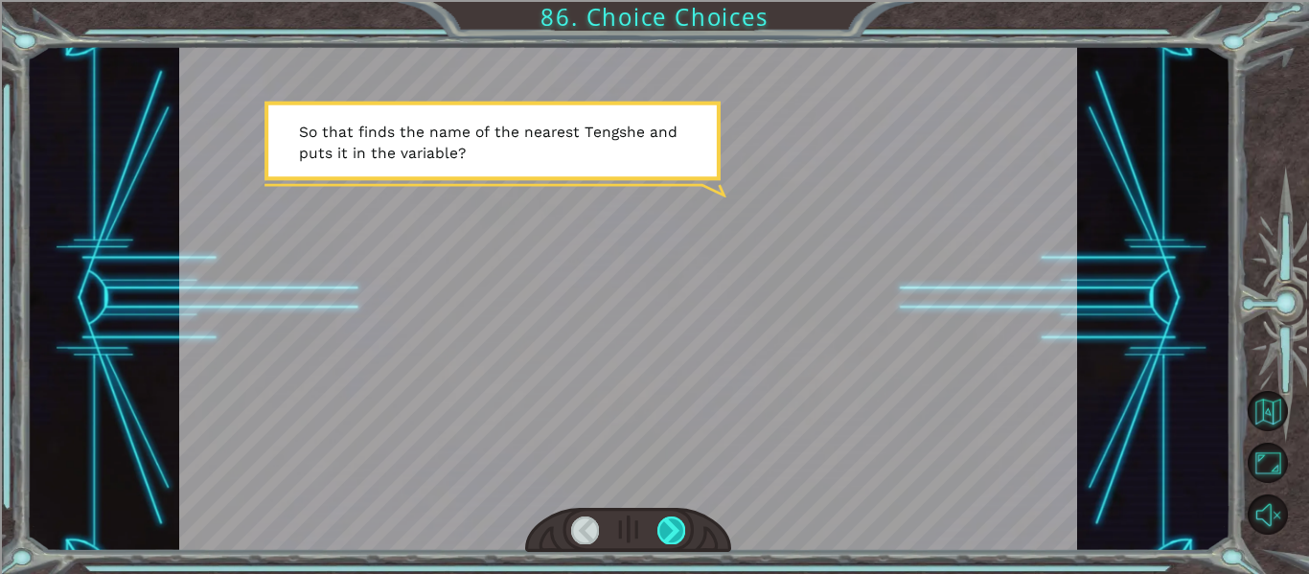
click at [673, 520] on div at bounding box center [671, 529] width 28 height 27
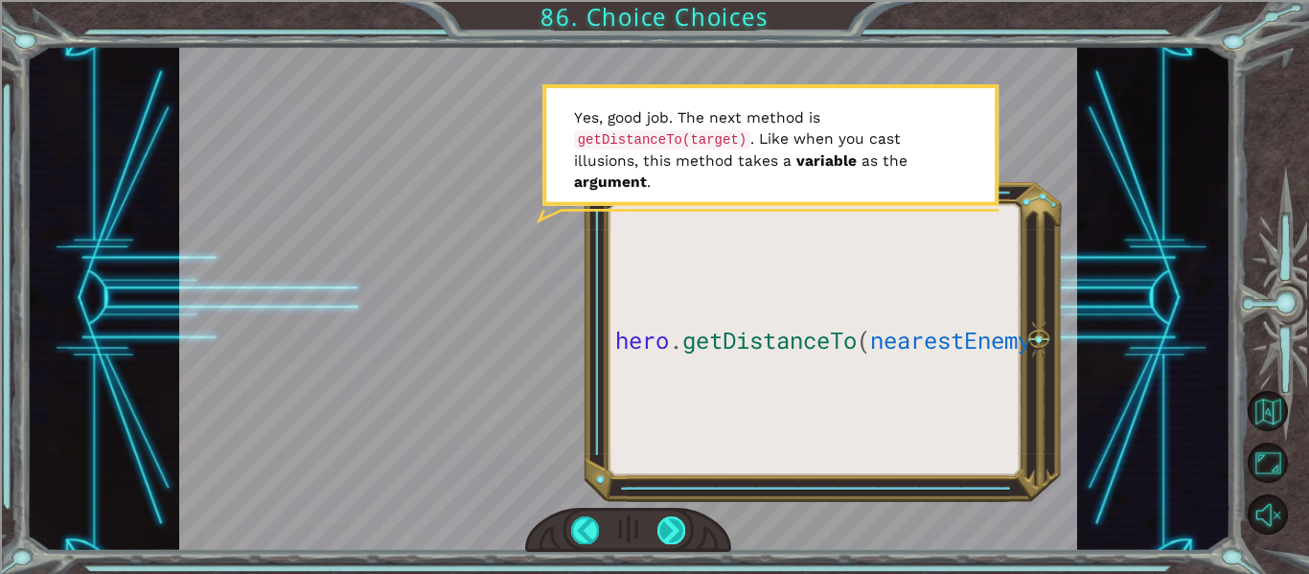
click at [673, 520] on div at bounding box center [671, 529] width 28 height 27
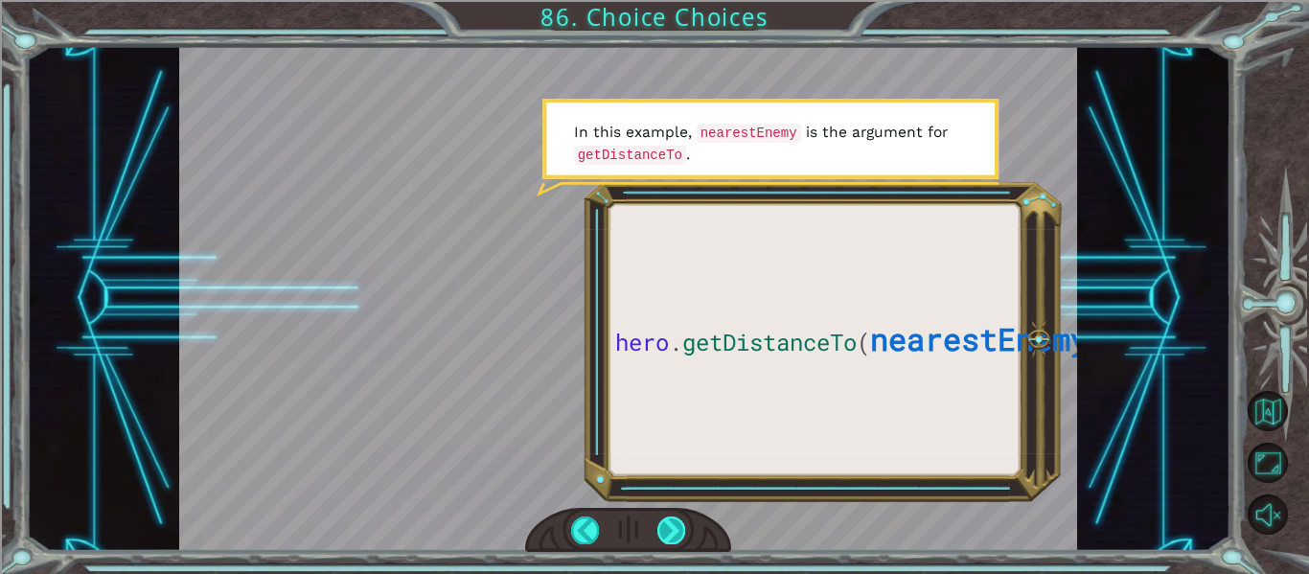
click at [673, 520] on div at bounding box center [671, 529] width 28 height 27
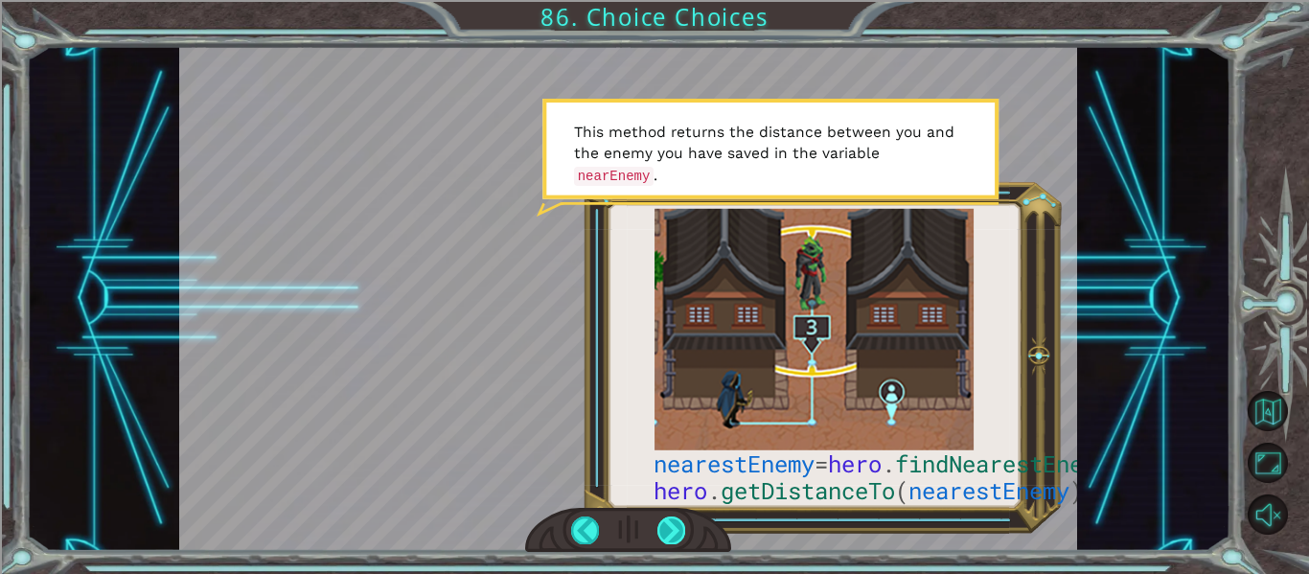
click at [673, 520] on div at bounding box center [671, 529] width 28 height 27
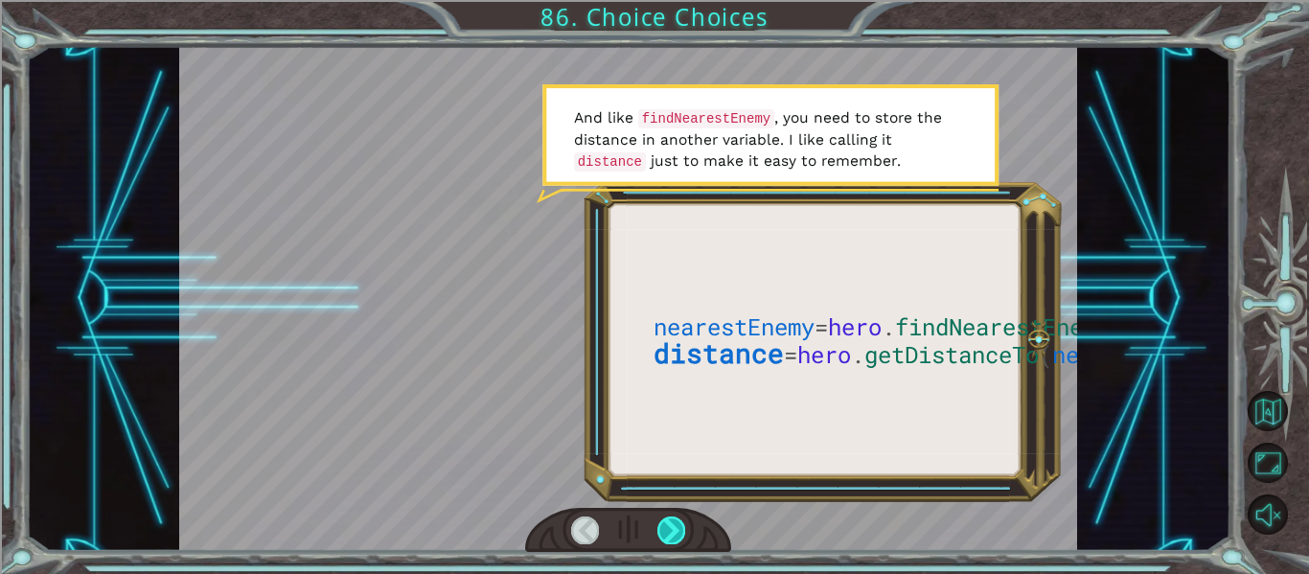
click at [673, 520] on div at bounding box center [671, 529] width 28 height 27
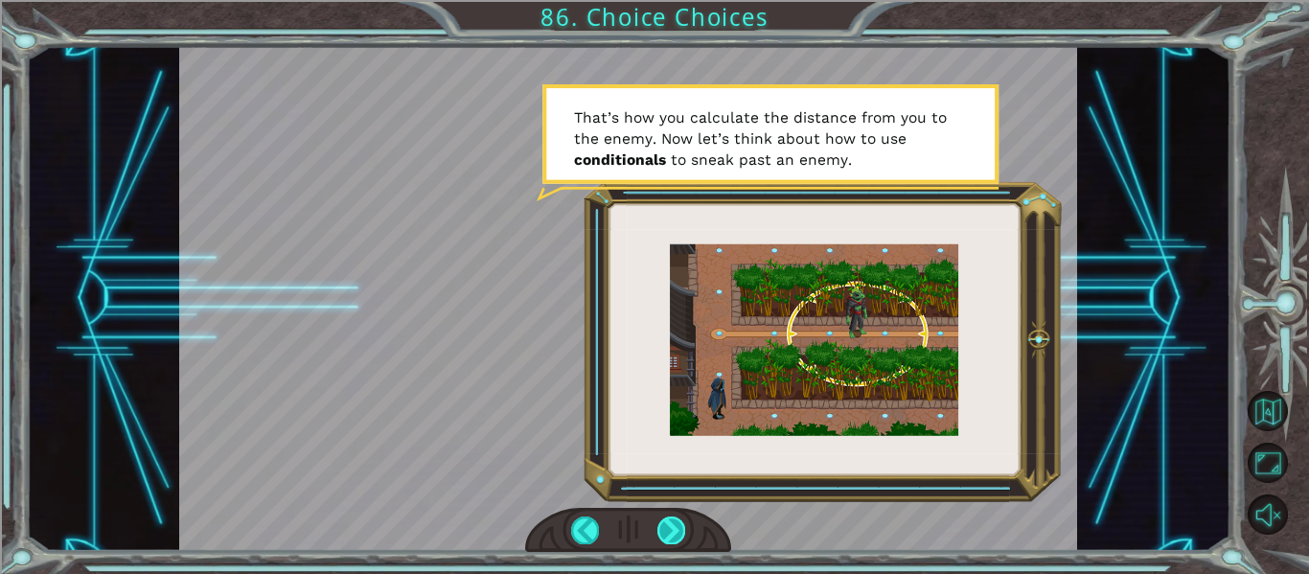
click at [673, 520] on div at bounding box center [671, 529] width 28 height 27
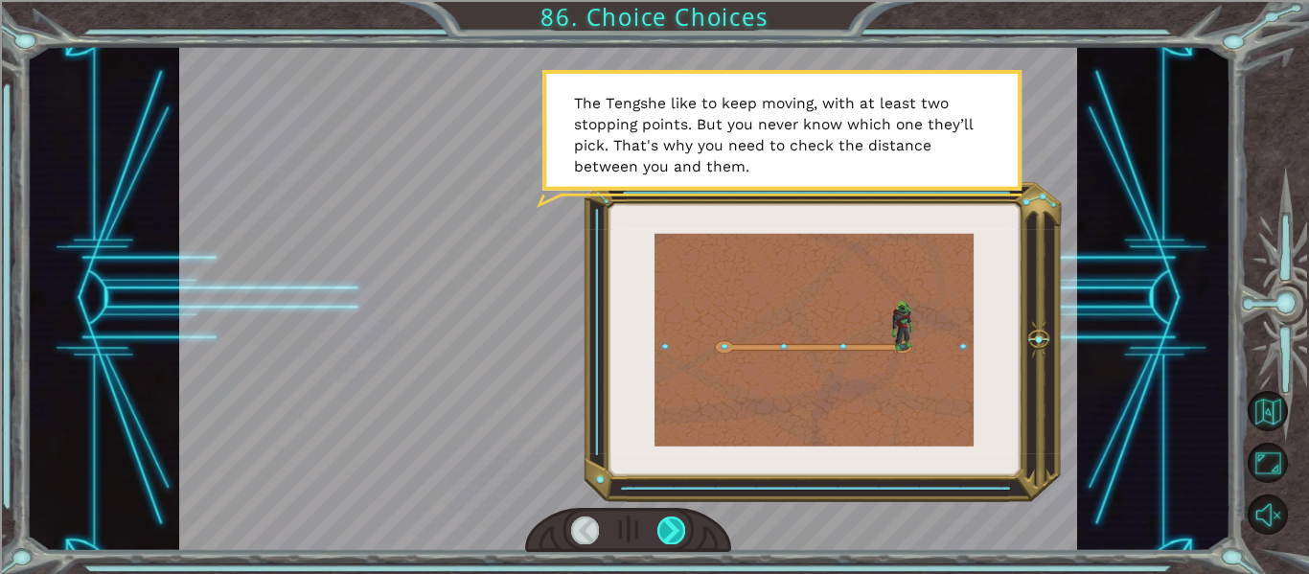
click at [673, 520] on div at bounding box center [671, 529] width 28 height 27
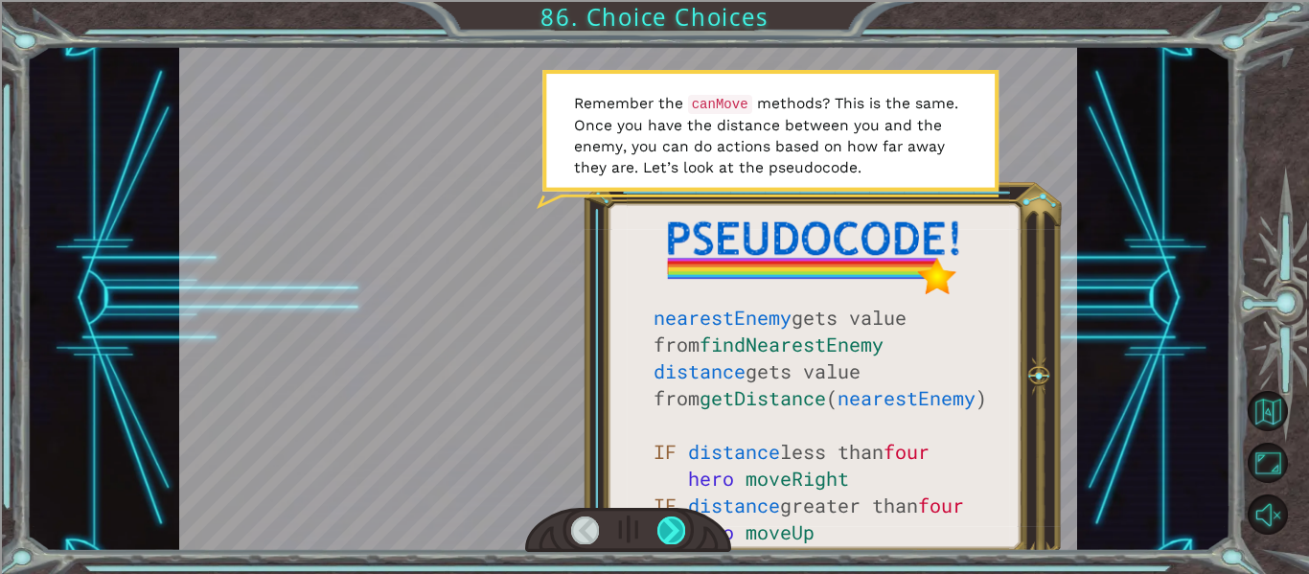
click at [673, 520] on div at bounding box center [671, 529] width 28 height 27
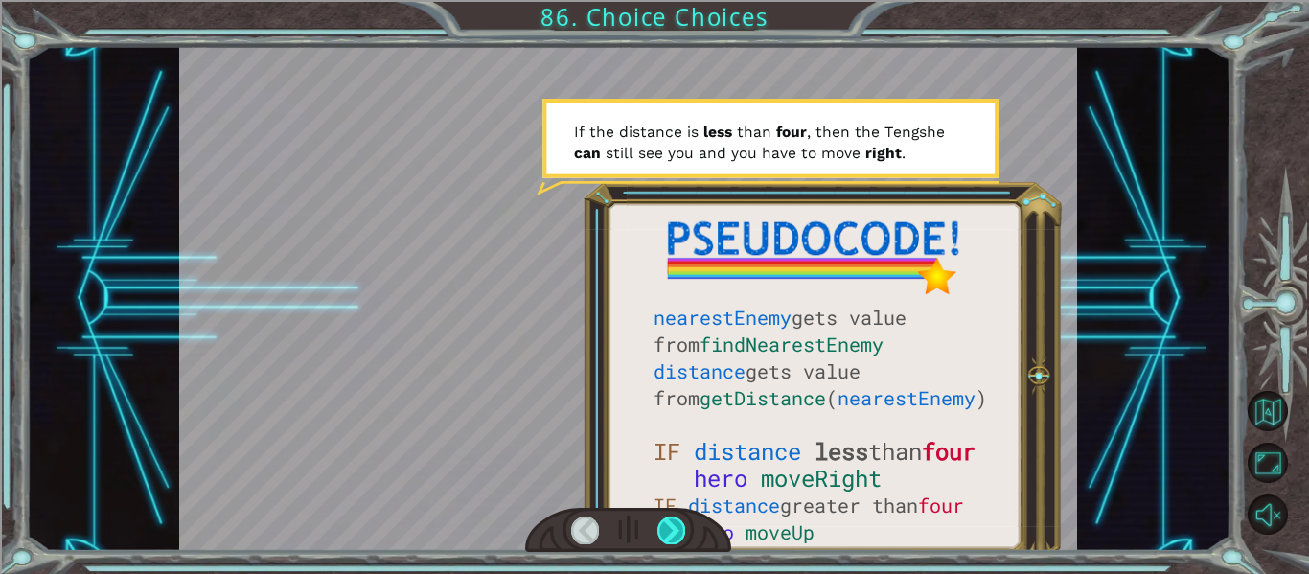
click at [673, 520] on div at bounding box center [671, 529] width 28 height 27
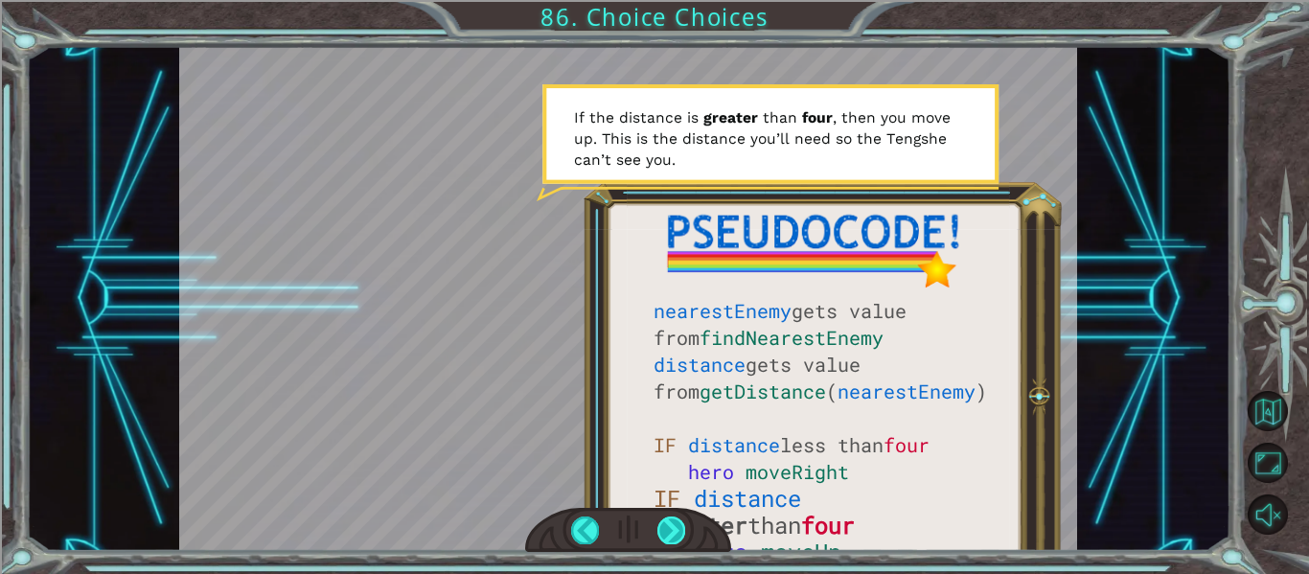
click at [673, 520] on div at bounding box center [671, 529] width 28 height 27
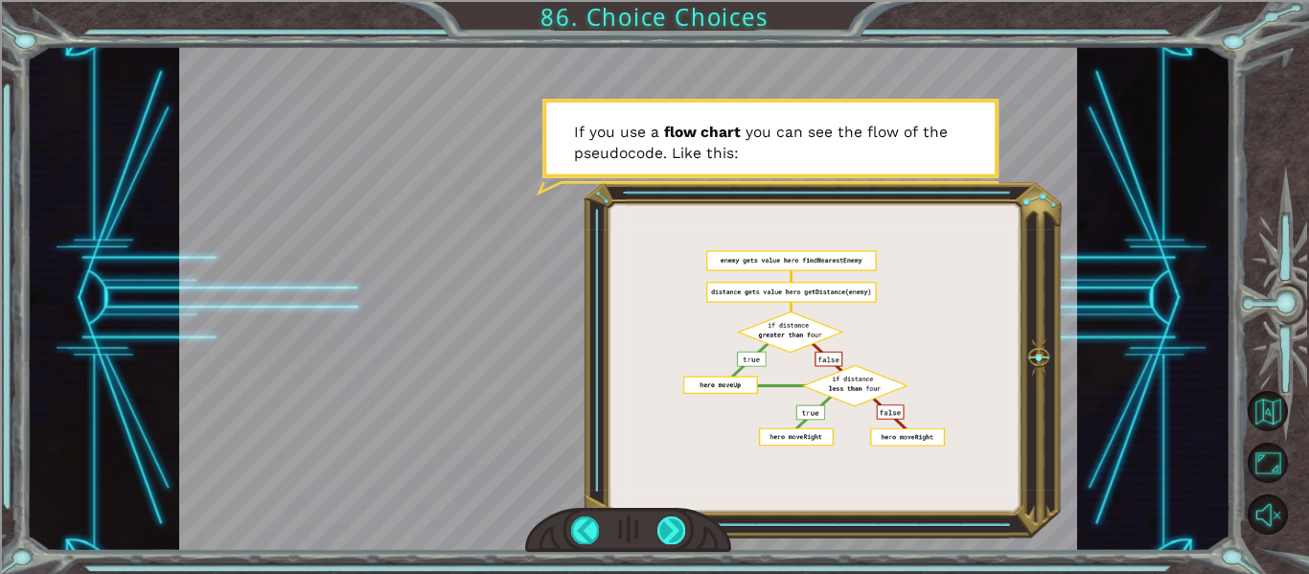
click at [673, 520] on div at bounding box center [671, 529] width 28 height 27
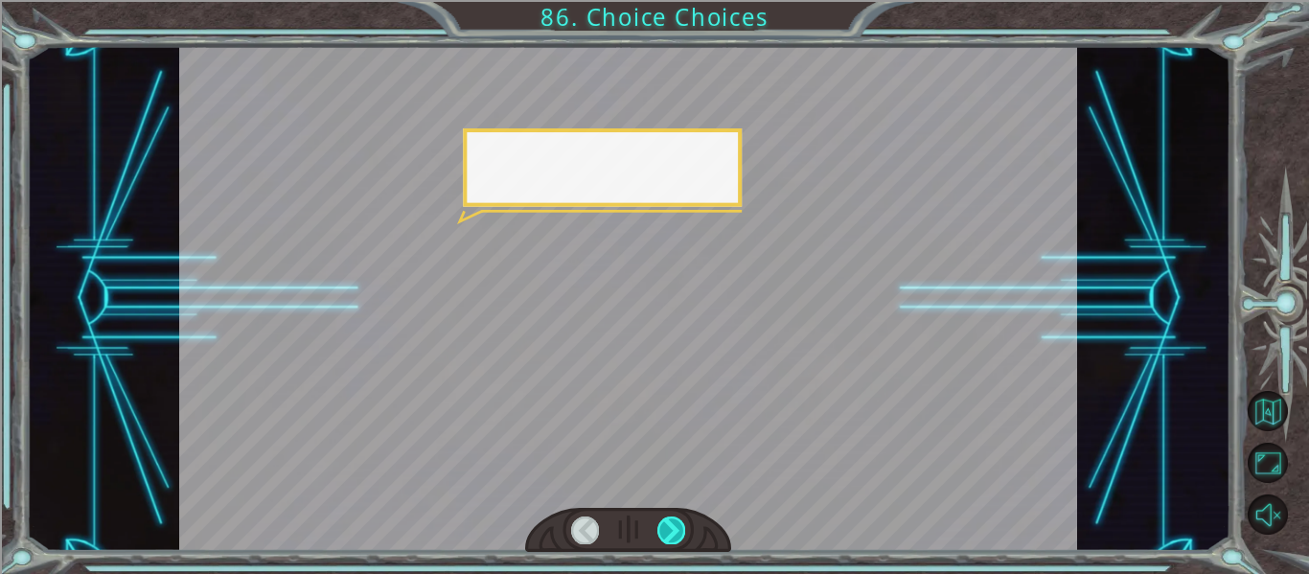
click at [673, 520] on div at bounding box center [671, 529] width 28 height 27
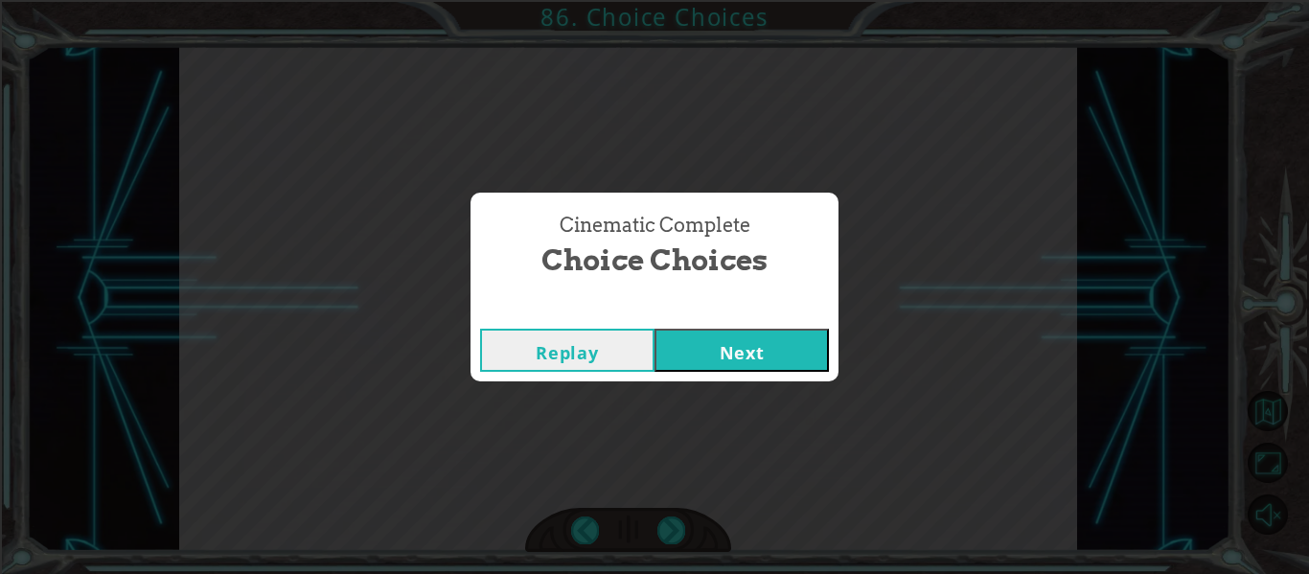
click at [744, 363] on button "Next" at bounding box center [741, 350] width 174 height 43
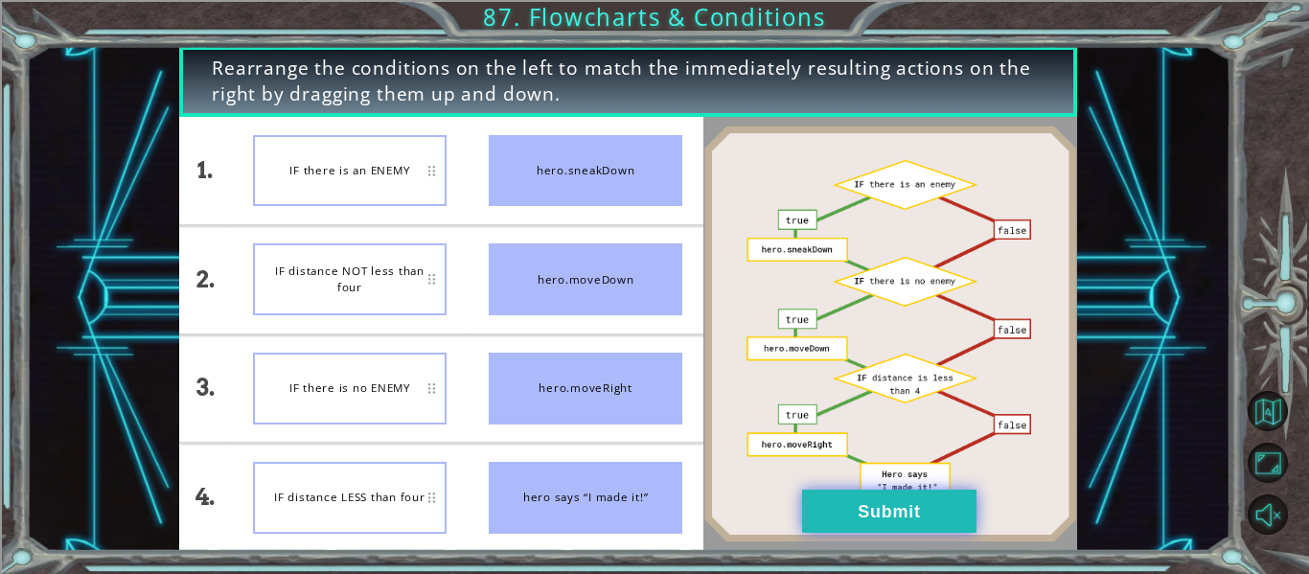
click at [853, 512] on button "Submit" at bounding box center [889, 511] width 174 height 43
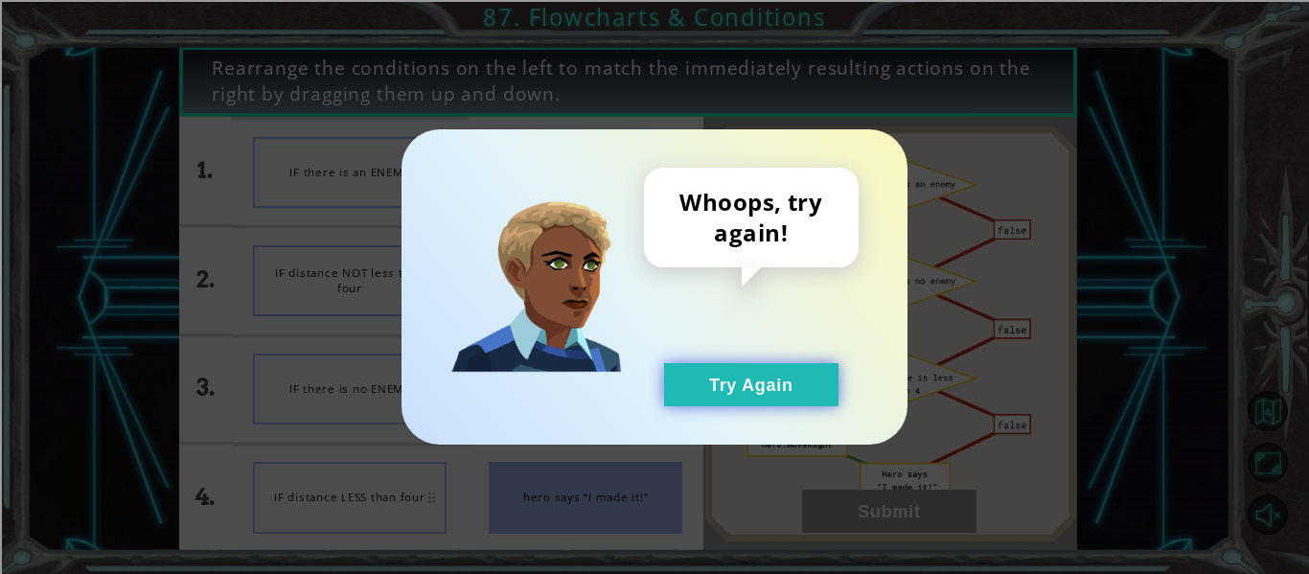
click at [703, 368] on button "Try Again" at bounding box center [751, 384] width 174 height 43
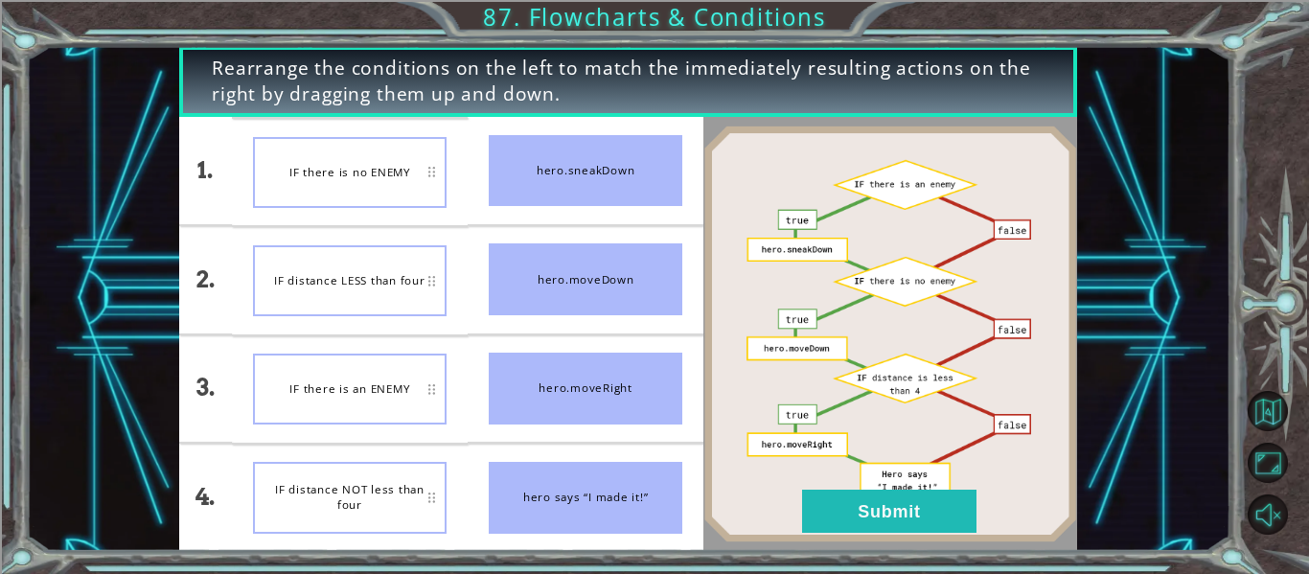
click at [832, 544] on div at bounding box center [890, 334] width 374 height 434
click at [815, 518] on button "Submit" at bounding box center [889, 511] width 174 height 43
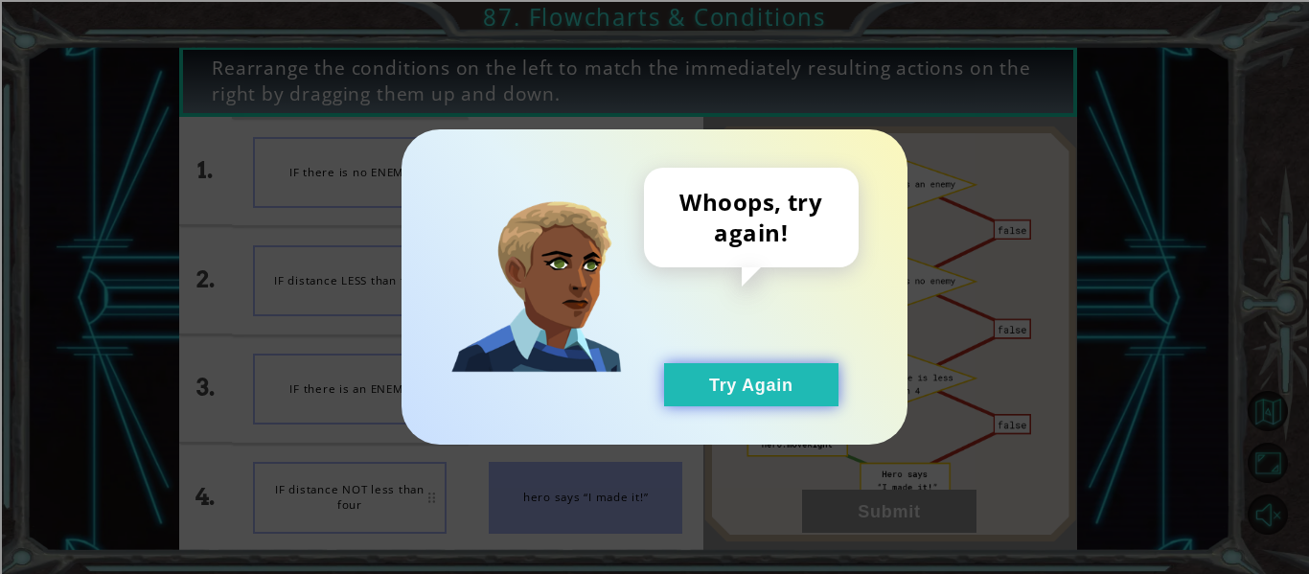
click at [756, 371] on button "Try Again" at bounding box center [751, 384] width 174 height 43
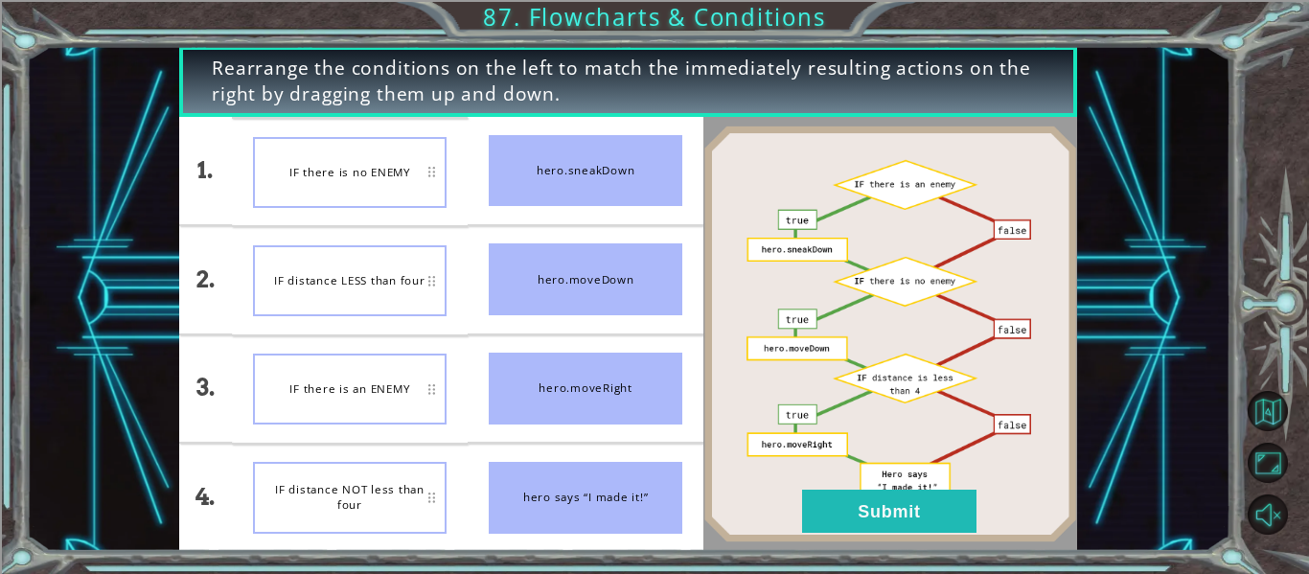
click at [756, 371] on img at bounding box center [890, 333] width 374 height 417
click at [879, 502] on button "Submit" at bounding box center [889, 511] width 174 height 43
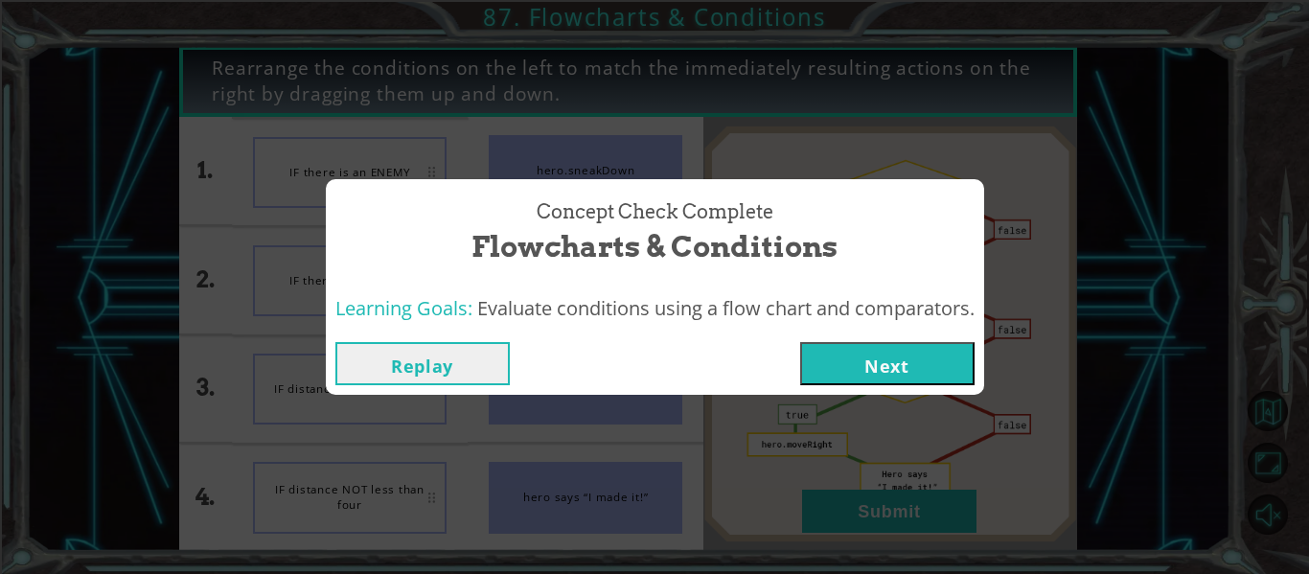
click at [854, 376] on button "Next" at bounding box center [887, 363] width 174 height 43
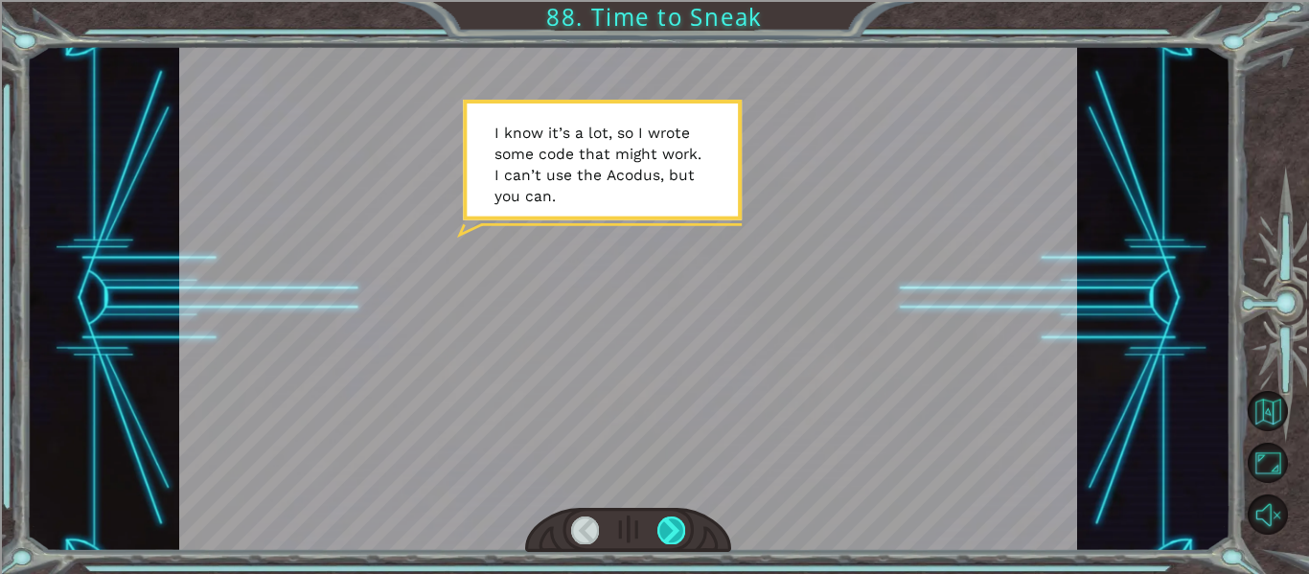
click at [674, 519] on div at bounding box center [671, 529] width 28 height 27
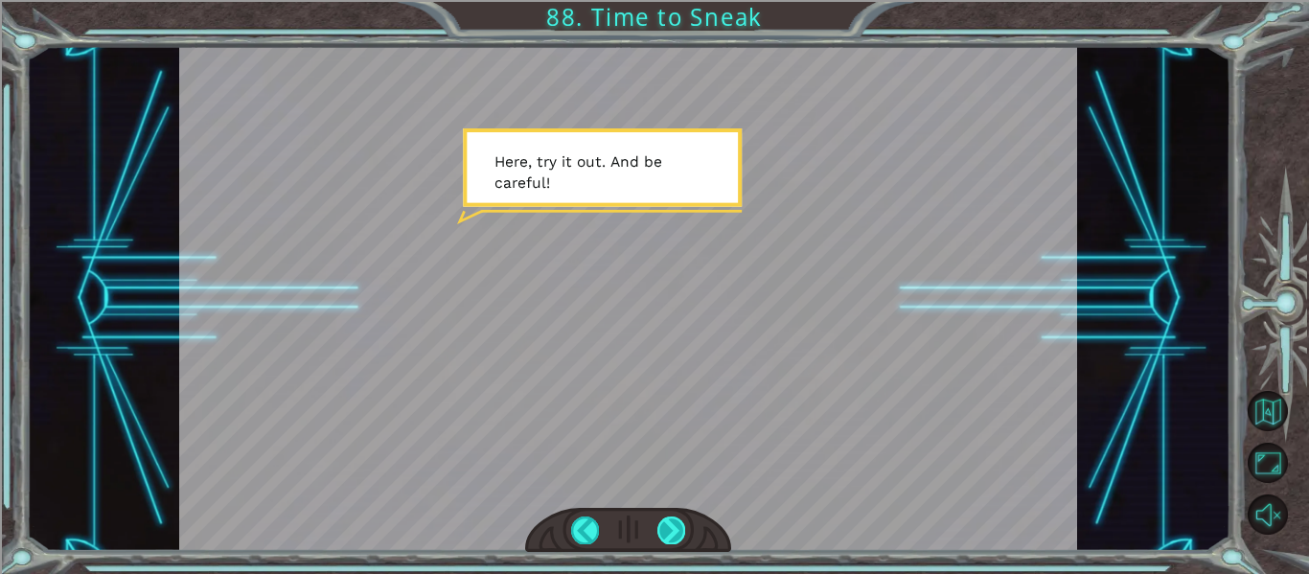
click at [674, 519] on div at bounding box center [671, 529] width 28 height 27
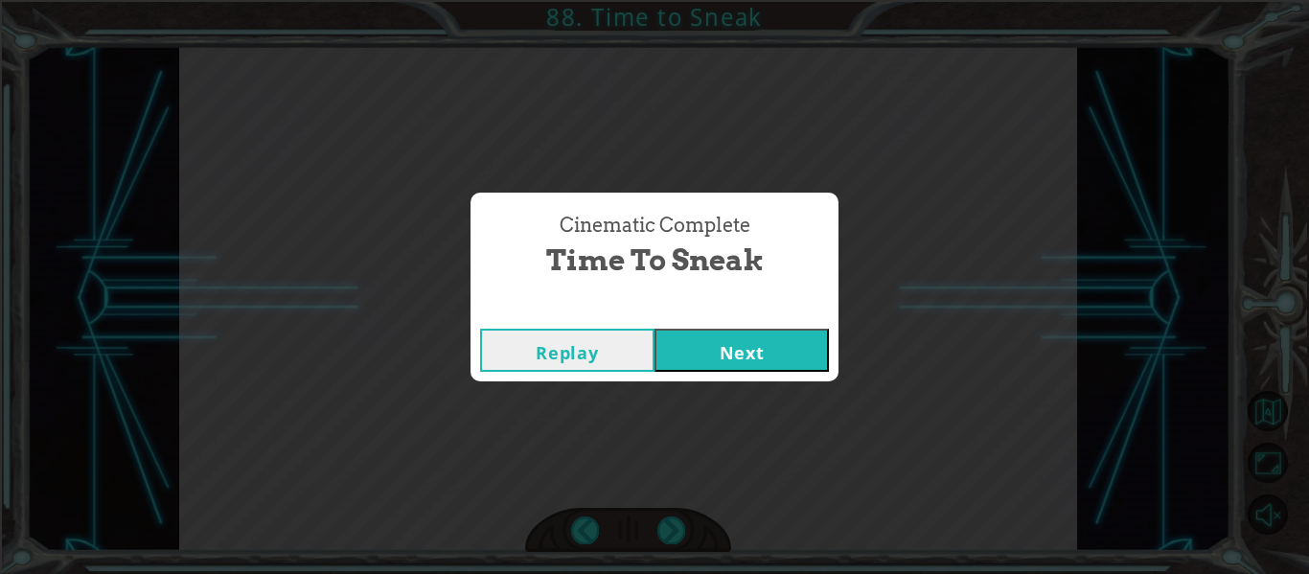
click at [702, 355] on button "Next" at bounding box center [741, 350] width 174 height 43
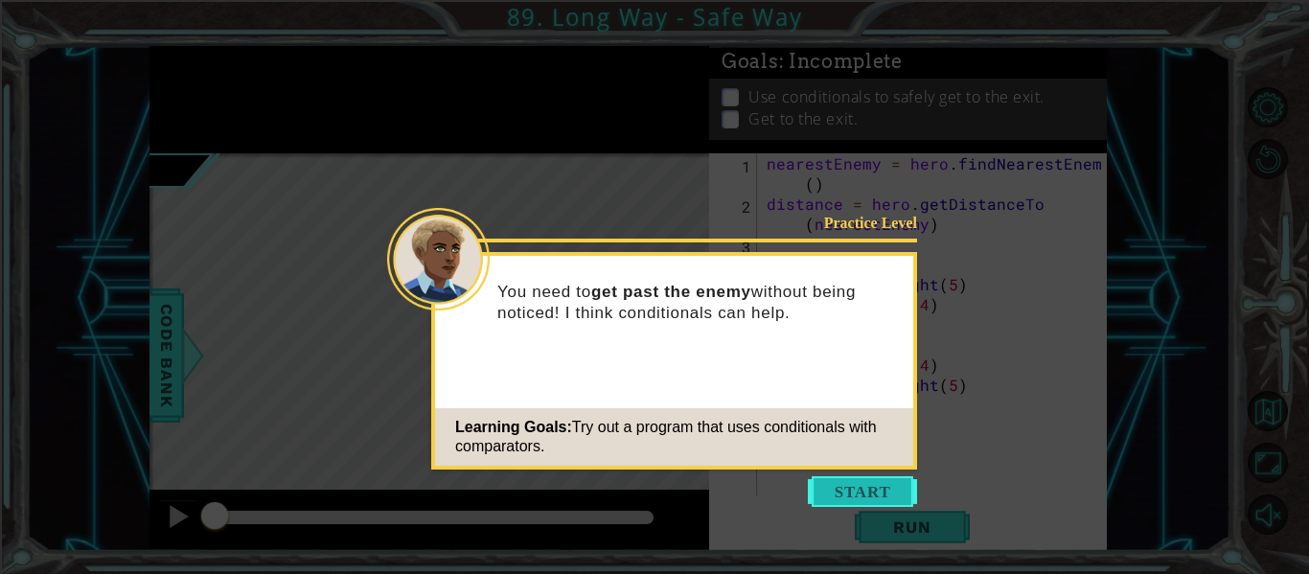
click at [852, 492] on button "Start" at bounding box center [862, 491] width 109 height 31
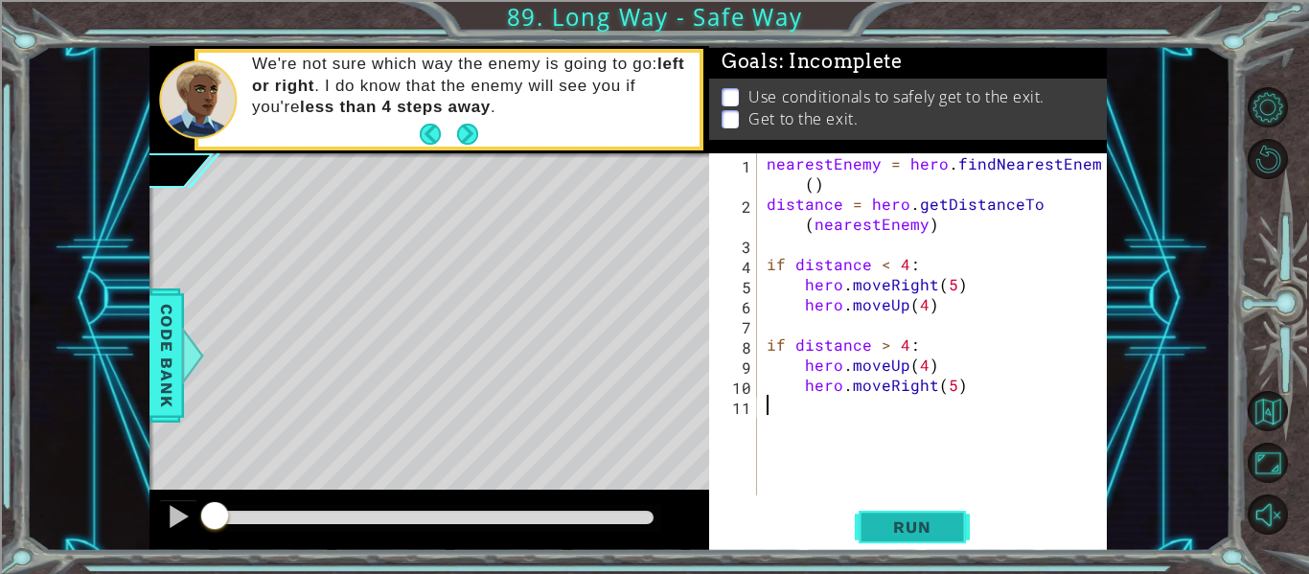
click at [940, 522] on span "Run" at bounding box center [912, 526] width 76 height 19
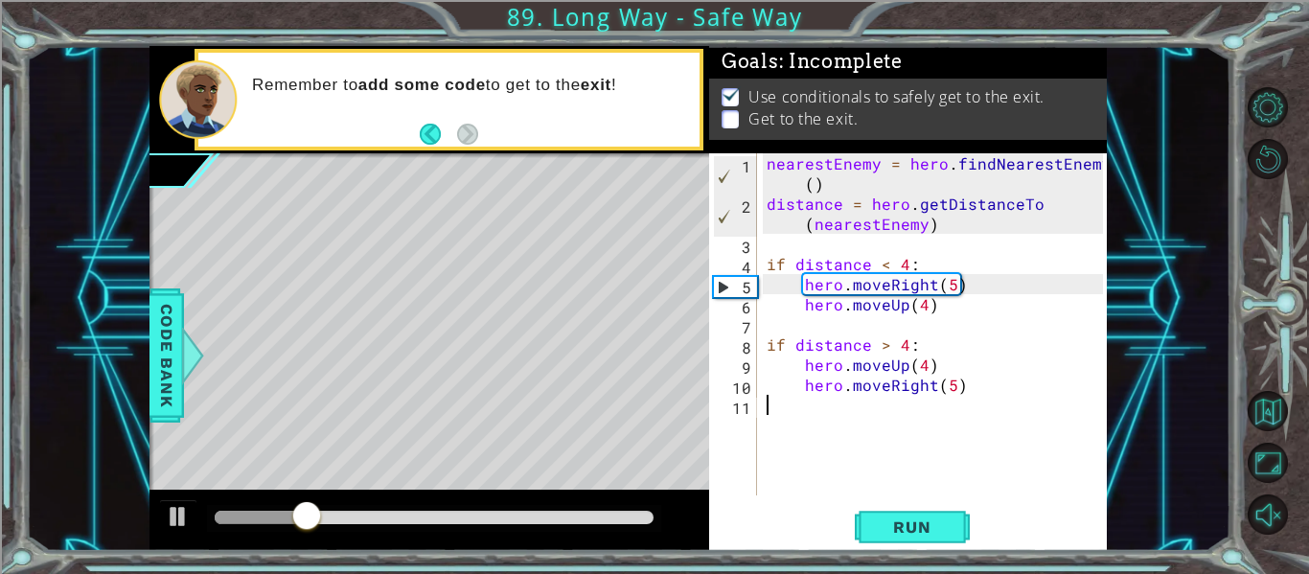
click at [968, 395] on div "nearestEnemy = hero . findNearestEnemy ( ) distance = hero . getDistanceTo ( ne…" at bounding box center [938, 354] width 350 height 402
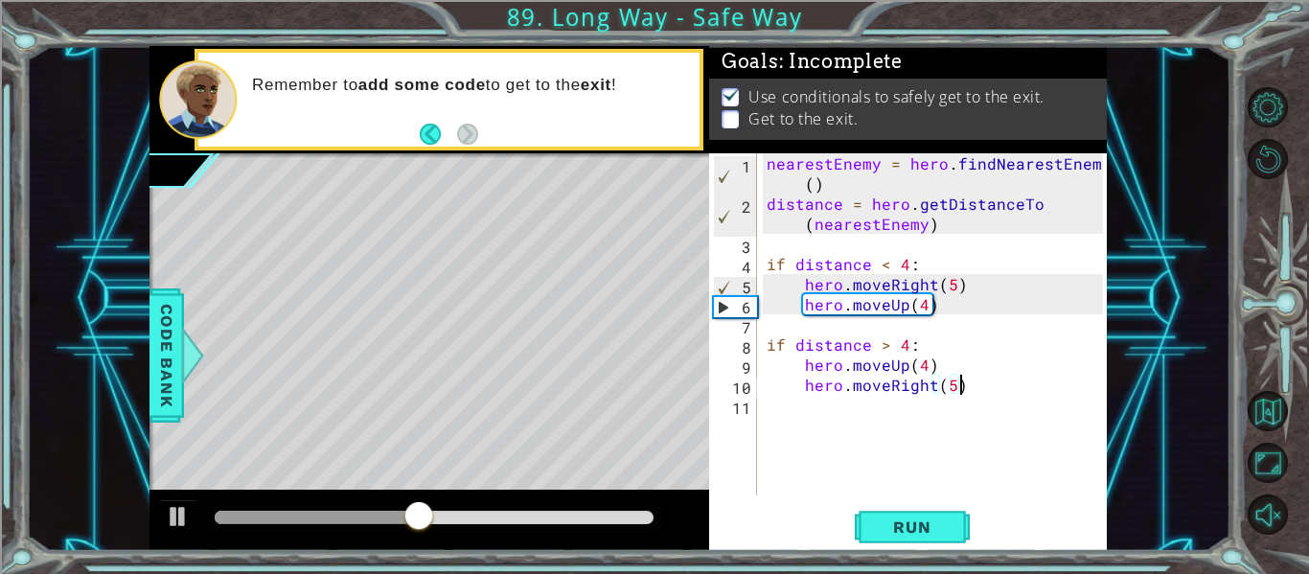
click at [969, 312] on div "nearestEnemy = hero . findNearestEnemy ( ) distance = hero . getDistanceTo ( ne…" at bounding box center [938, 354] width 350 height 402
type textarea "hero.moveUp(4)"
click at [969, 312] on div "nearestEnemy = hero . findNearestEnemy ( ) distance = hero . getDistanceTo ( ne…" at bounding box center [938, 354] width 350 height 402
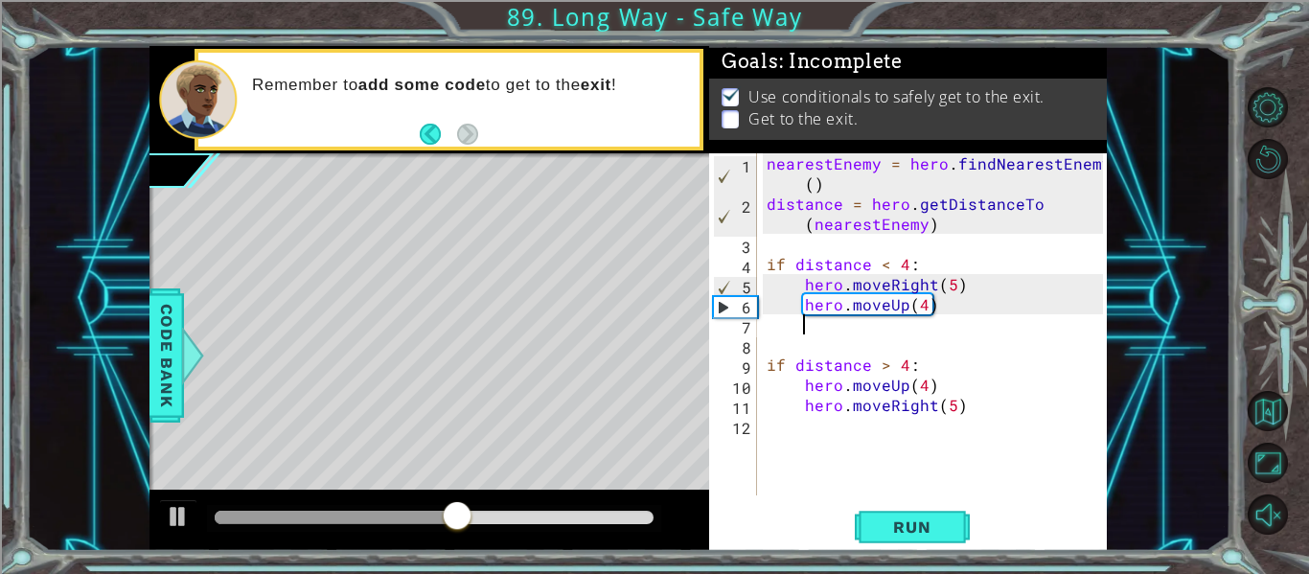
scroll to position [0, 3]
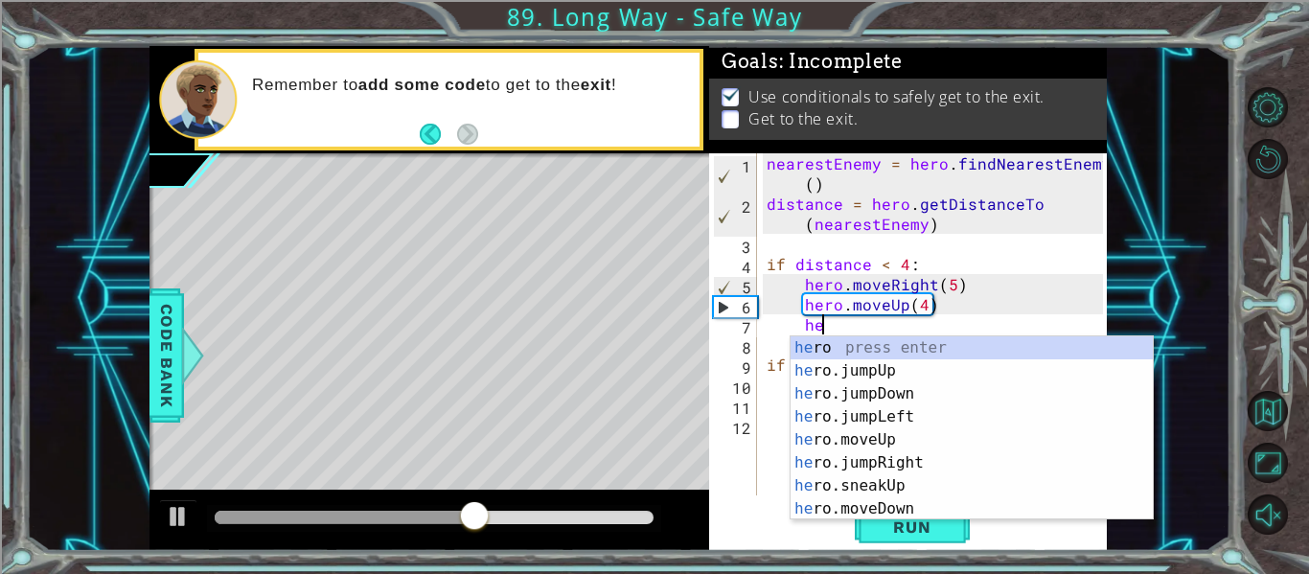
type textarea "h"
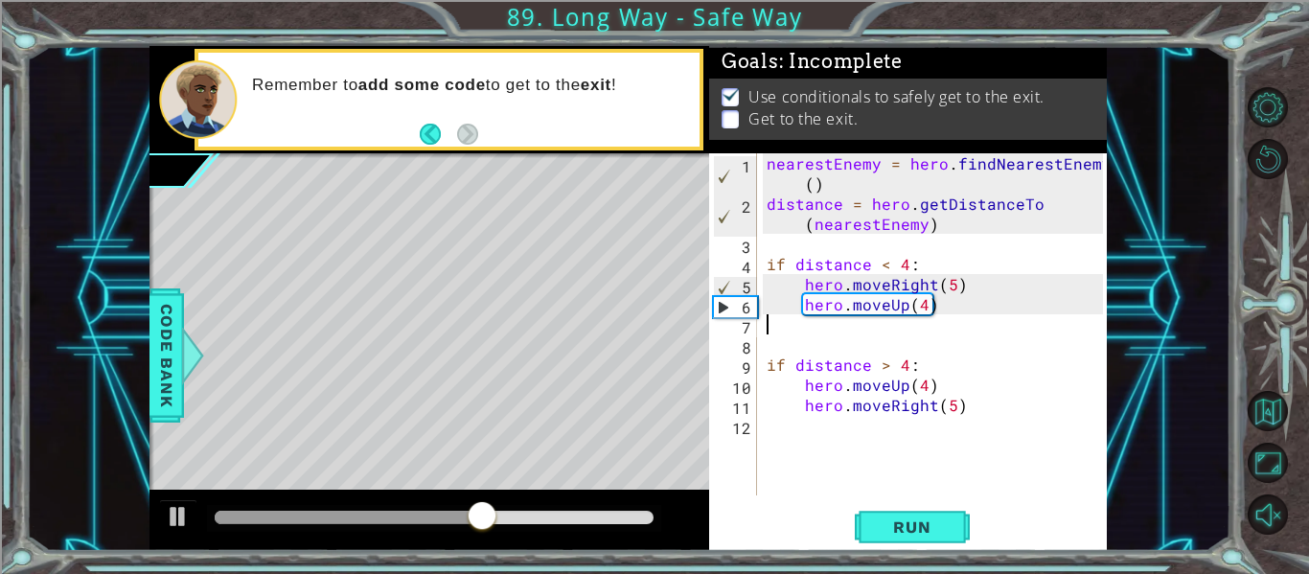
scroll to position [0, 0]
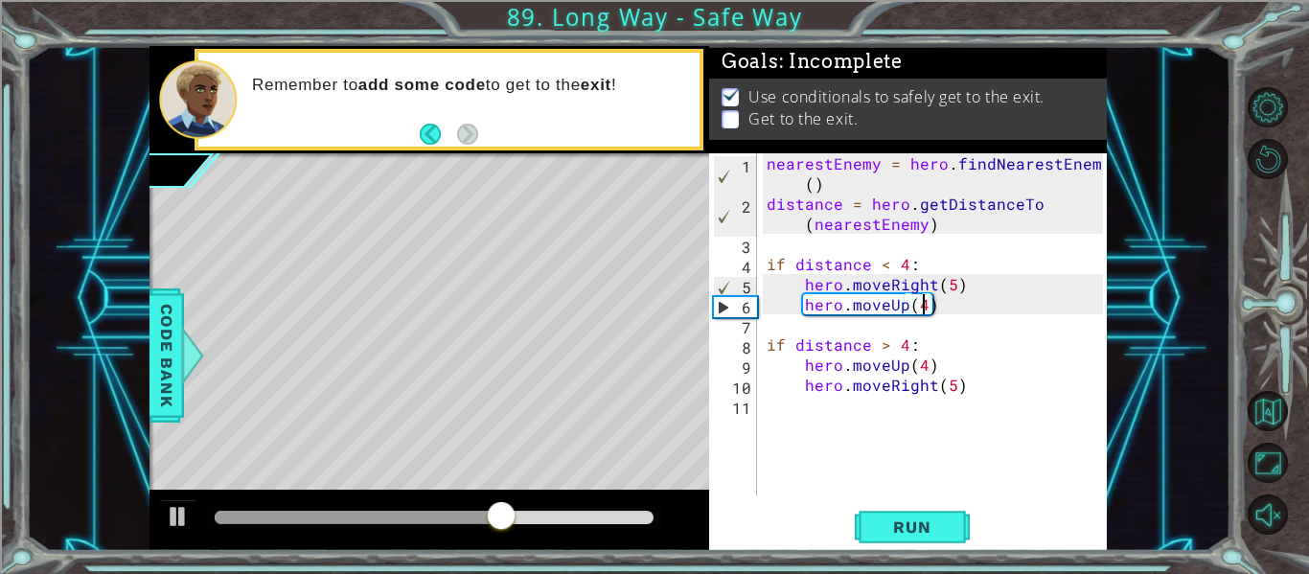
click at [923, 303] on div "nearestEnemy = hero . findNearestEnemy ( ) distance = hero . getDistanceTo ( ne…" at bounding box center [938, 354] width 350 height 402
type textarea "hero.moveUp(6)"
click at [895, 515] on button "Run" at bounding box center [911, 527] width 115 height 39
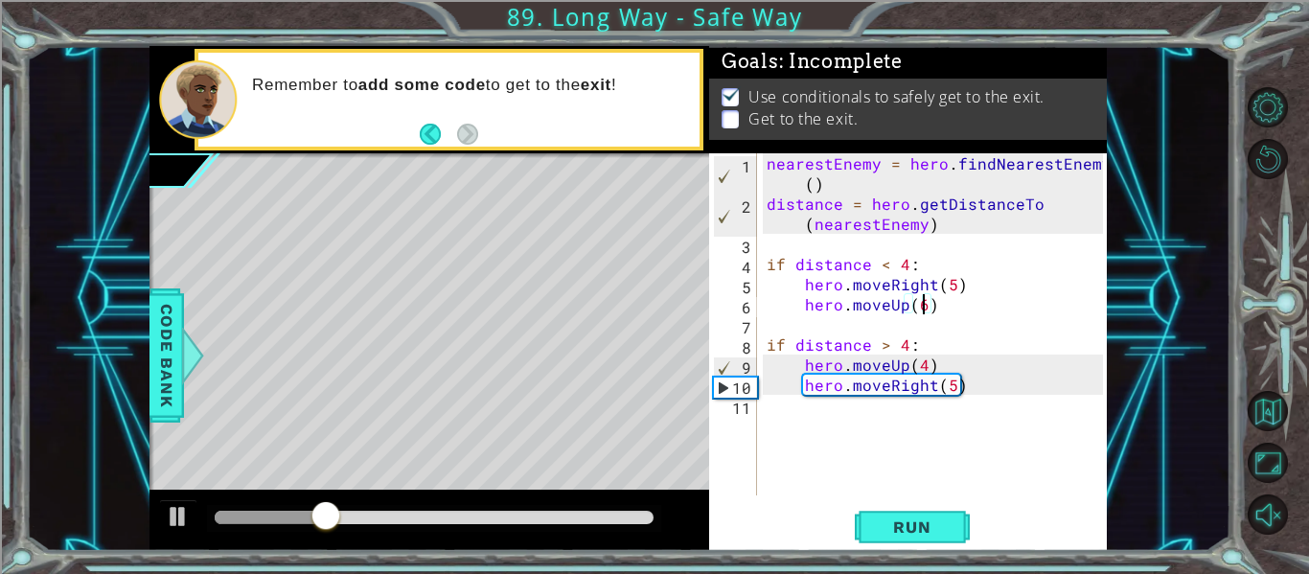
click at [963, 408] on div "nearestEnemy = hero . findNearestEnemy ( ) distance = hero . getDistanceTo ( ne…" at bounding box center [938, 354] width 350 height 402
click at [975, 386] on div "nearestEnemy = hero . findNearestEnemy ( ) distance = hero . getDistanceTo ( ne…" at bounding box center [938, 354] width 350 height 402
type textarea "hero.moveRight(5)"
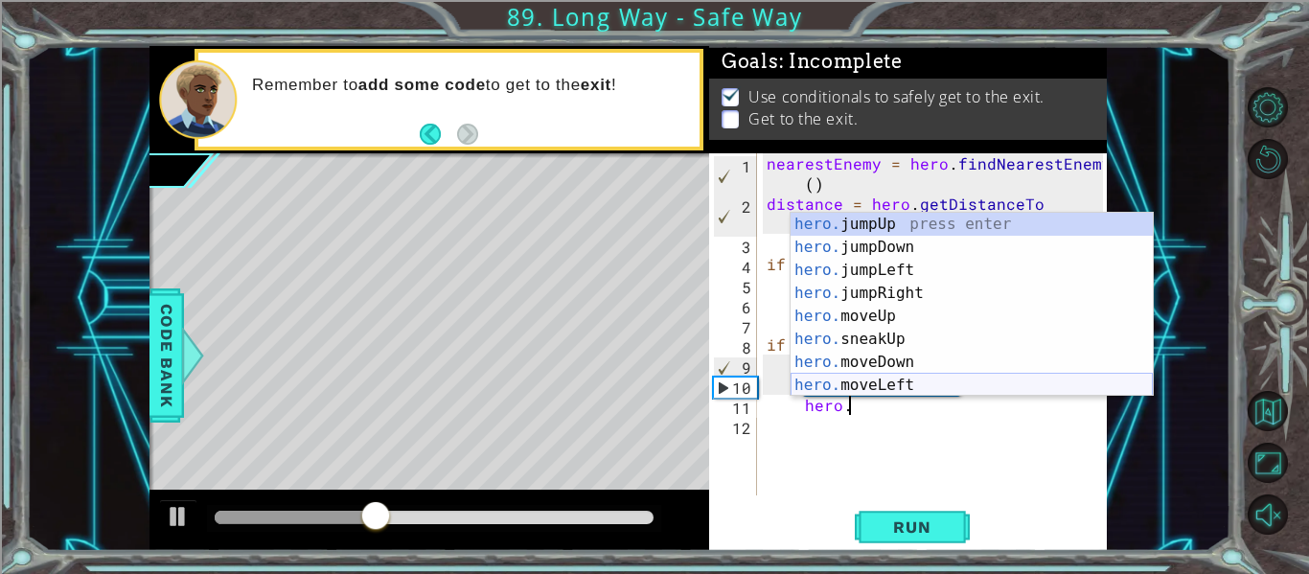
scroll to position [0, 5]
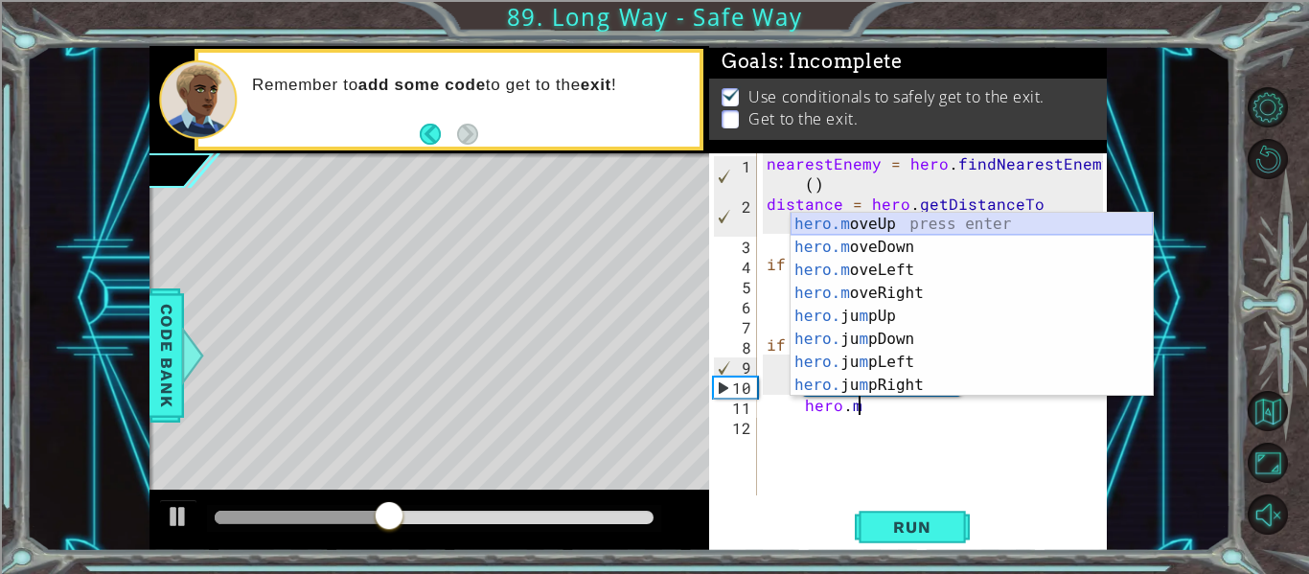
click at [969, 231] on div "hero.m oveUp press enter hero.m oveDown press enter hero.m oveLeft press enter …" at bounding box center [971, 328] width 362 height 230
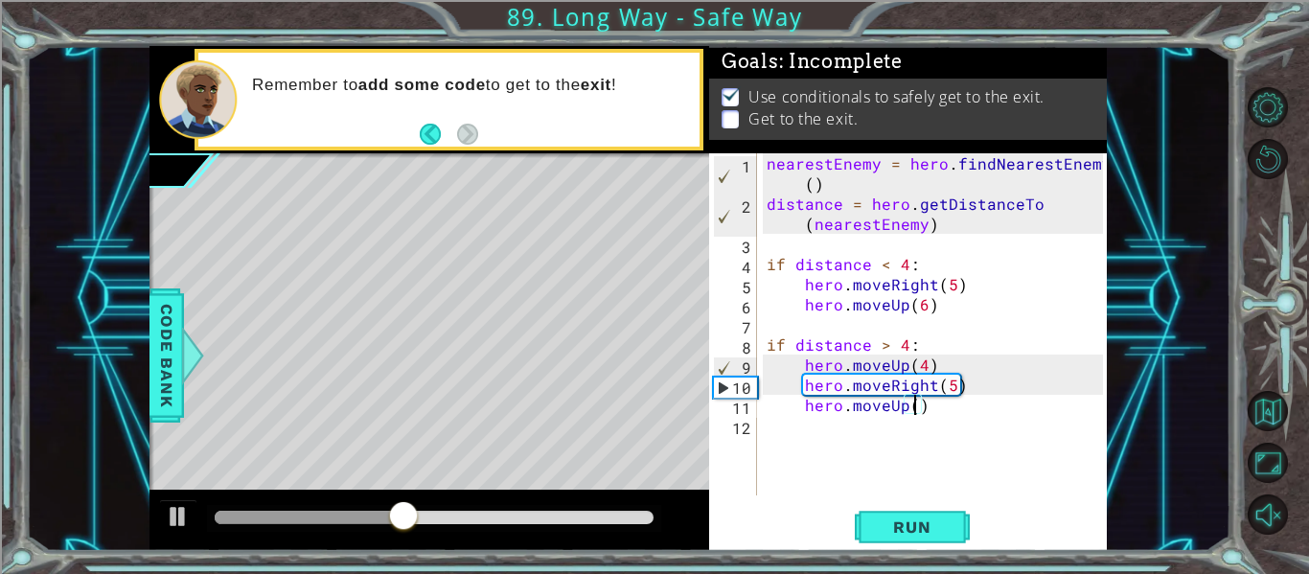
scroll to position [0, 10]
click at [910, 513] on button "Run" at bounding box center [911, 527] width 115 height 39
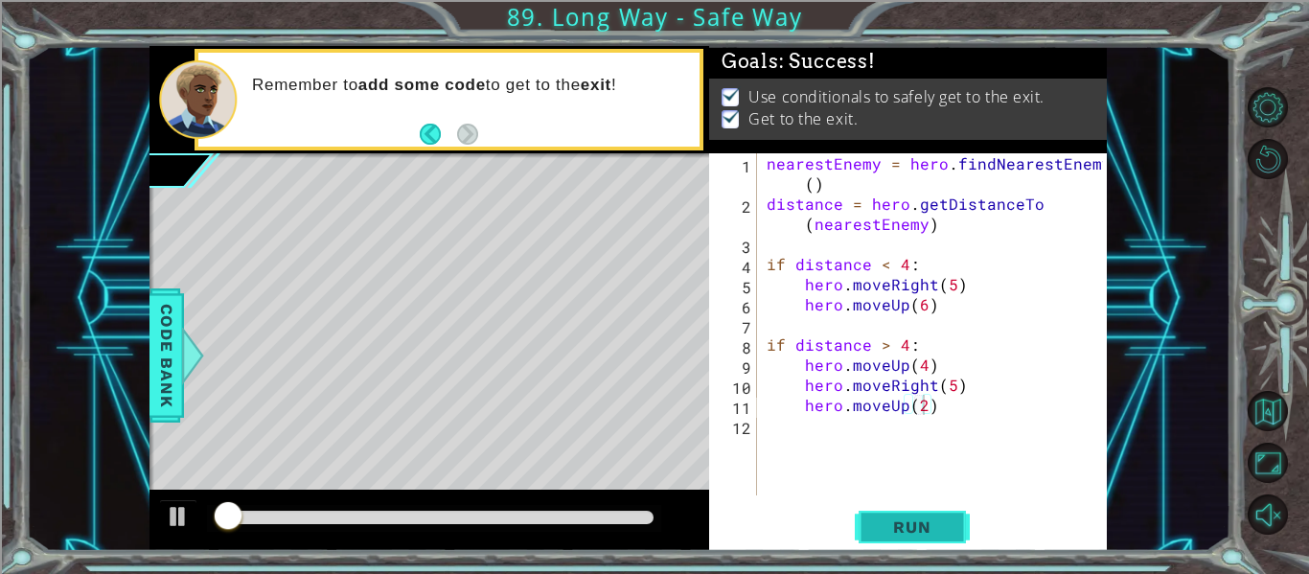
click at [923, 536] on button "Run" at bounding box center [911, 527] width 115 height 39
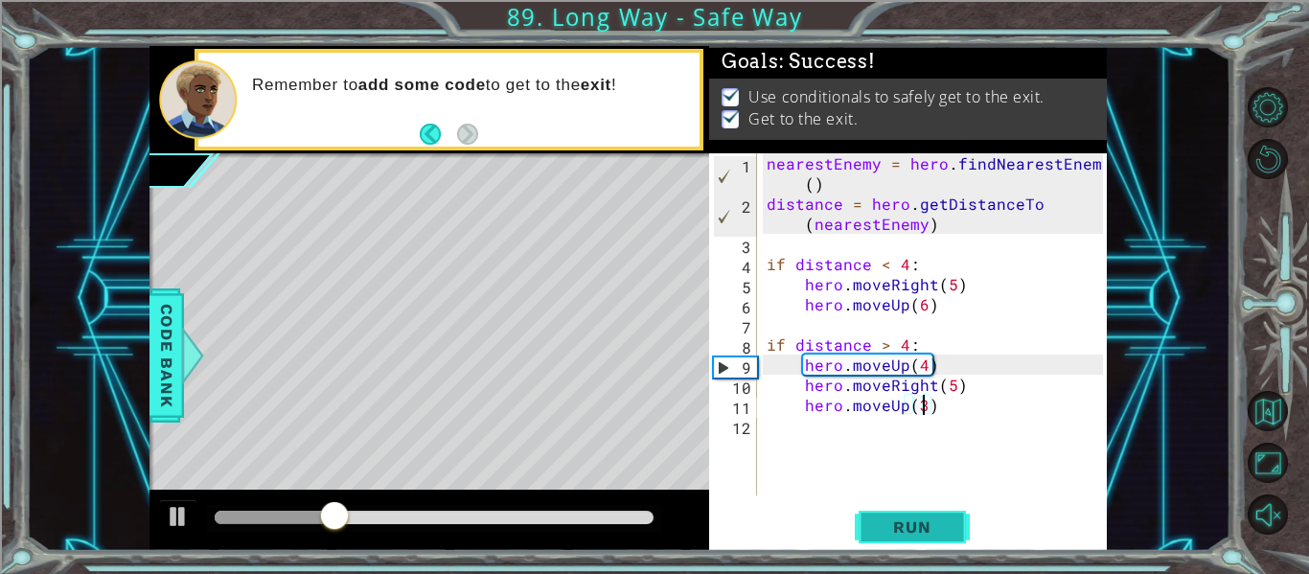
type textarea "hero.moveUp(3)"
click at [946, 515] on button "Run" at bounding box center [911, 527] width 115 height 39
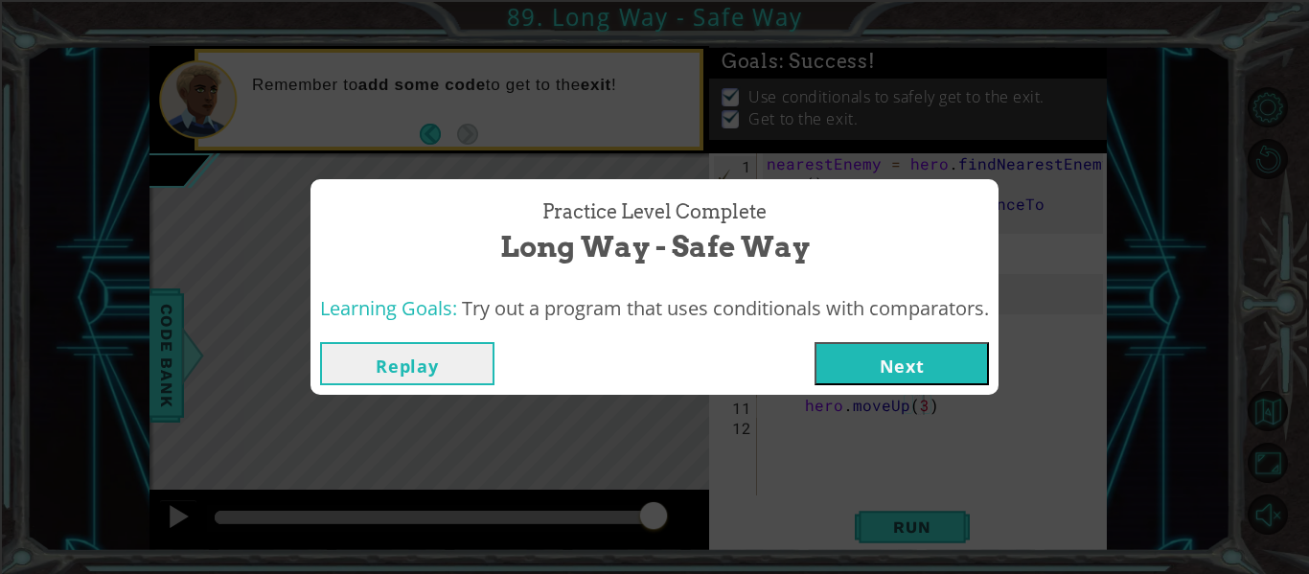
click at [844, 370] on button "Next" at bounding box center [901, 363] width 174 height 43
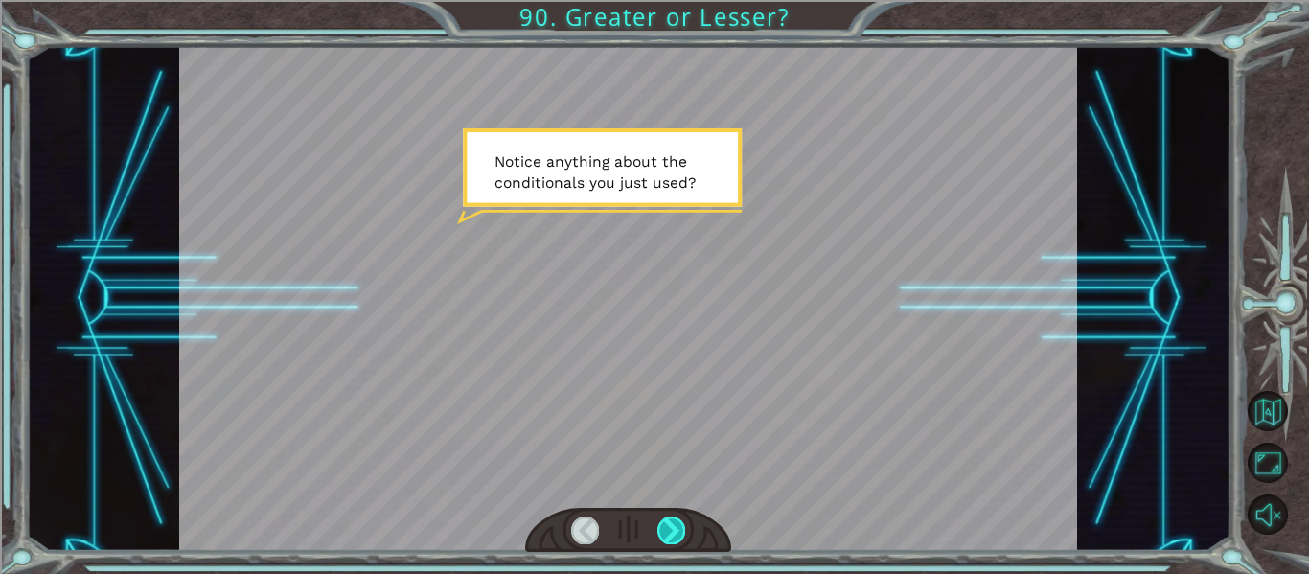
click at [675, 536] on div at bounding box center [671, 529] width 28 height 27
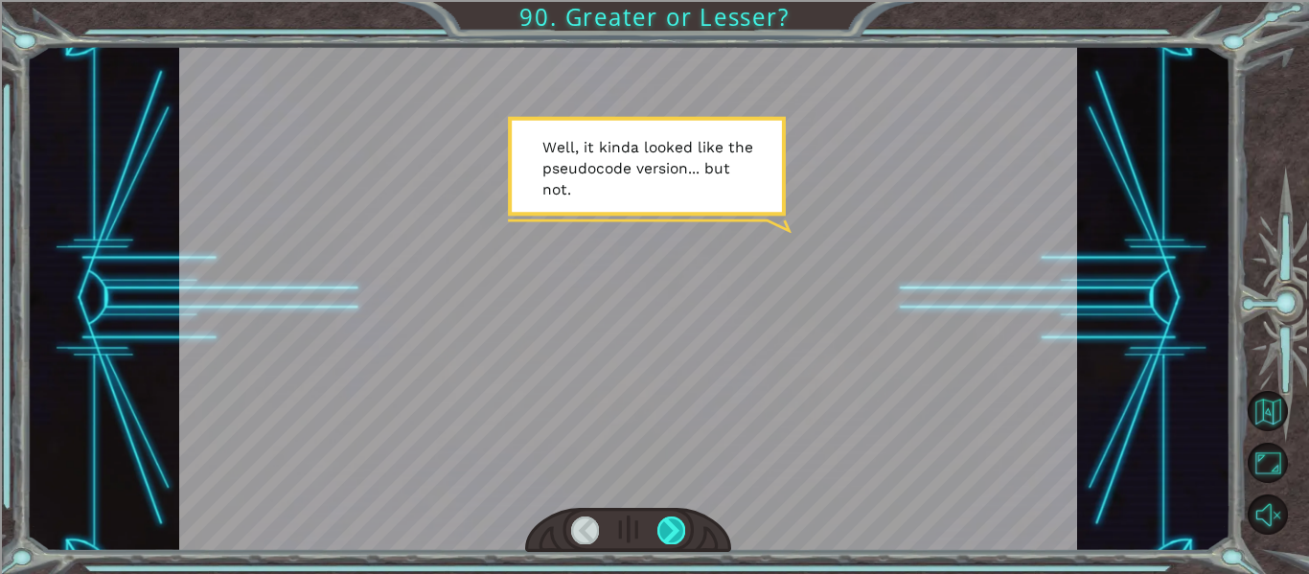
click at [675, 536] on div at bounding box center [671, 529] width 28 height 27
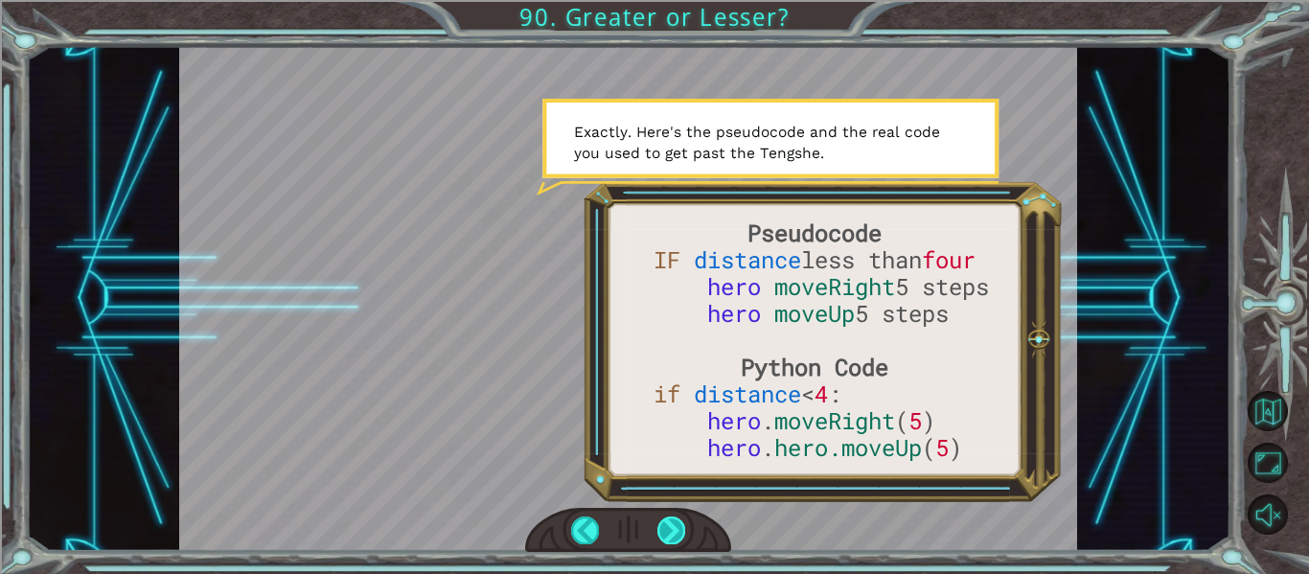
click at [672, 530] on div at bounding box center [671, 529] width 28 height 27
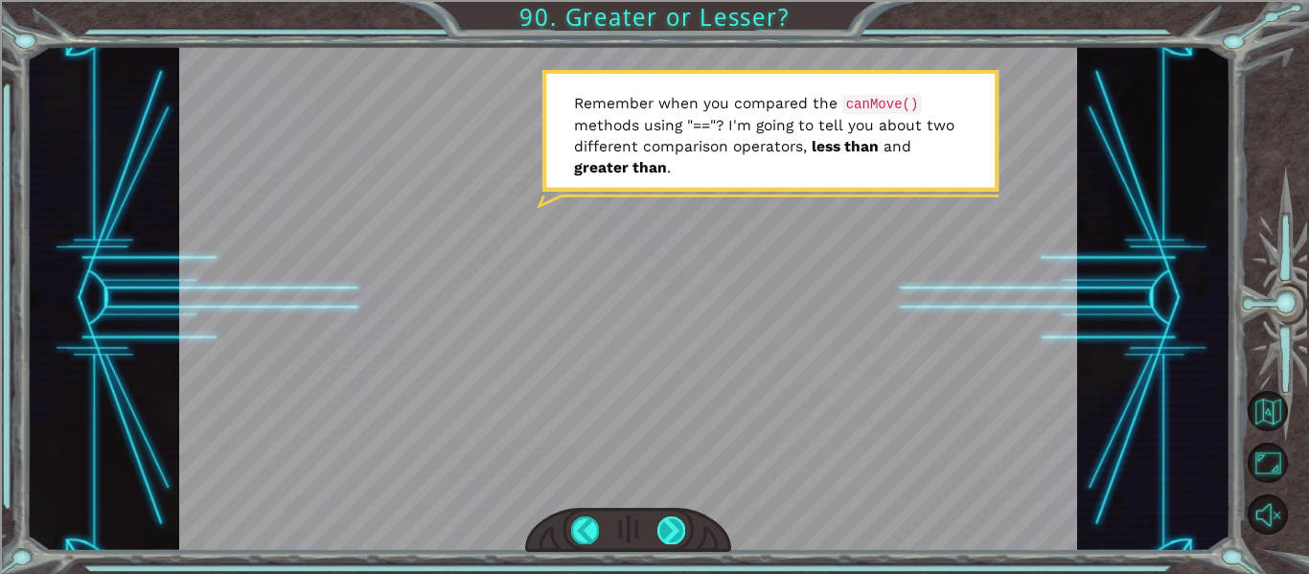
click at [668, 529] on div at bounding box center [671, 529] width 28 height 27
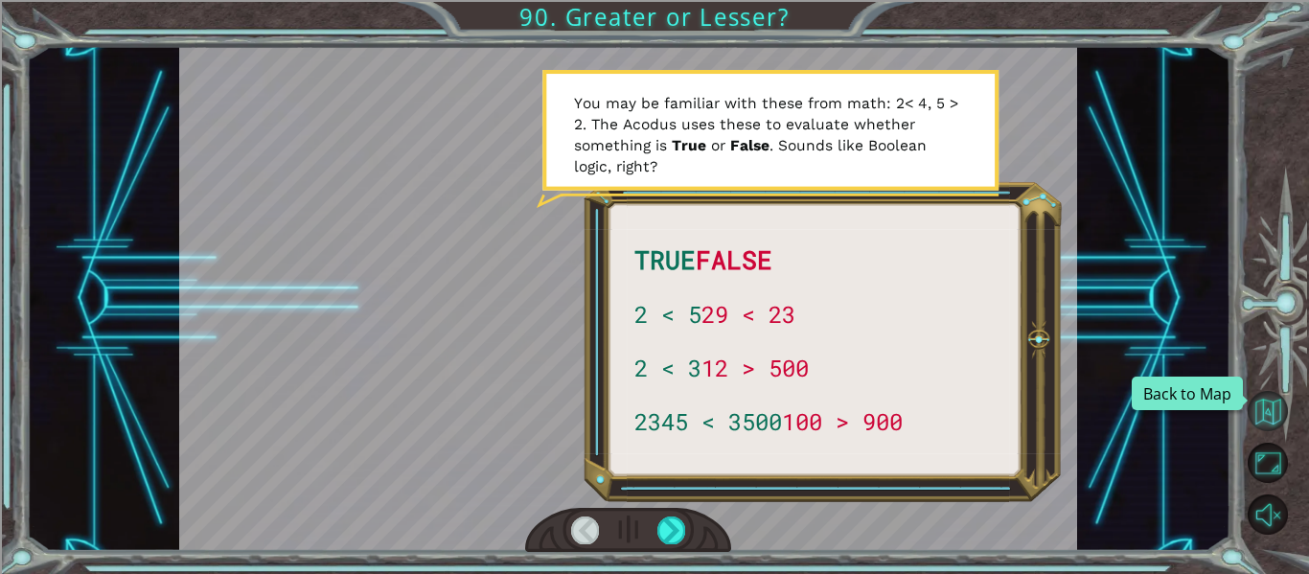
click at [1263, 403] on button "Back to Map" at bounding box center [1267, 411] width 40 height 40
